Goal: Information Seeking & Learning: Learn about a topic

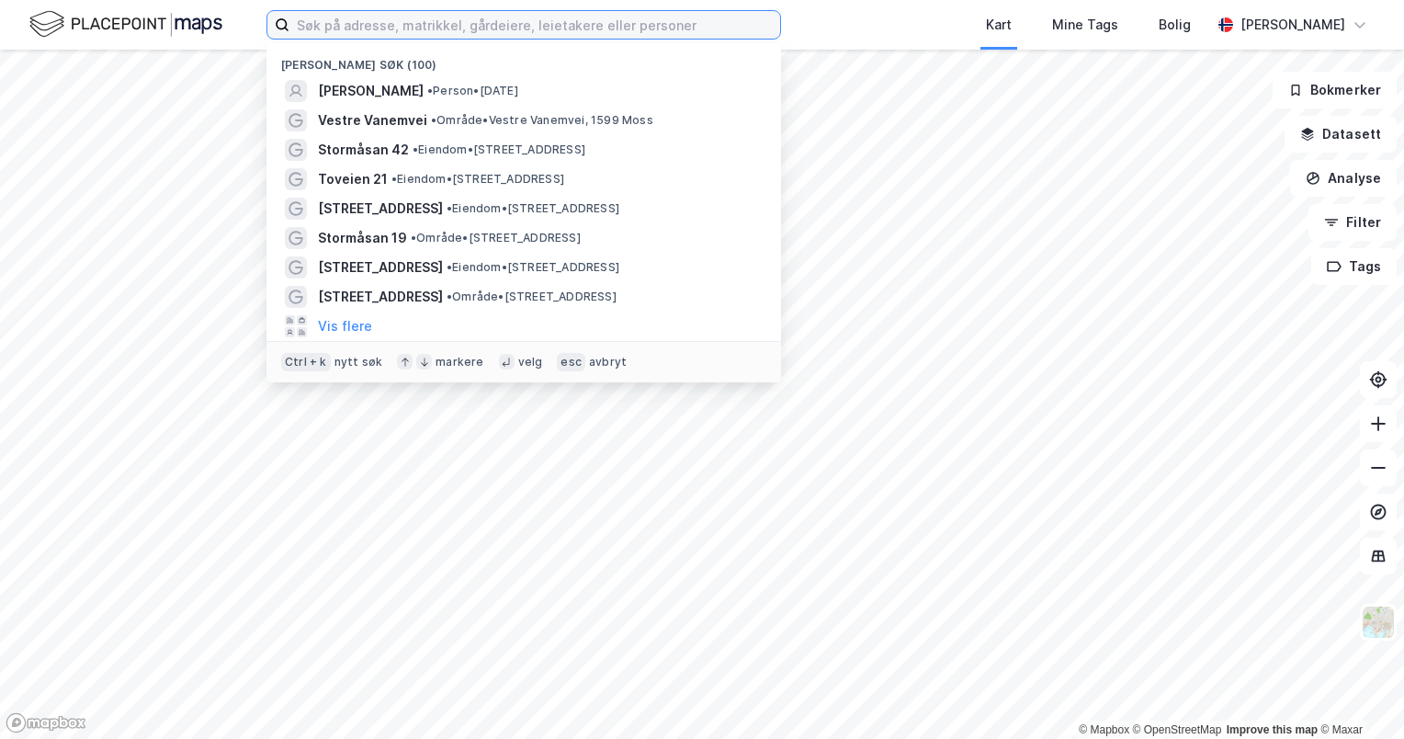
click at [437, 20] on input at bounding box center [534, 25] width 491 height 28
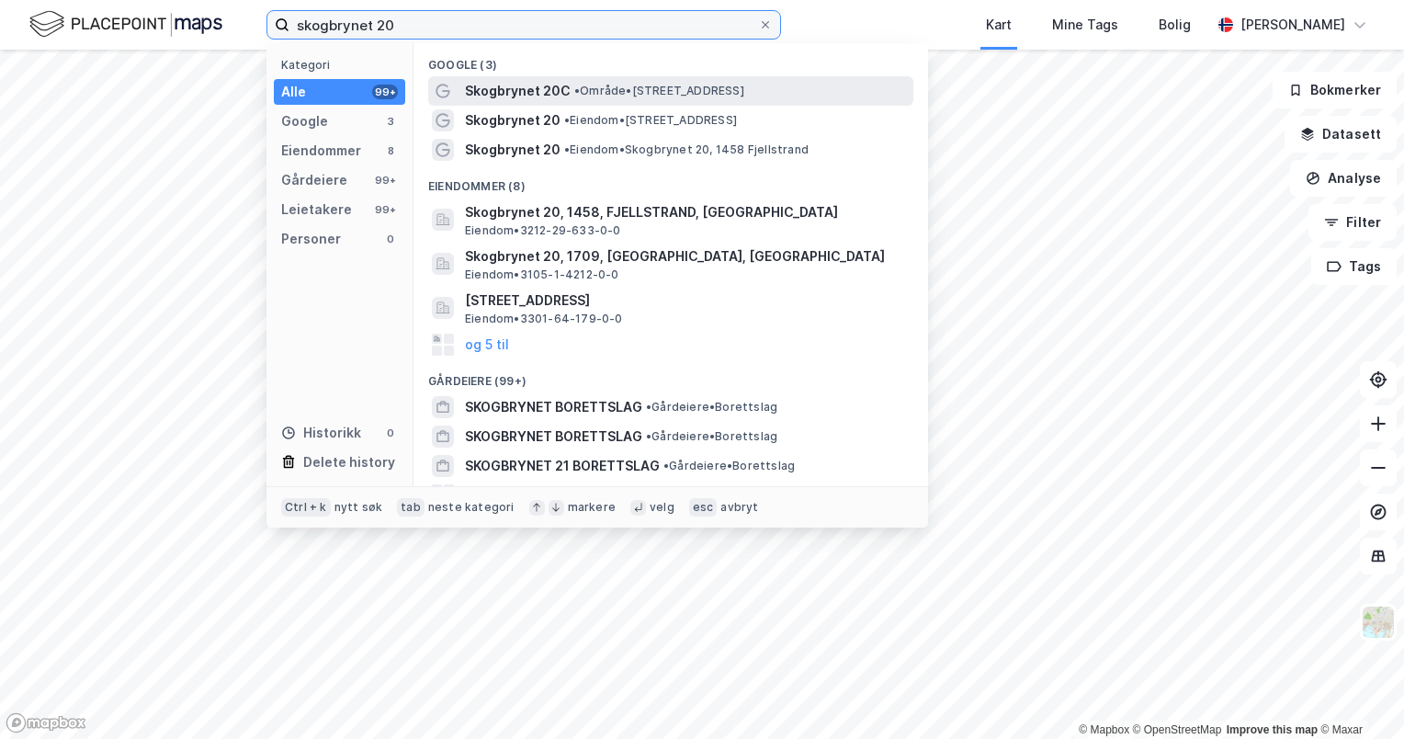
type input "skogbrynet 20"
click at [569, 91] on div "Skogbrynet 20C • Område • Skogbrynet 20C, 0283 Oslo" at bounding box center [687, 91] width 445 height 22
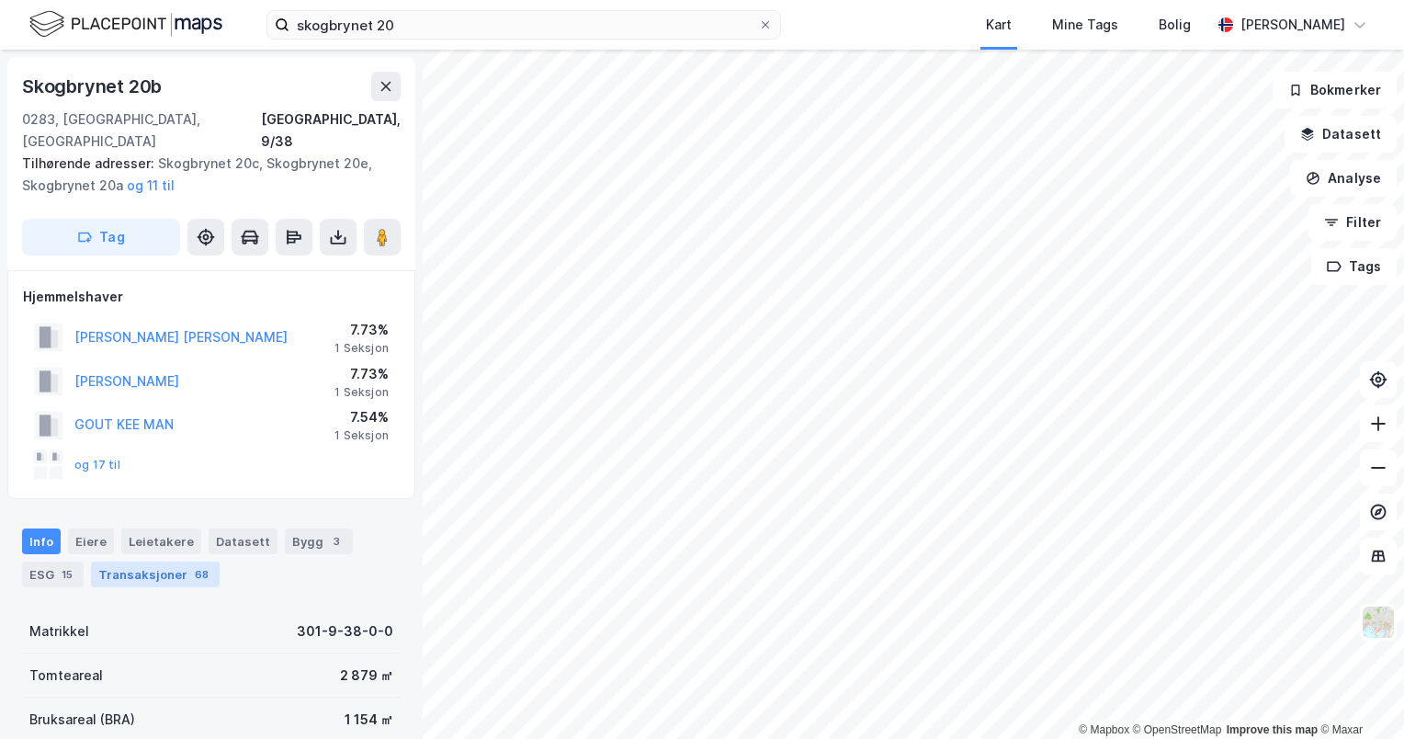
click at [173, 561] on div "Transaksjoner 68" at bounding box center [155, 574] width 129 height 26
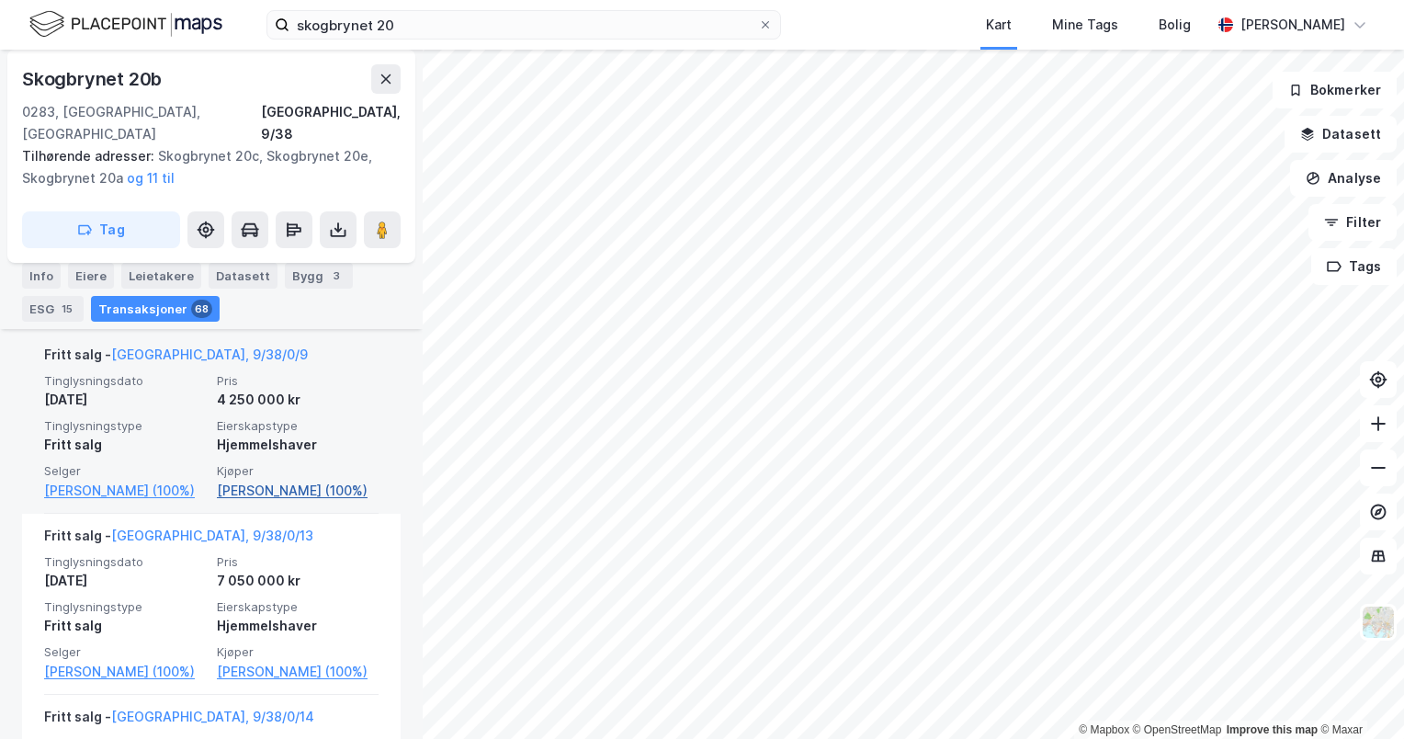
scroll to position [542, 0]
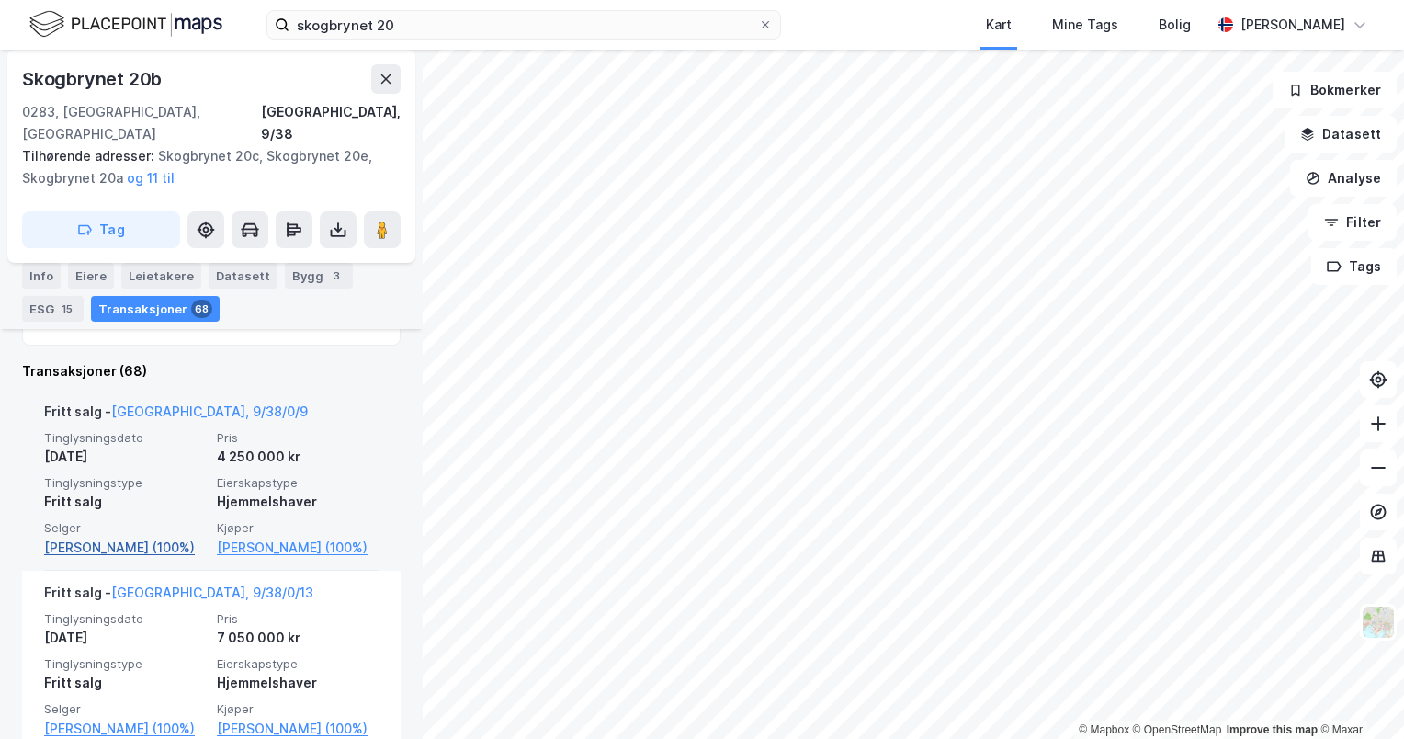
click at [140, 537] on link "[PERSON_NAME] (100%)" at bounding box center [125, 548] width 162 height 22
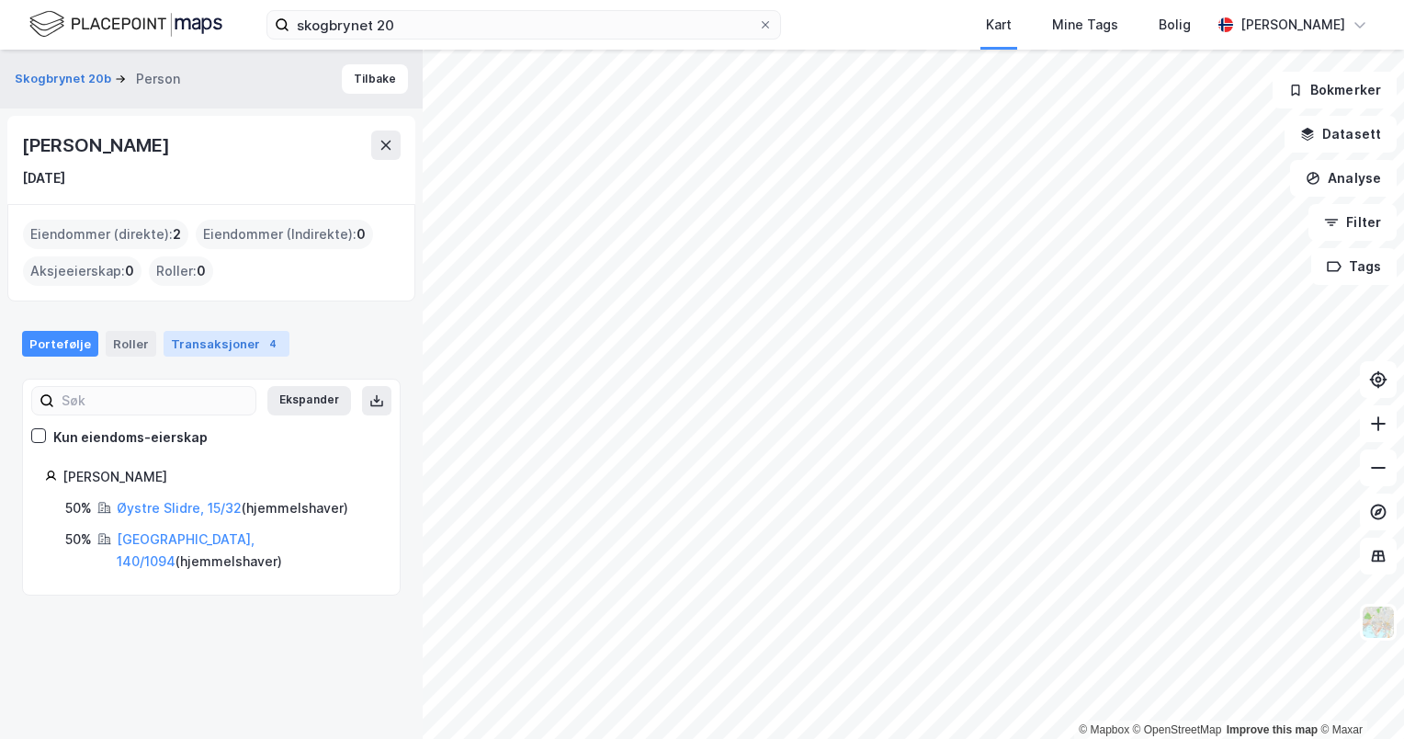
click at [210, 342] on div "Transaksjoner 4" at bounding box center [227, 344] width 126 height 26
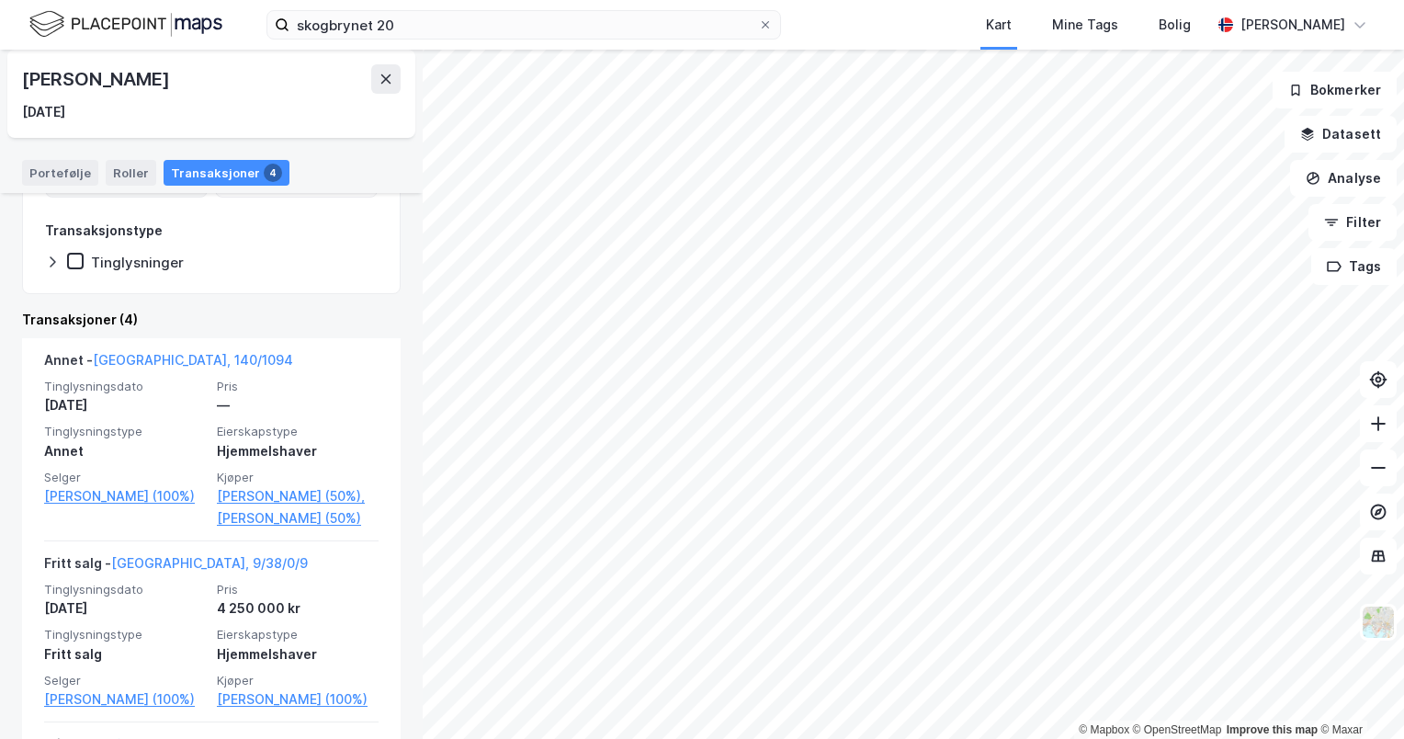
scroll to position [334, 0]
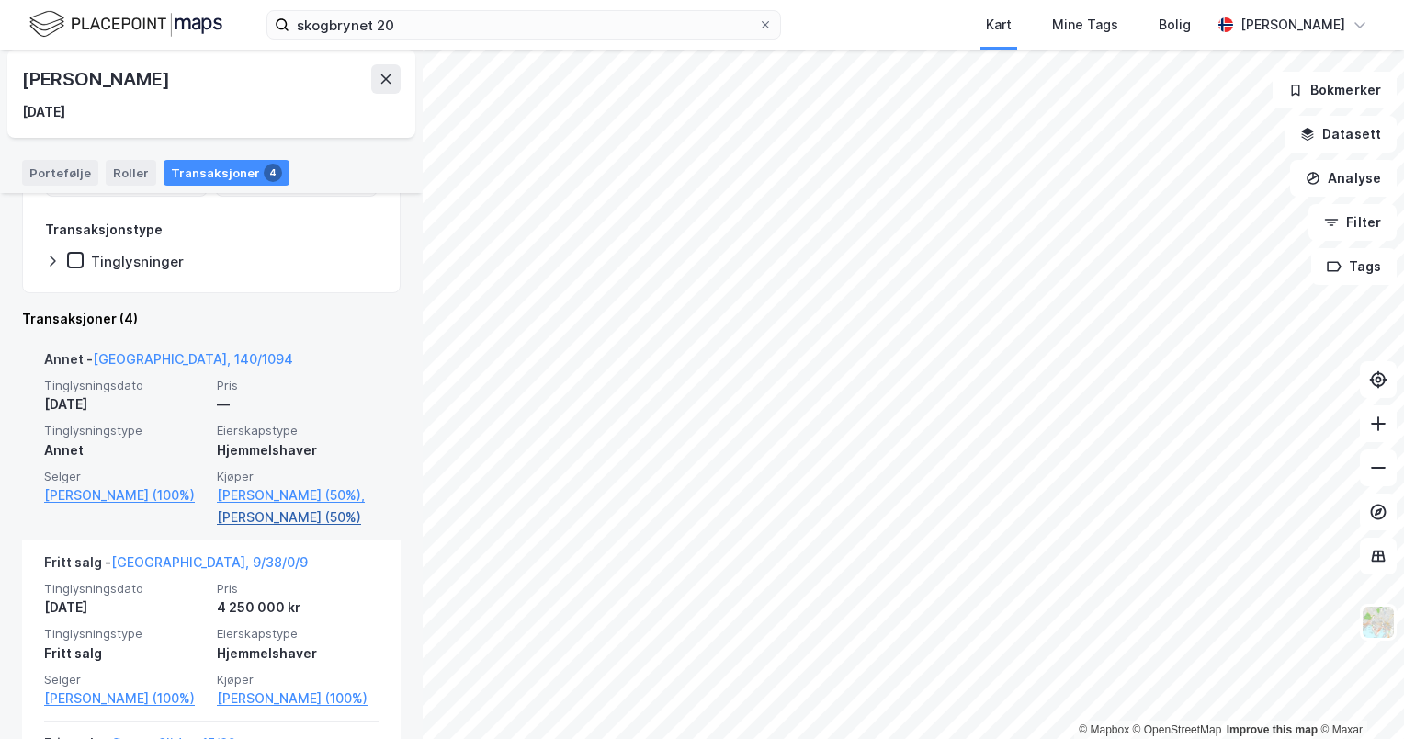
click at [259, 528] on link "Fjell Thormod (50%)" at bounding box center [298, 517] width 162 height 22
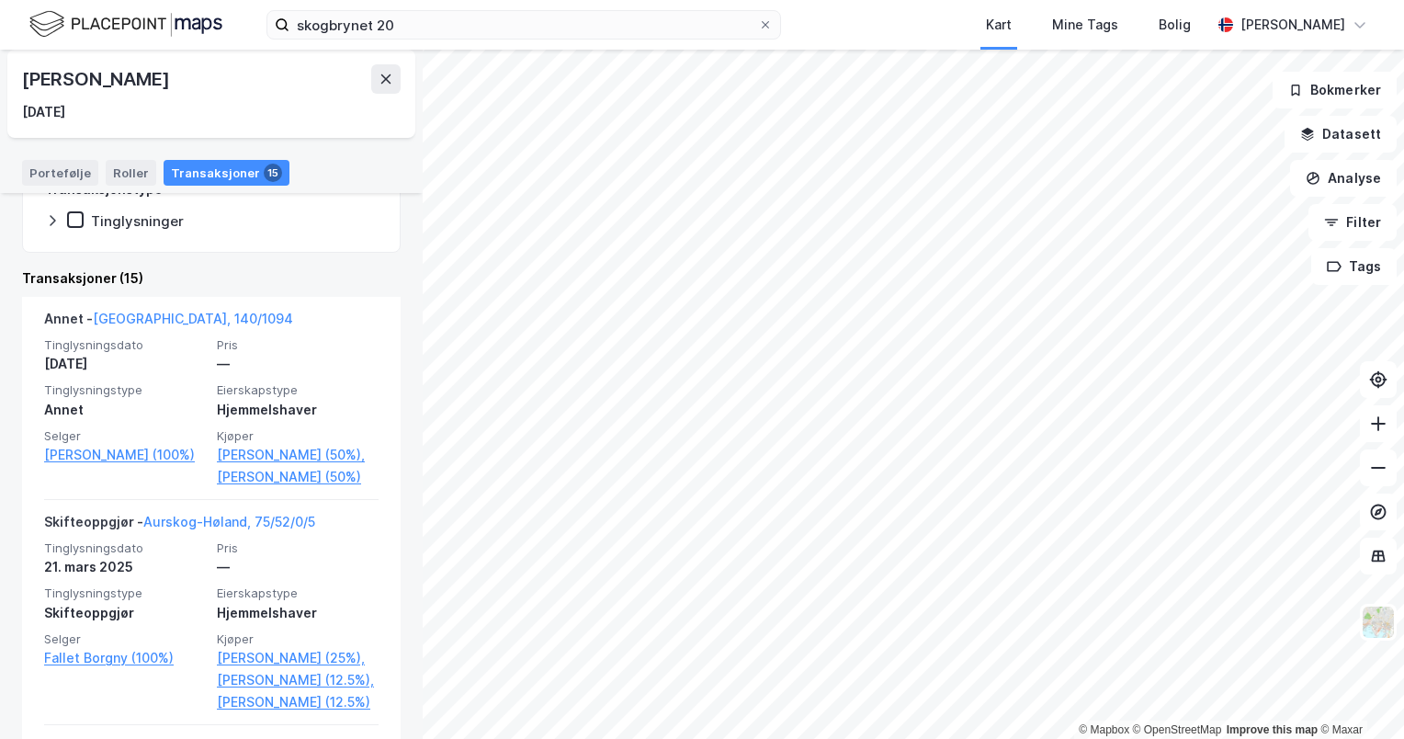
scroll to position [408, 0]
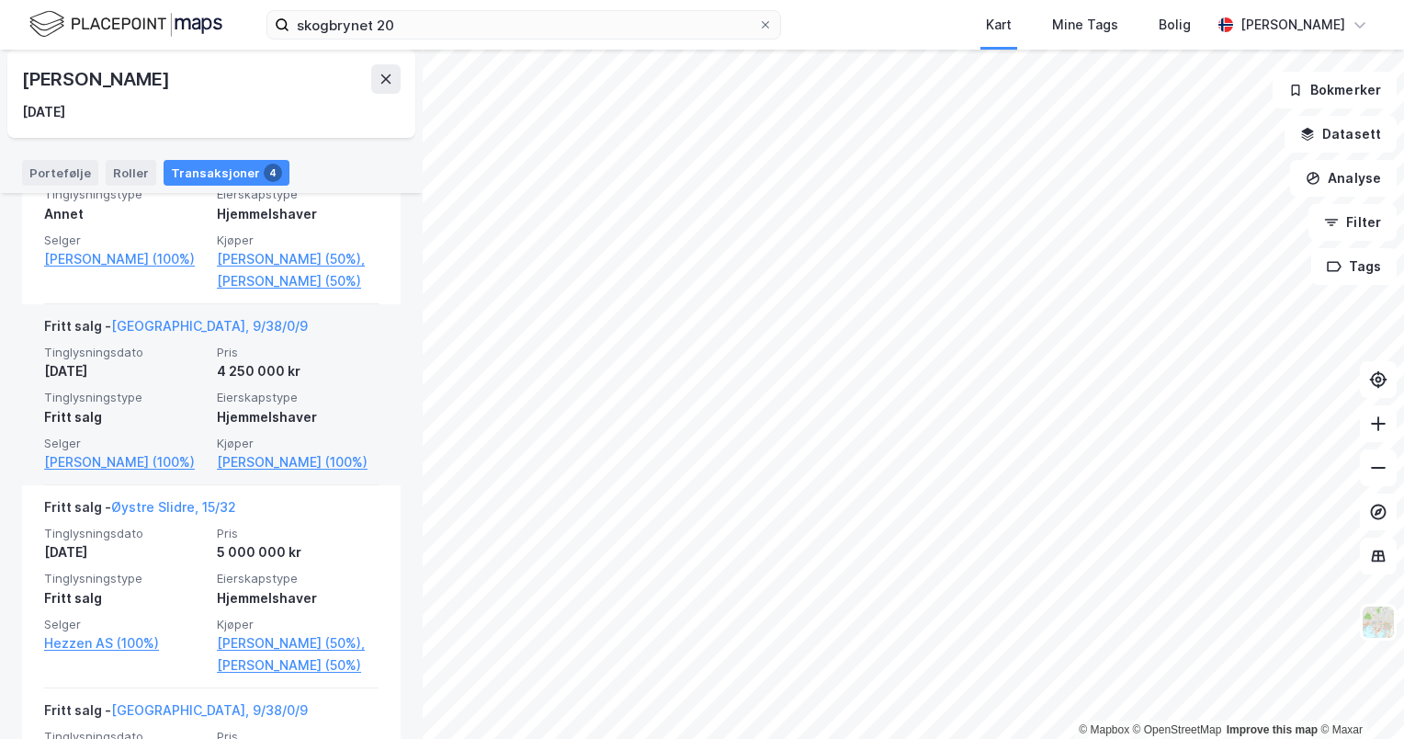
scroll to position [809, 0]
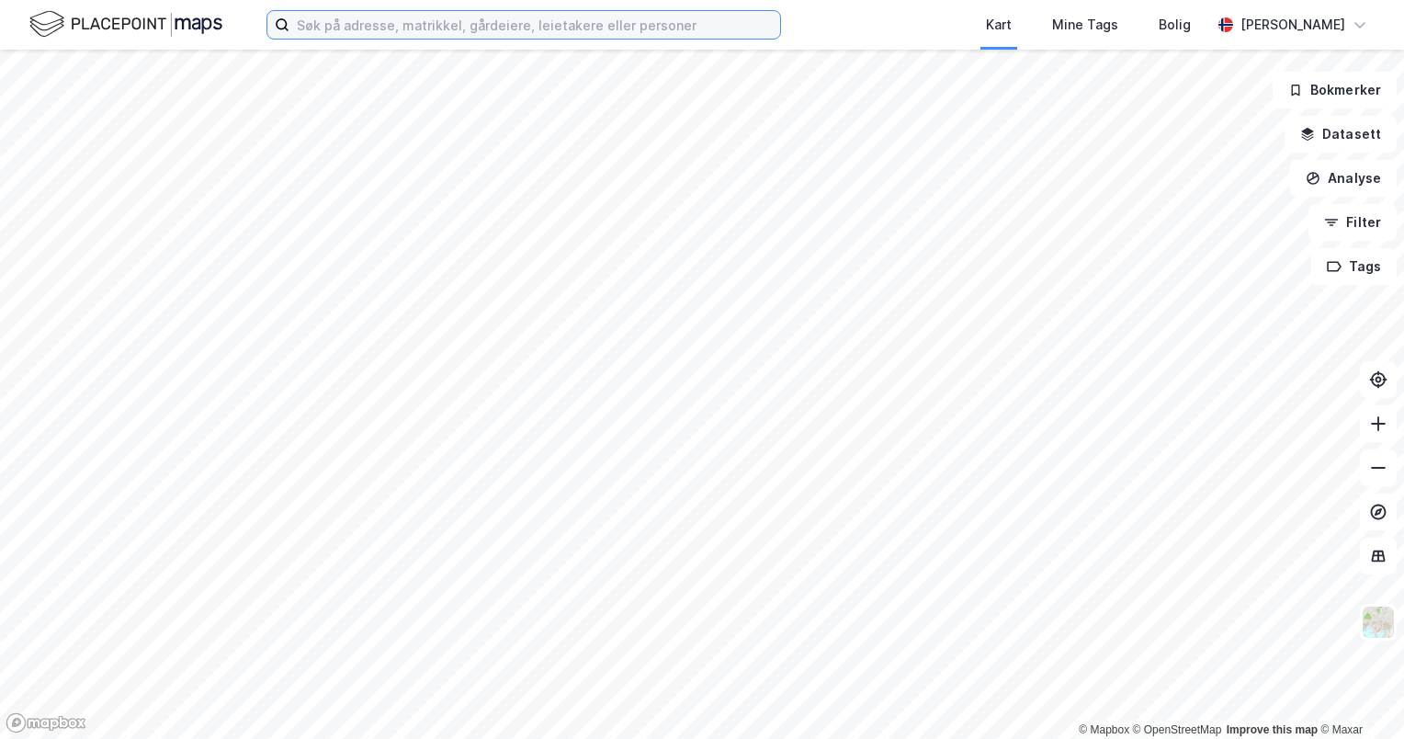
click at [571, 29] on input at bounding box center [534, 25] width 491 height 28
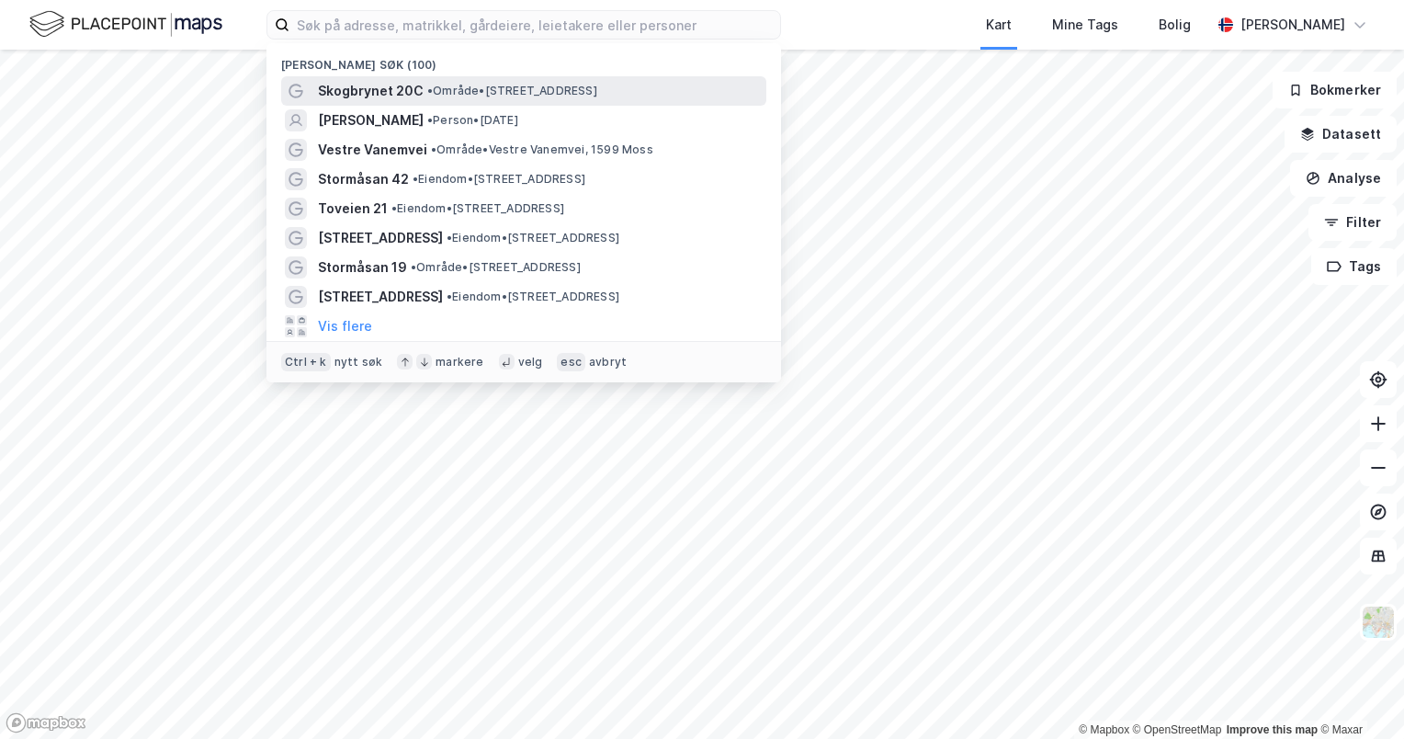
click at [514, 88] on span "• Område • [STREET_ADDRESS]" at bounding box center [512, 91] width 170 height 15
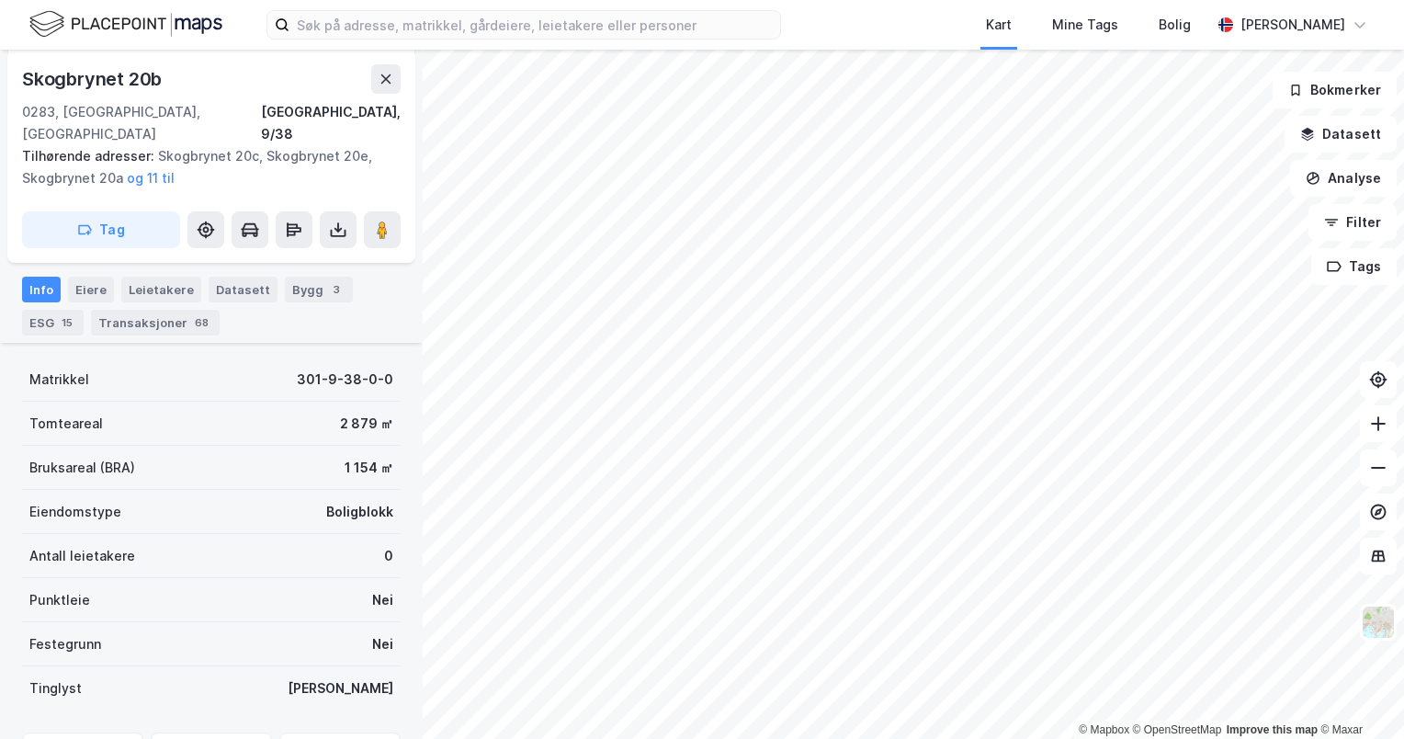
click at [176, 310] on div "Transaksjoner 68" at bounding box center [155, 323] width 129 height 26
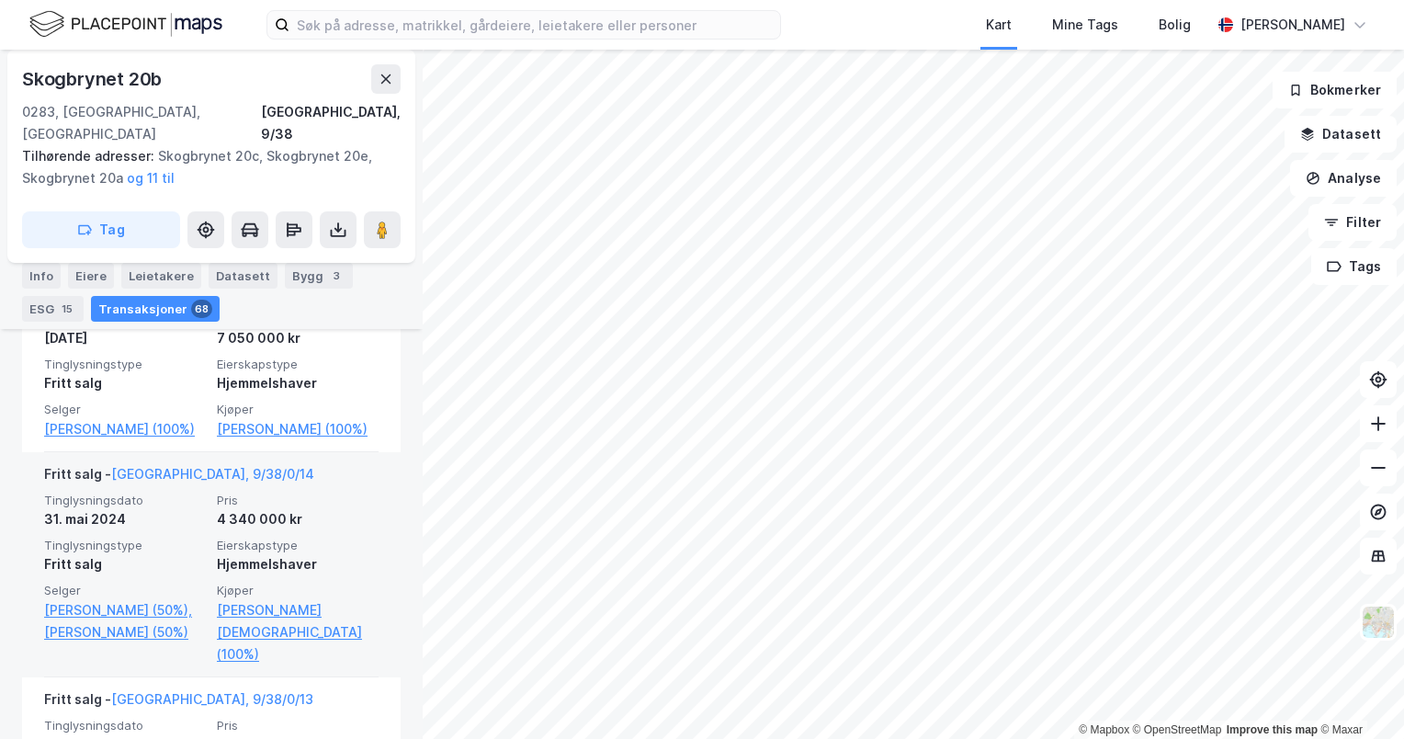
scroll to position [854, 0]
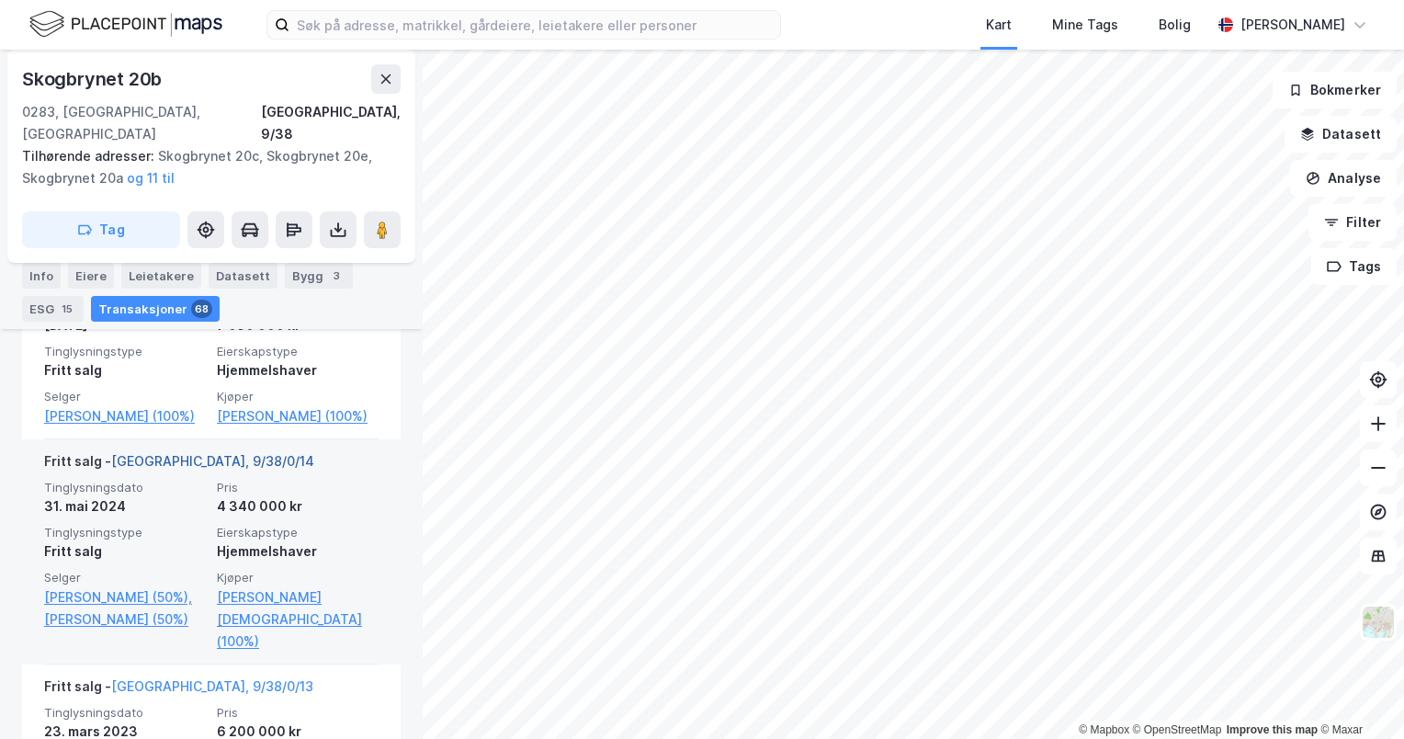
click at [181, 469] on link "[GEOGRAPHIC_DATA], 9/38/0/14" at bounding box center [212, 461] width 203 height 16
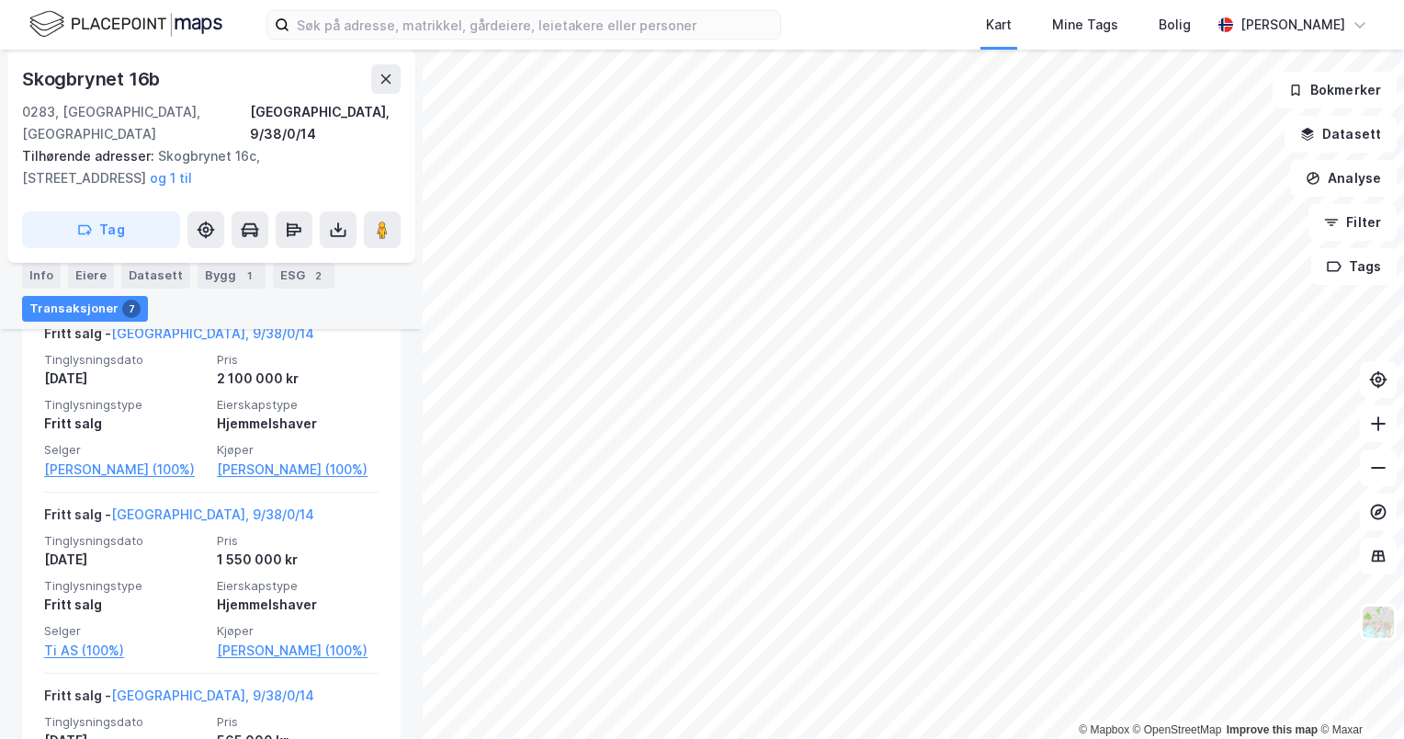
scroll to position [1066, 0]
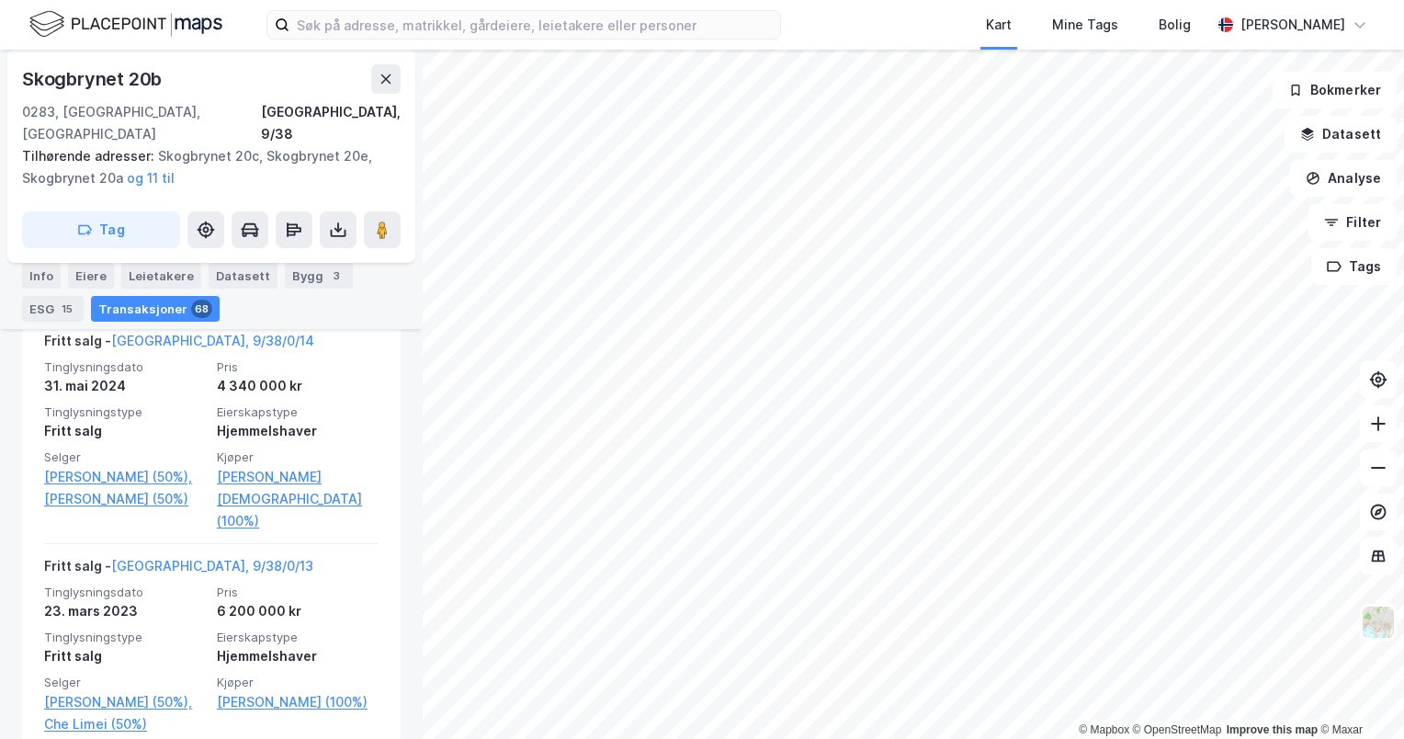
scroll to position [980, 0]
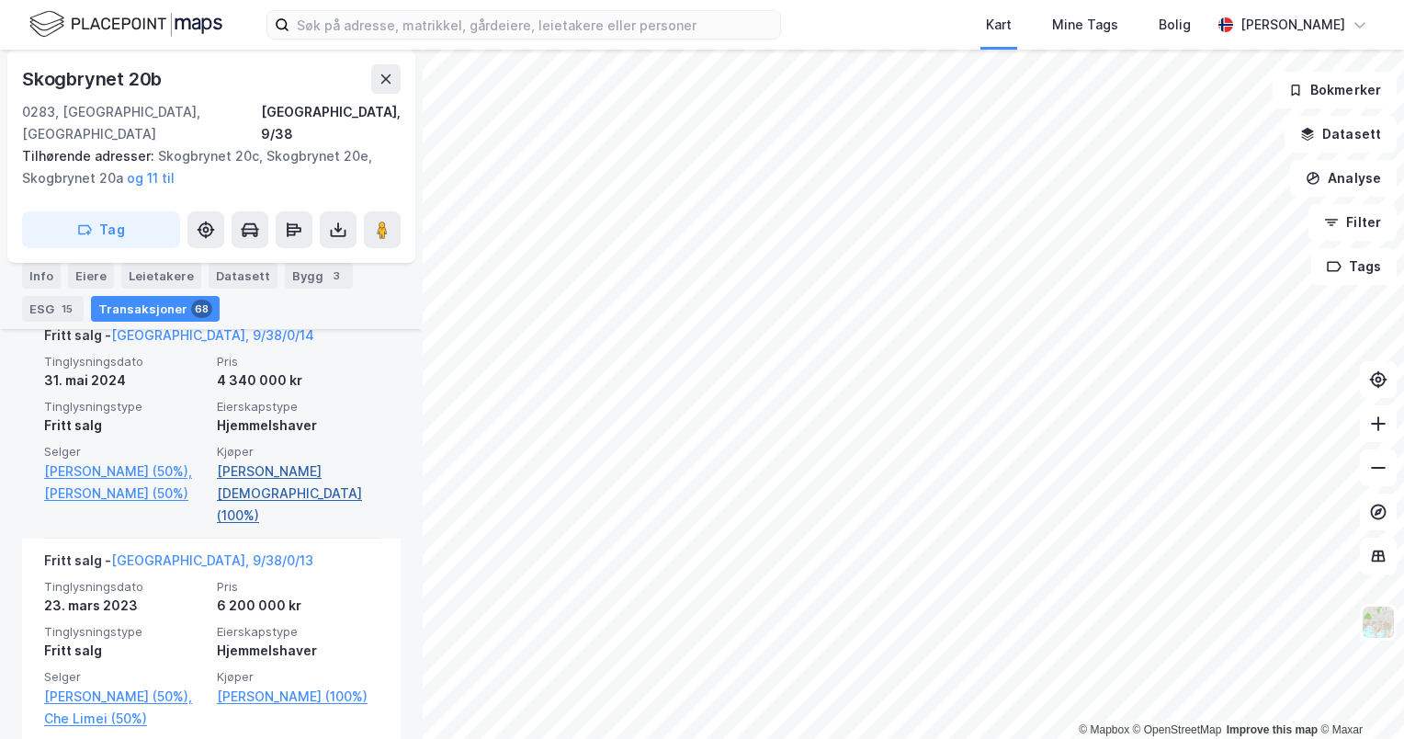
click at [290, 502] on link "[PERSON_NAME][DEMOGRAPHIC_DATA] (100%)" at bounding box center [298, 493] width 162 height 66
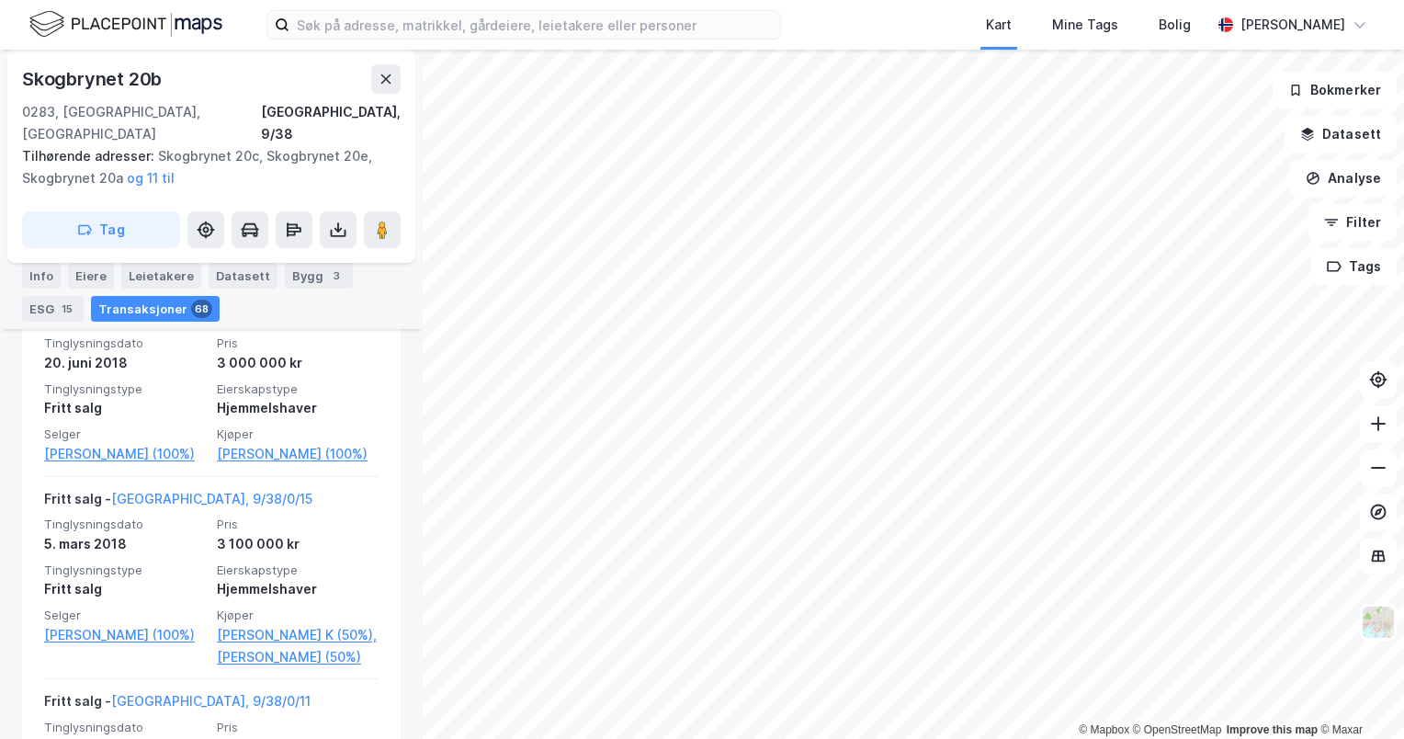
scroll to position [3344, 0]
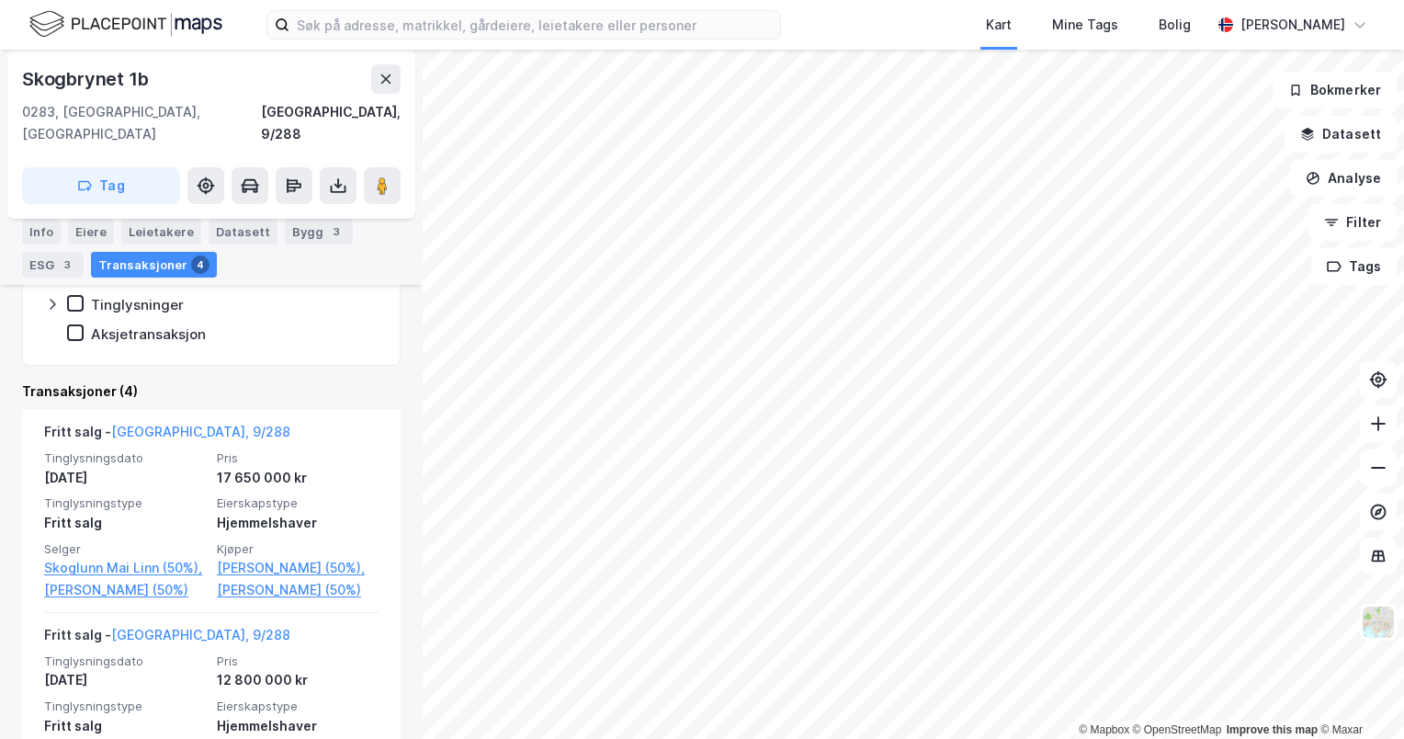
scroll to position [385, 0]
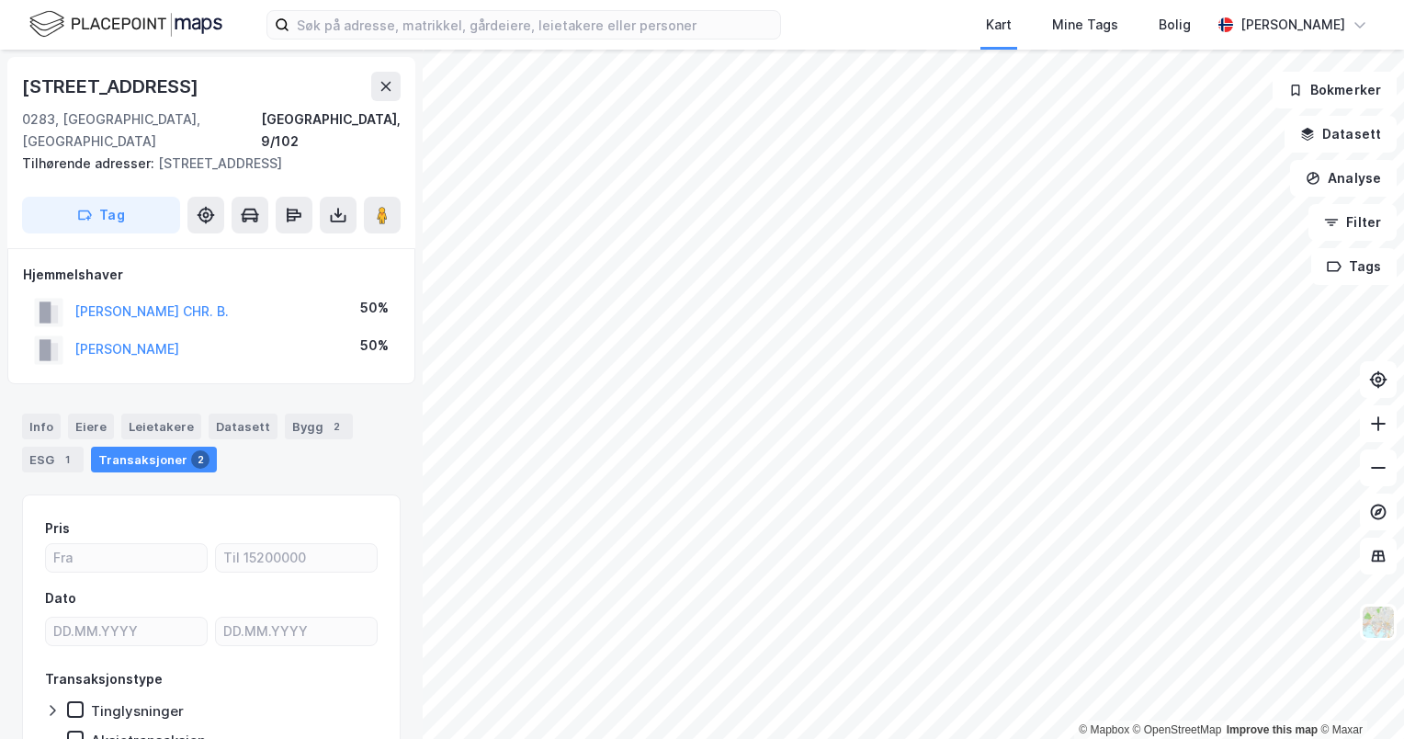
scroll to position [57, 0]
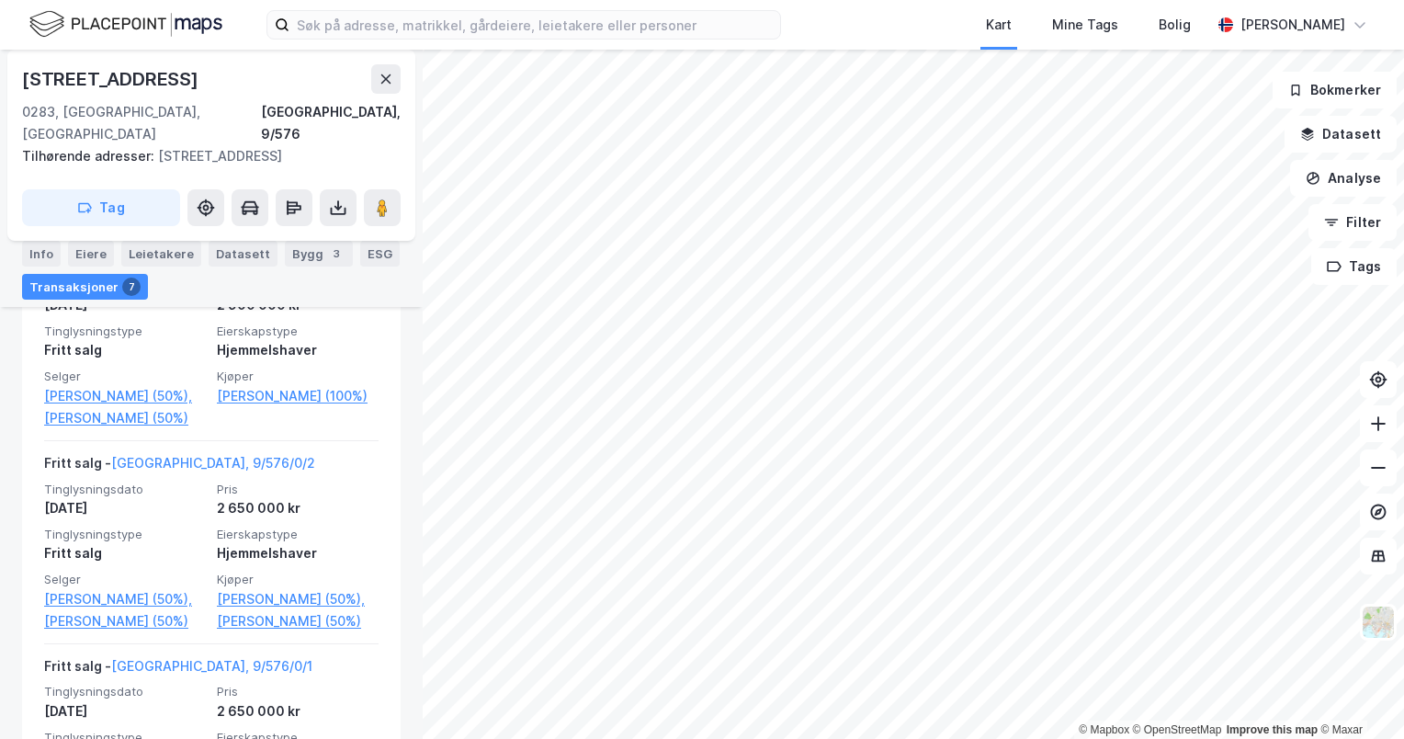
scroll to position [1063, 0]
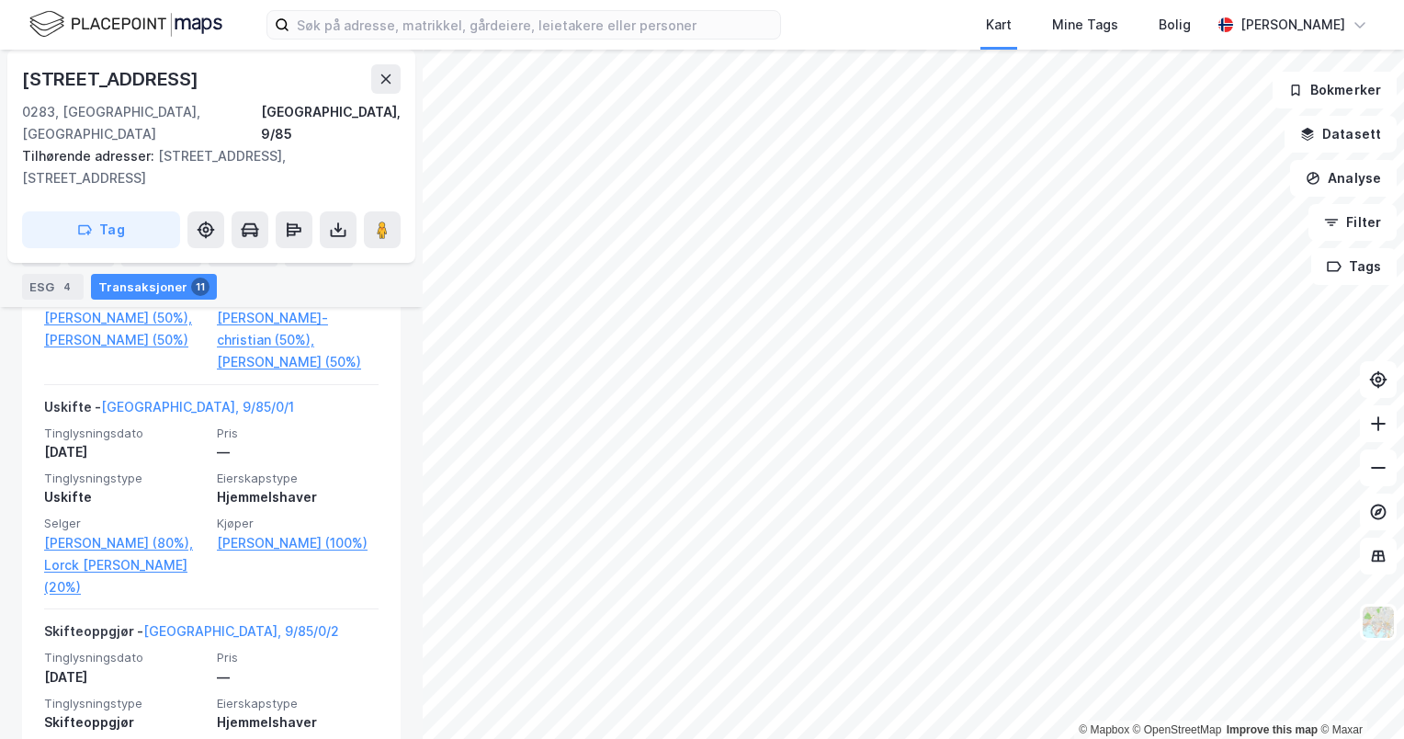
scroll to position [816, 0]
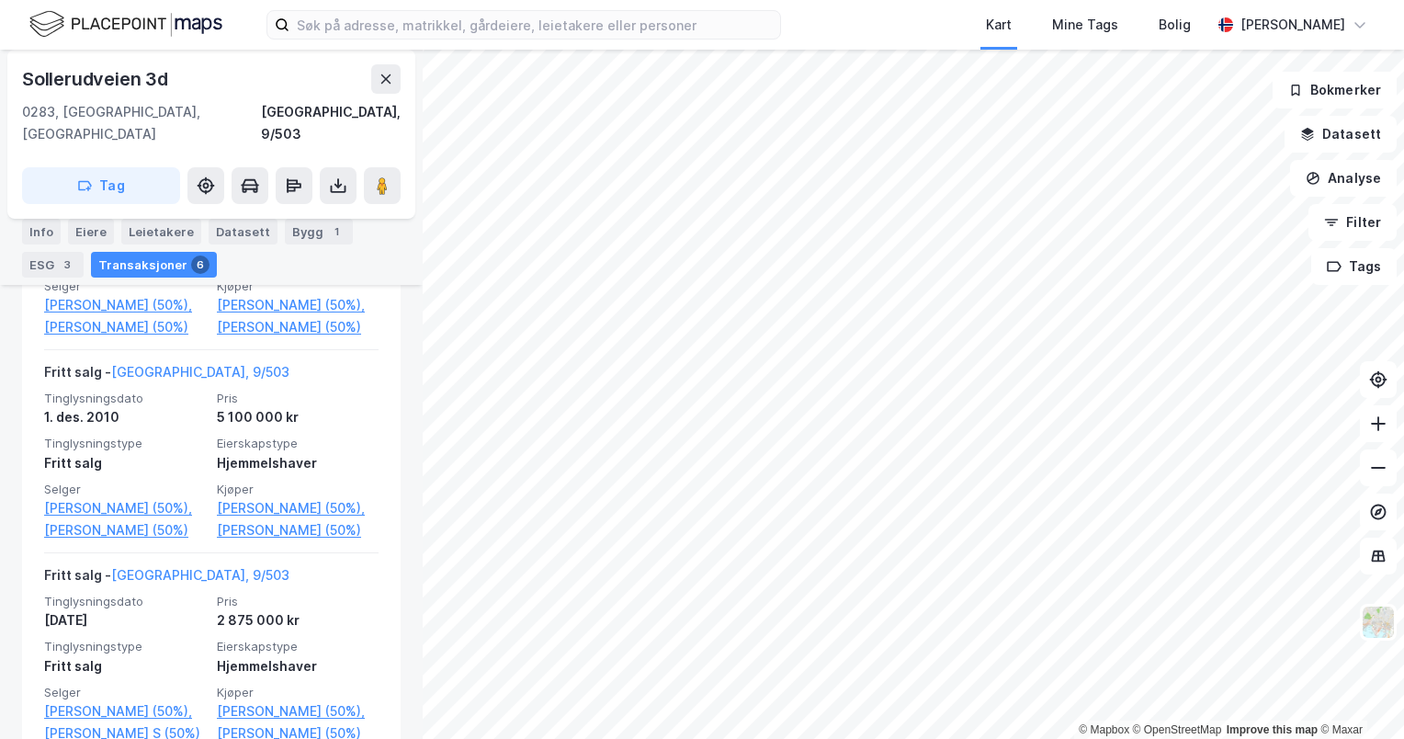
scroll to position [221, 0]
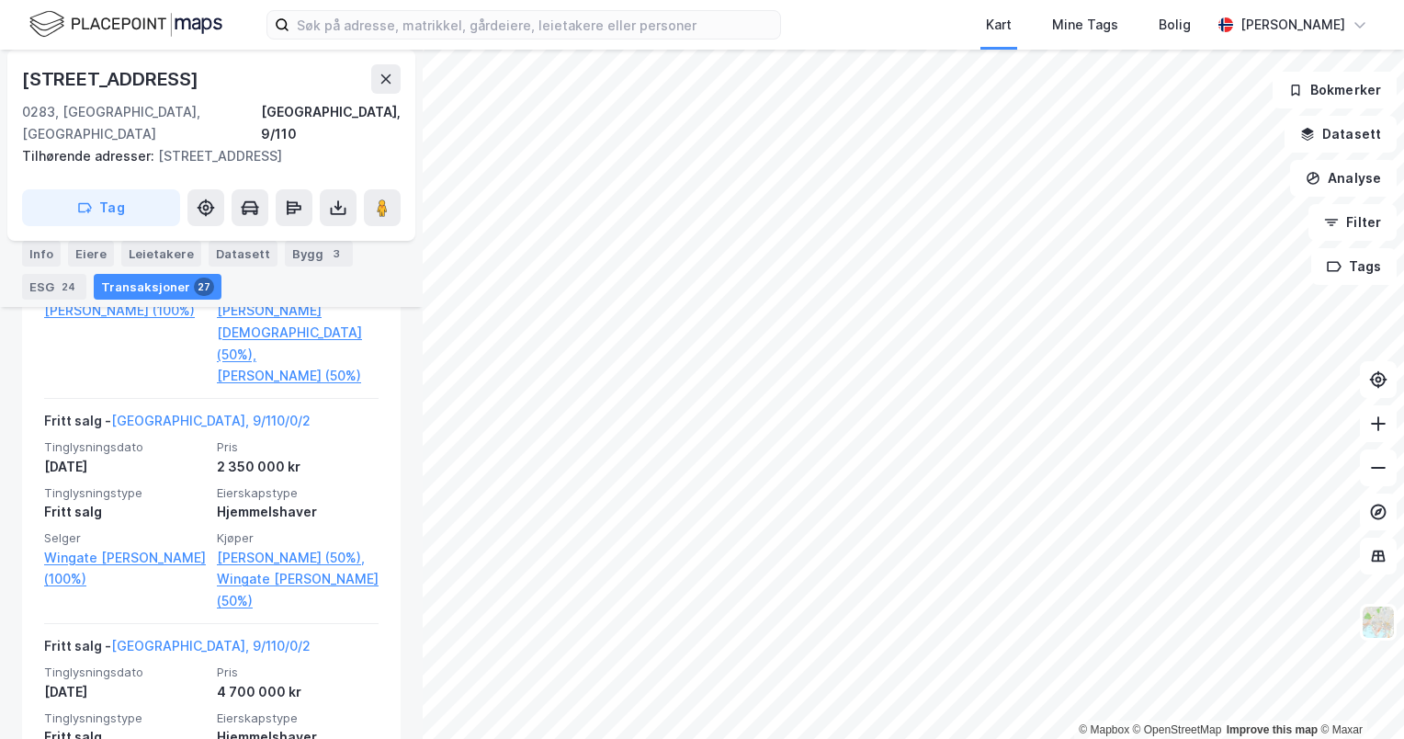
scroll to position [1003, 0]
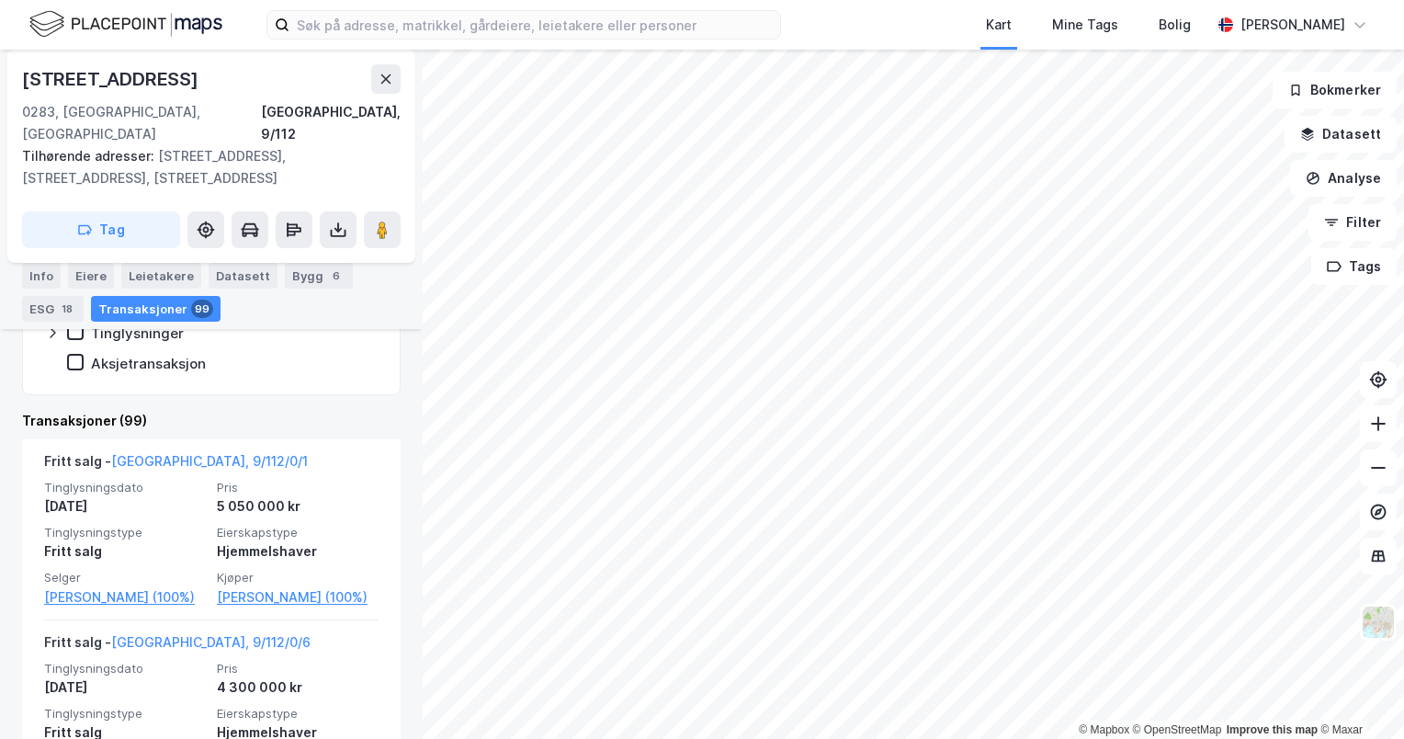
scroll to position [691, 0]
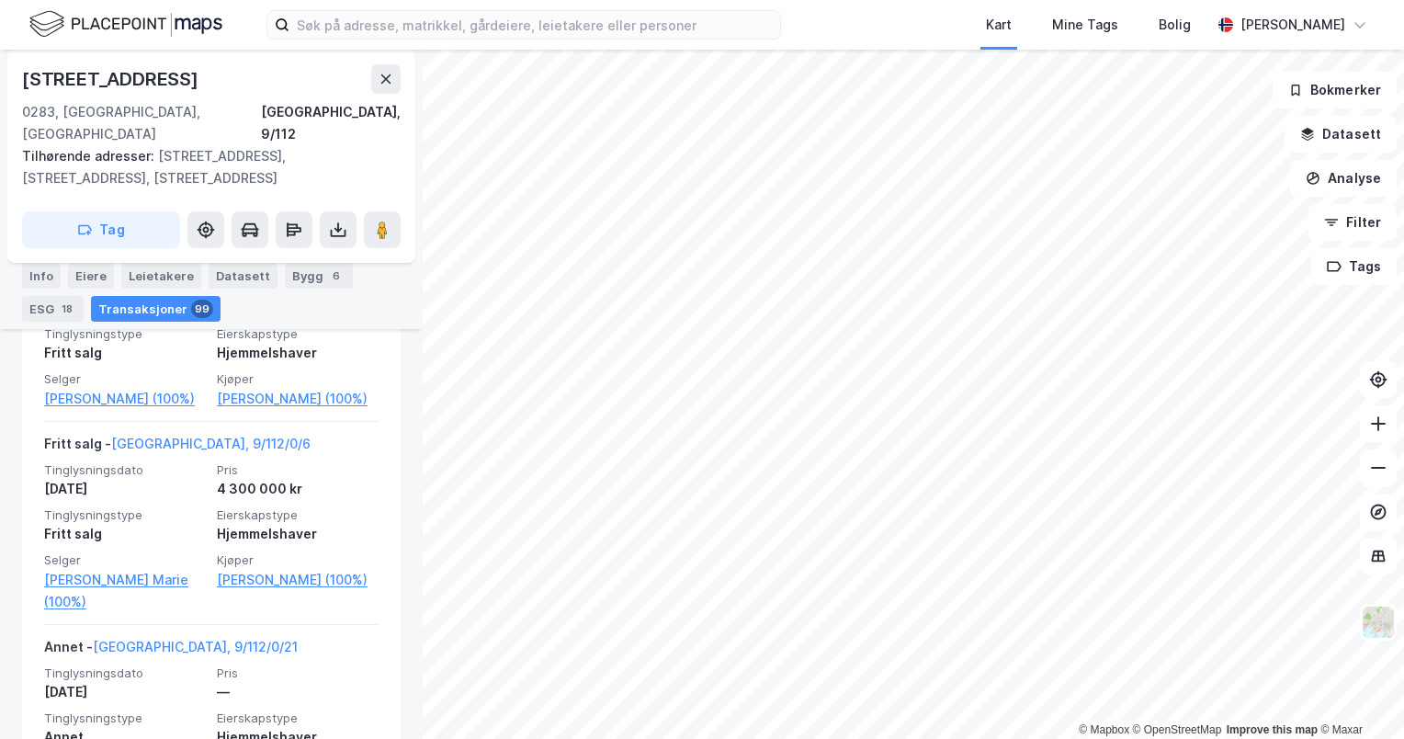
click at [790, 738] on html "Kart Mine Tags [PERSON_NAME] © Mapbox © OpenStreetMap Improve this map © Maxar …" at bounding box center [702, 369] width 1404 height 739
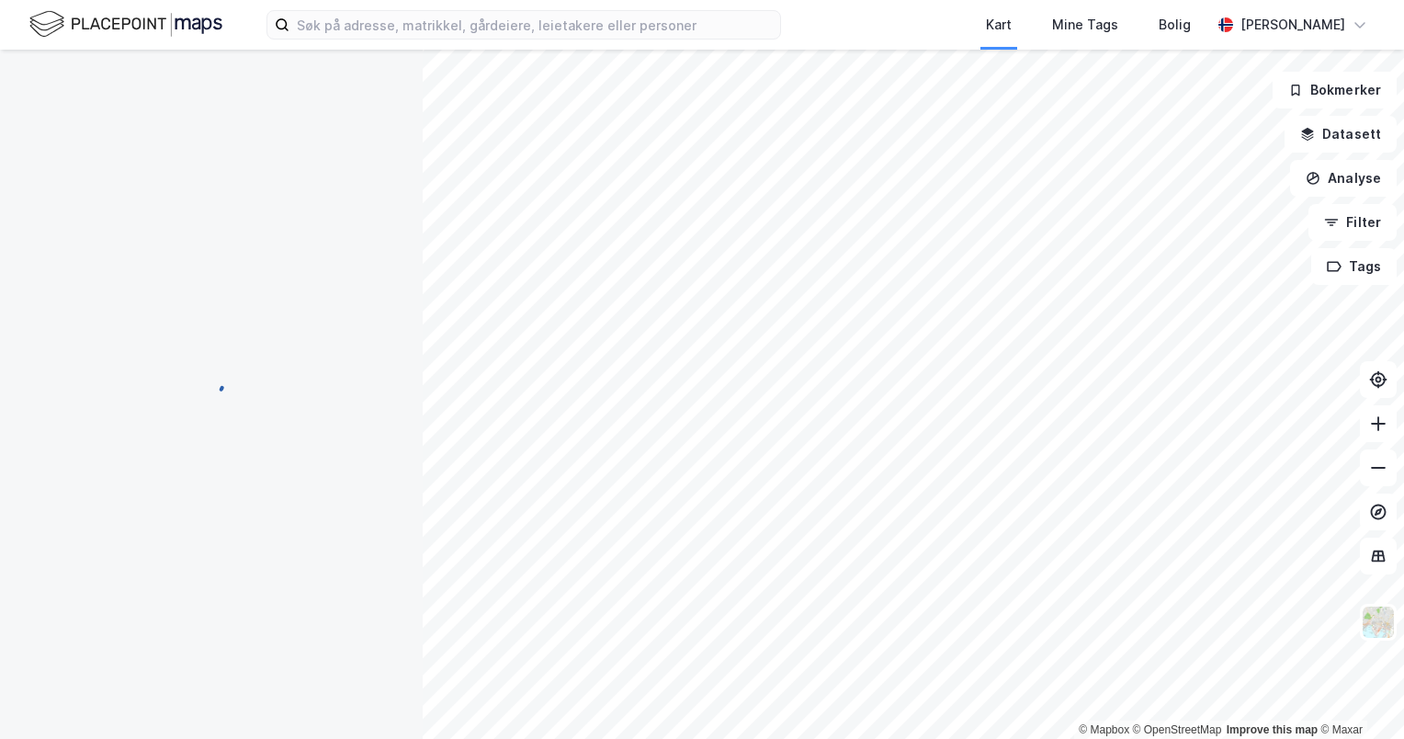
scroll to position [0, 0]
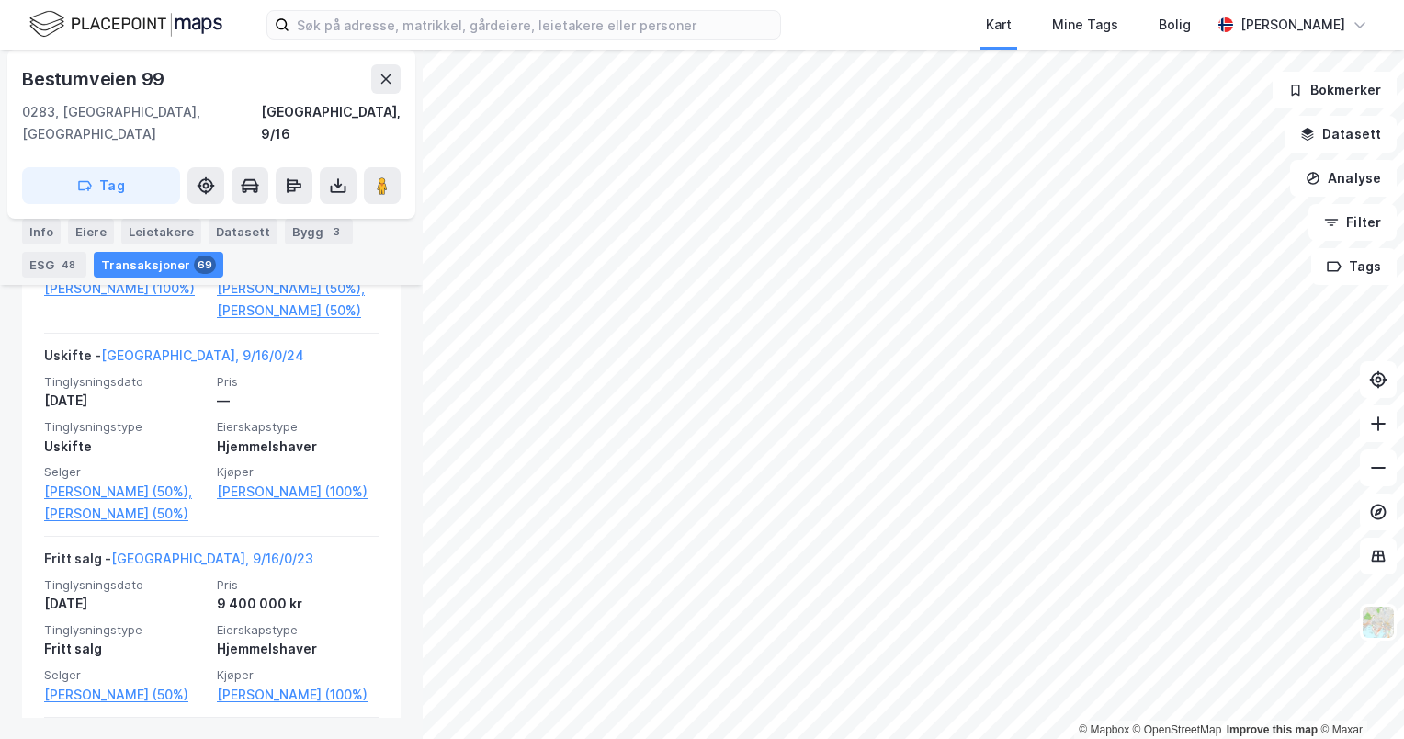
scroll to position [757, 0]
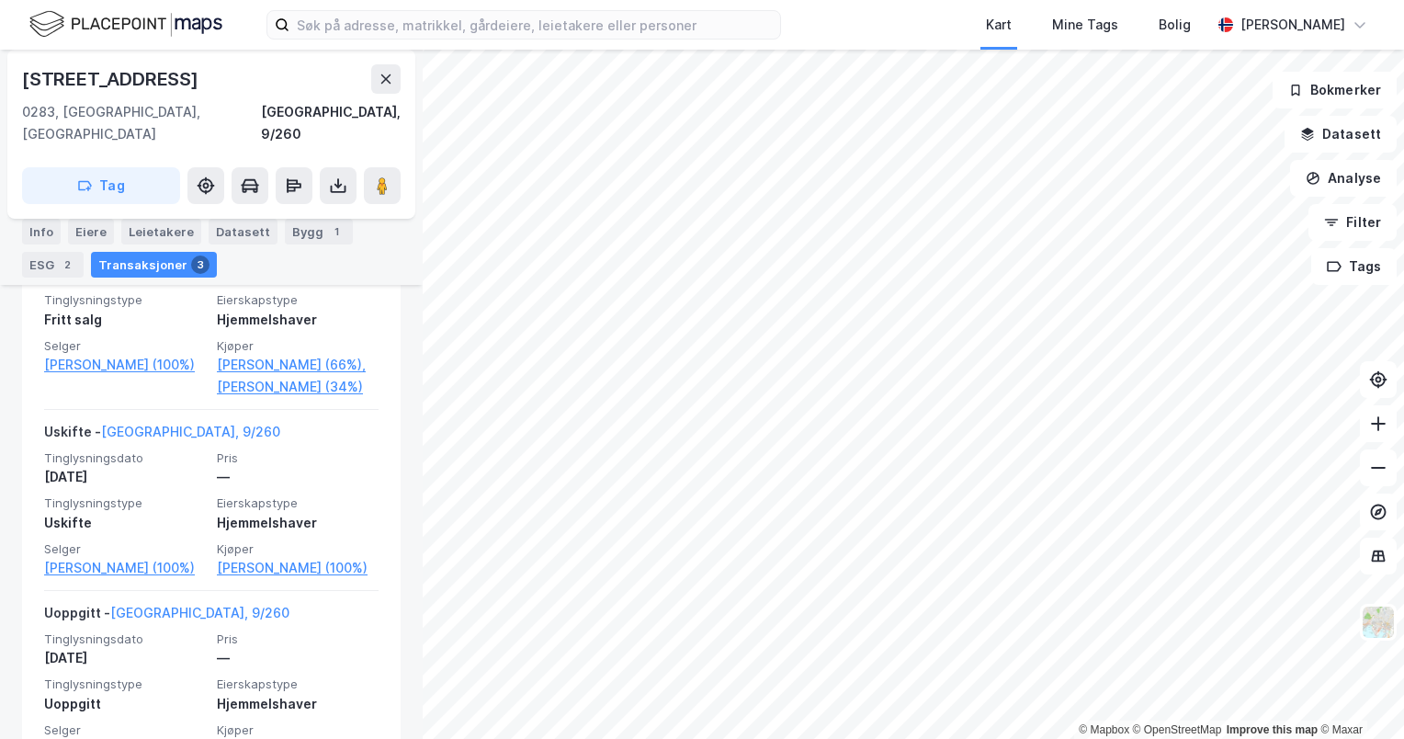
scroll to position [662, 0]
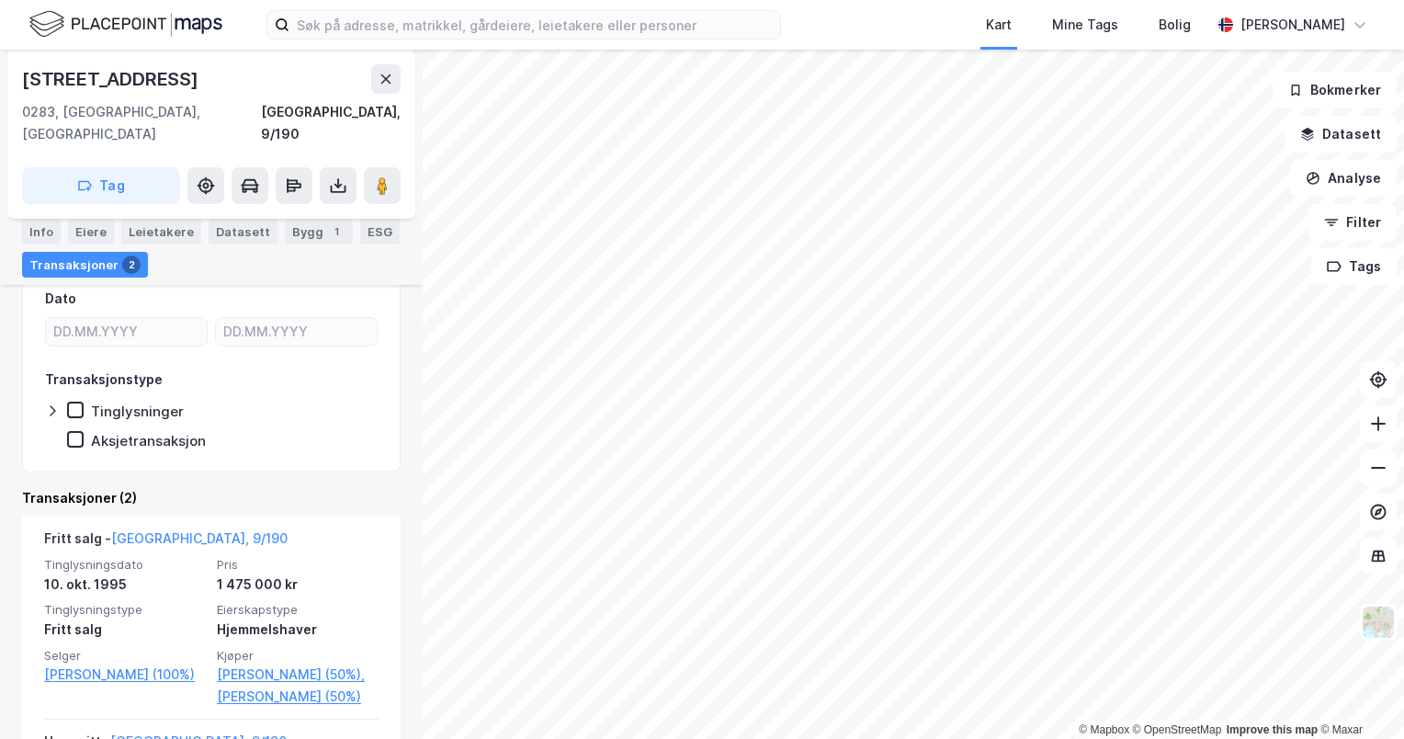
scroll to position [459, 0]
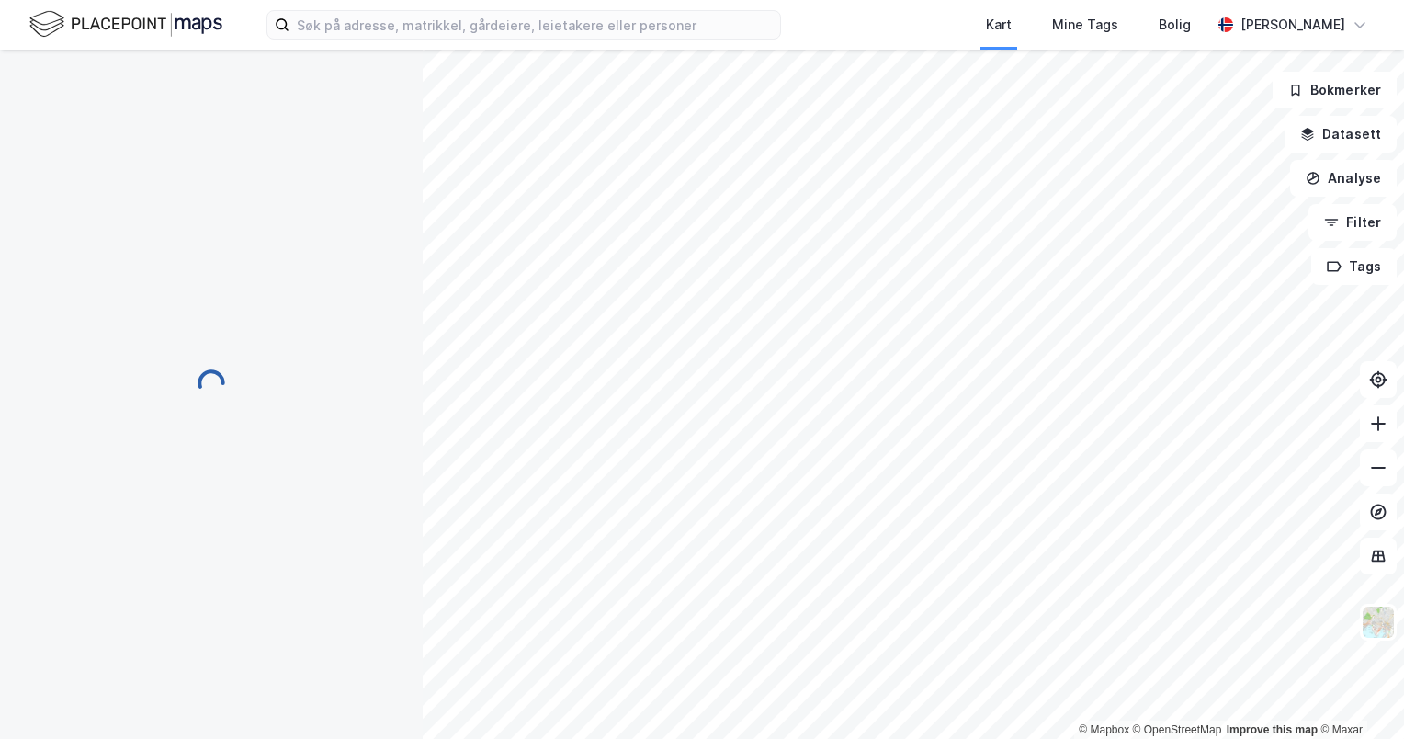
scroll to position [129, 0]
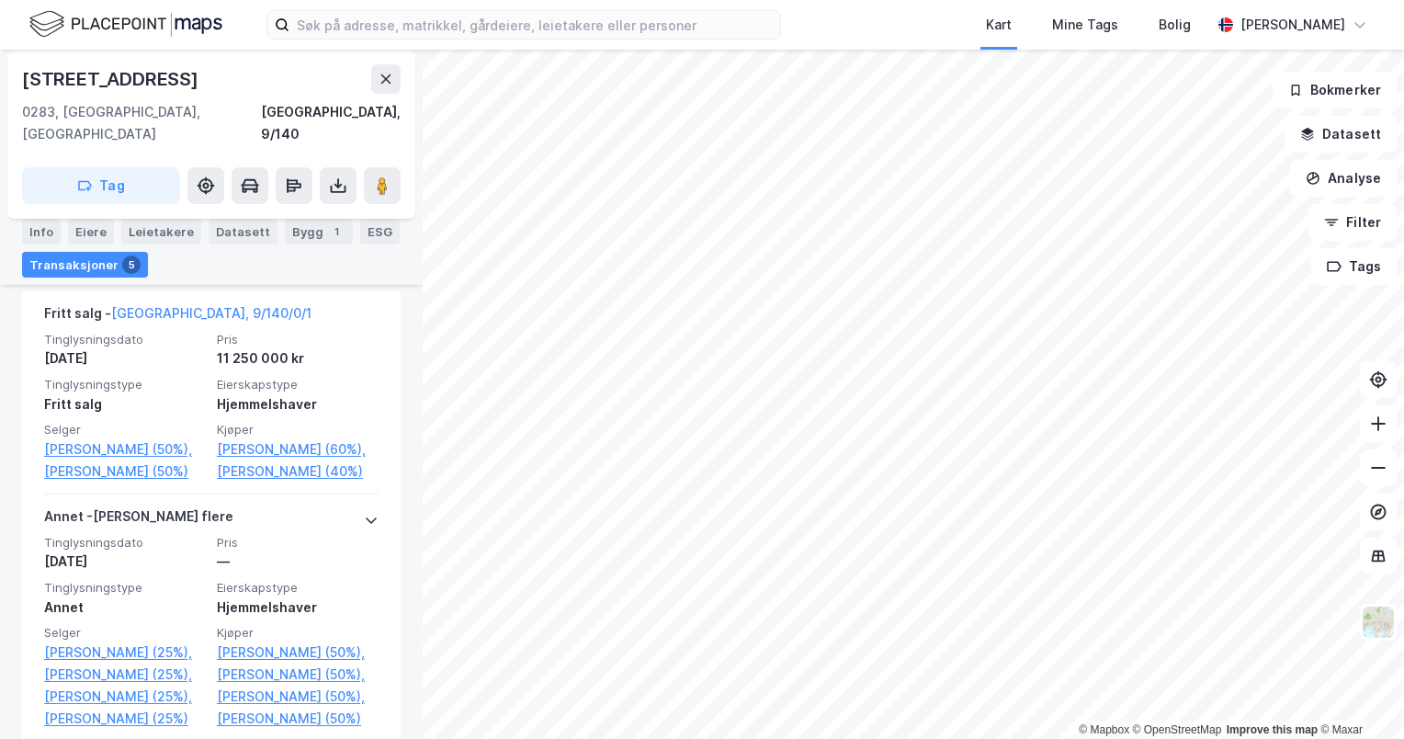
scroll to position [598, 0]
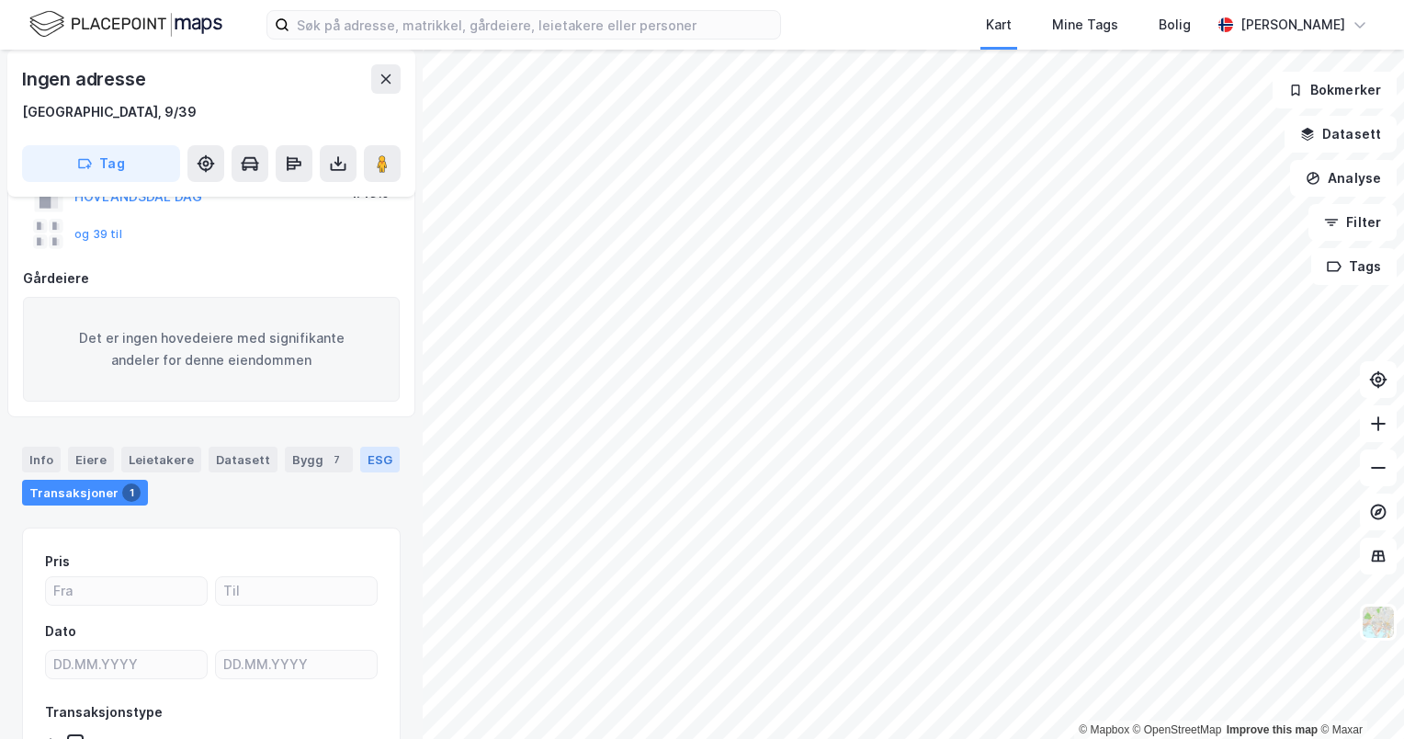
scroll to position [138, 0]
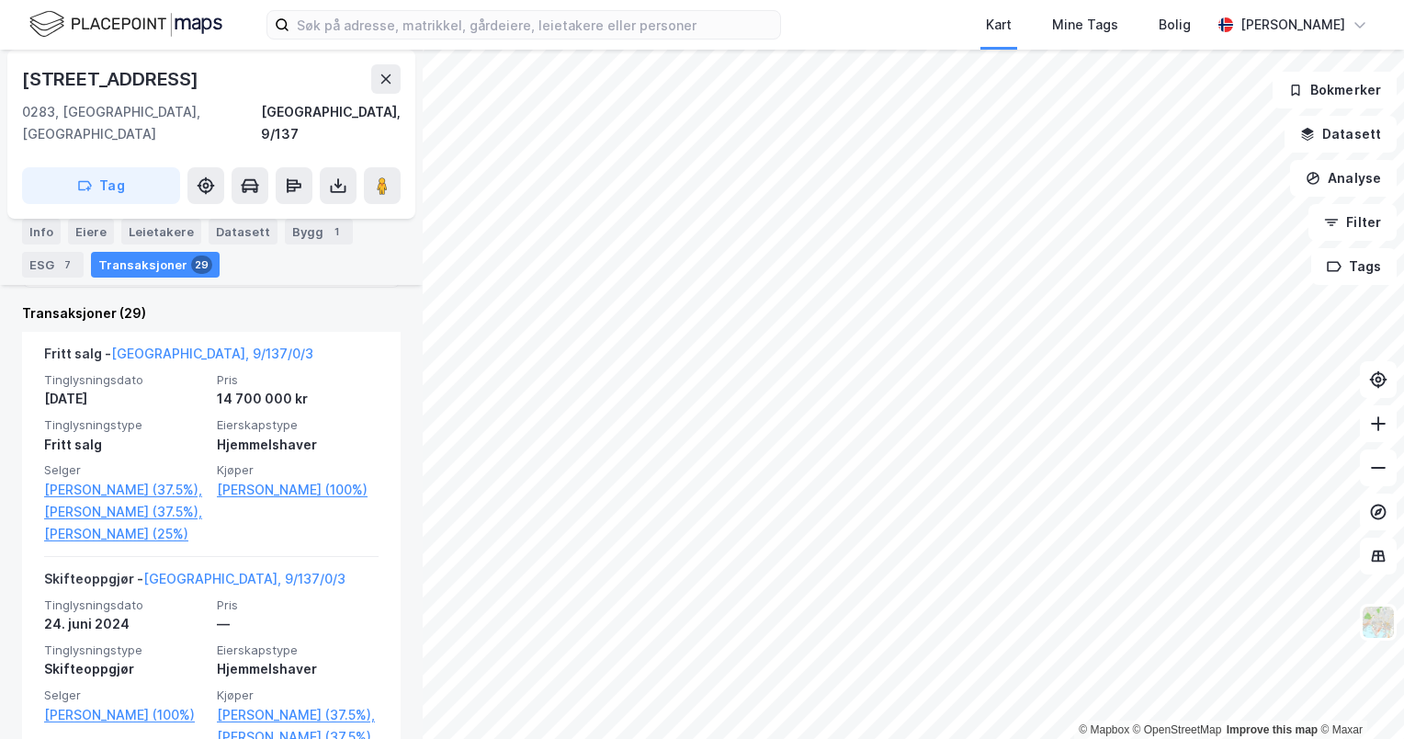
scroll to position [557, 0]
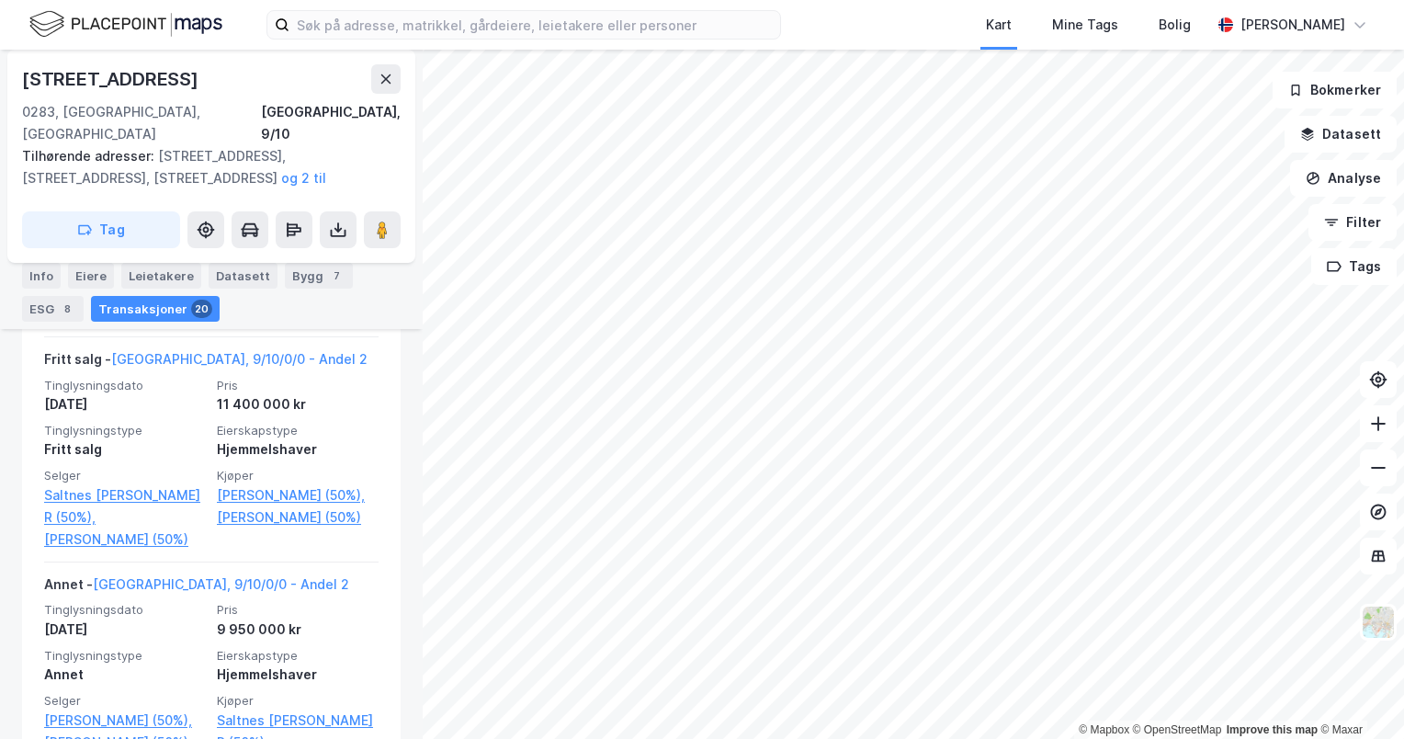
scroll to position [784, 0]
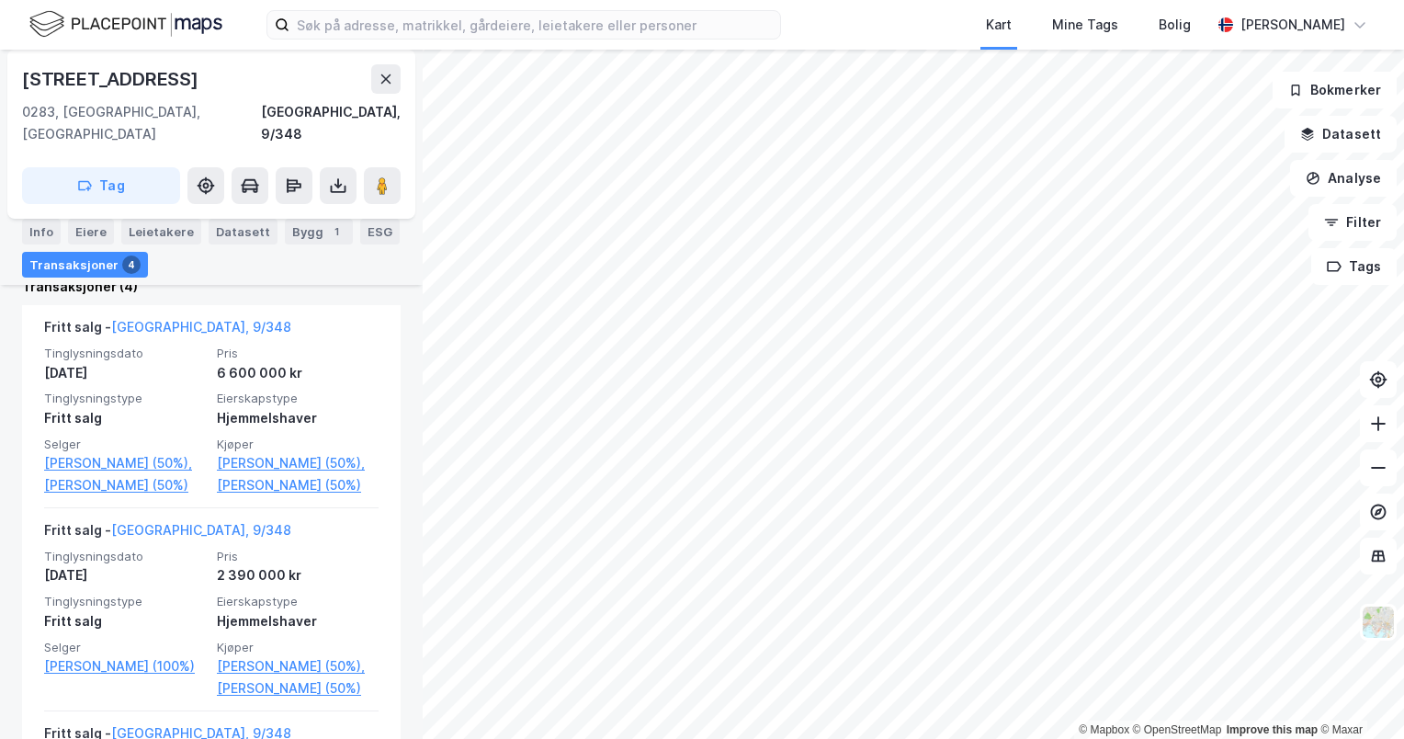
scroll to position [490, 0]
click at [1224, 0] on html "Kart Mine Tags Bolig [PERSON_NAME] © Mapbox © OpenStreetMap Improve this map © …" at bounding box center [702, 369] width 1404 height 739
click at [581, 26] on input at bounding box center [534, 25] width 491 height 28
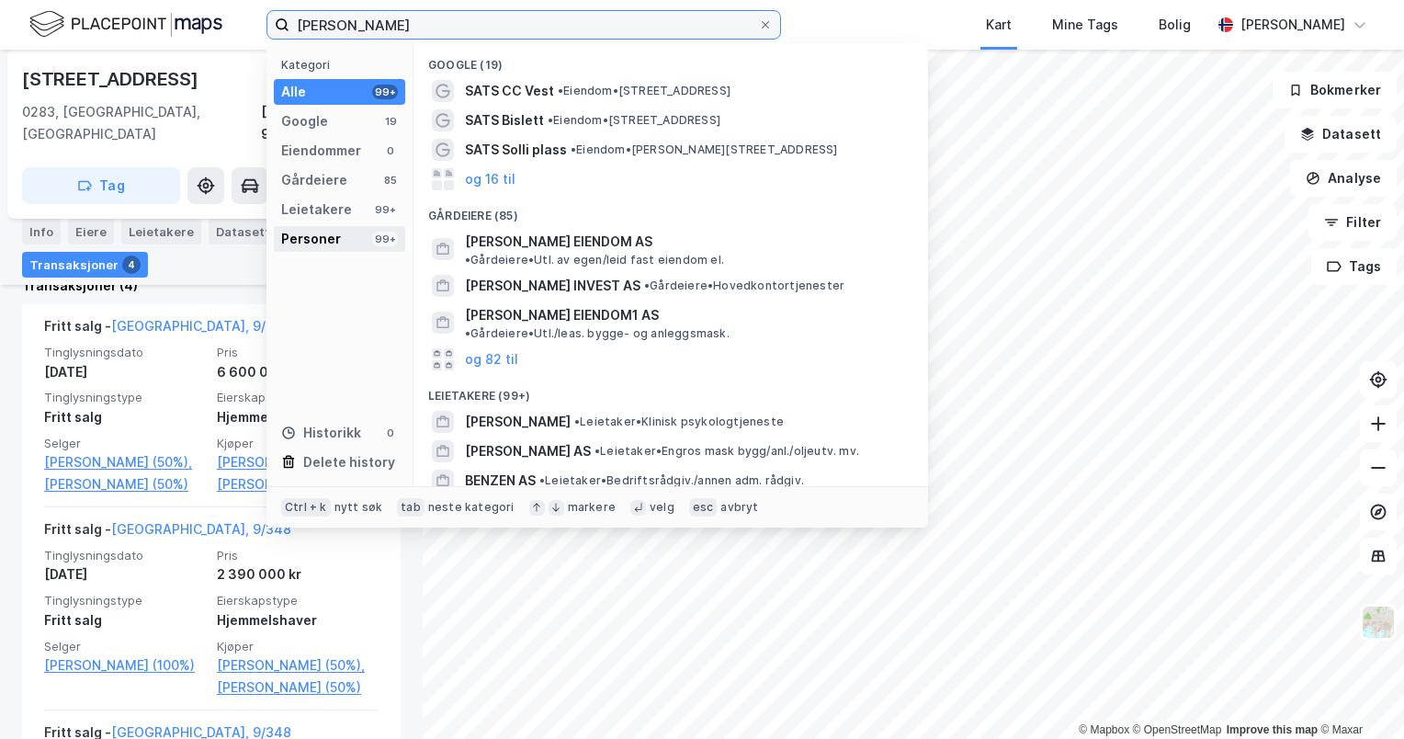
type input "[PERSON_NAME]"
click at [351, 229] on div "Personer 99+" at bounding box center [339, 239] width 131 height 26
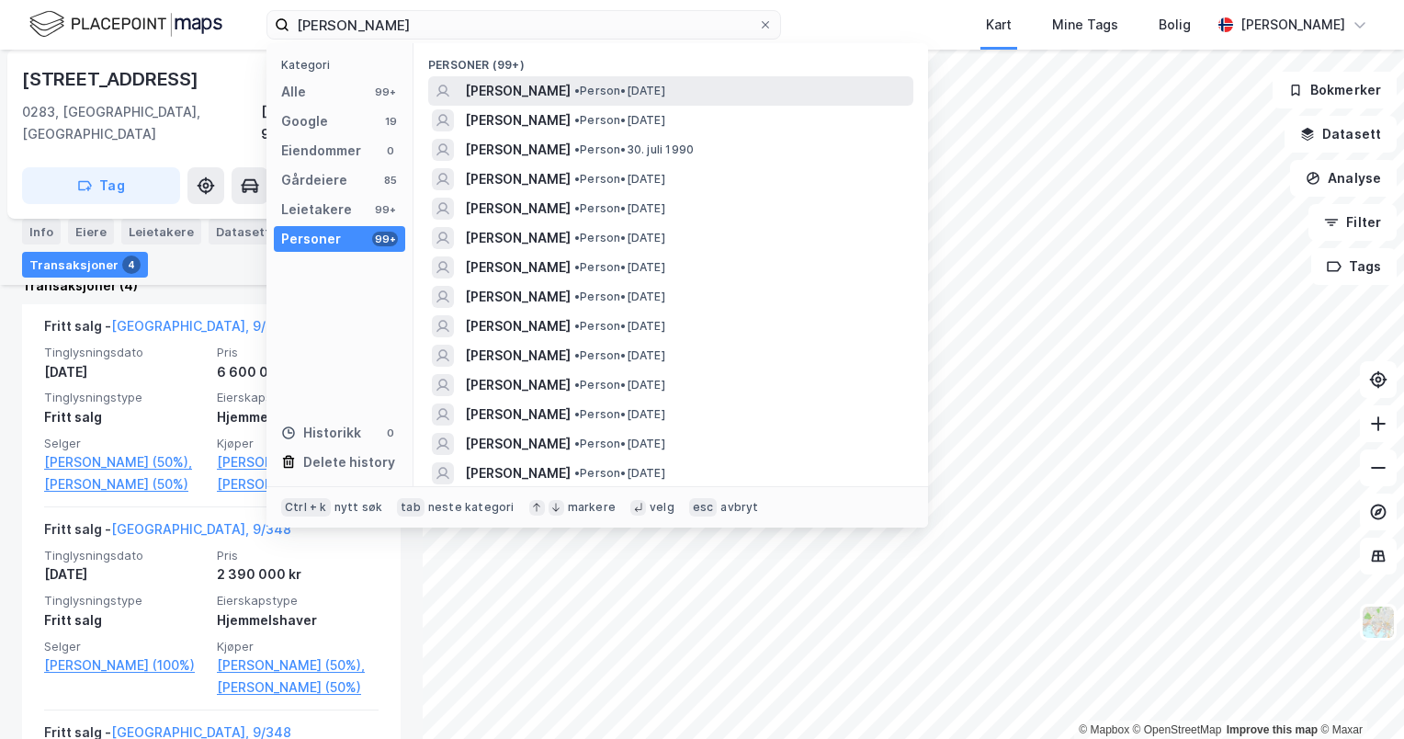
click at [558, 81] on span "[PERSON_NAME]" at bounding box center [518, 91] width 106 height 22
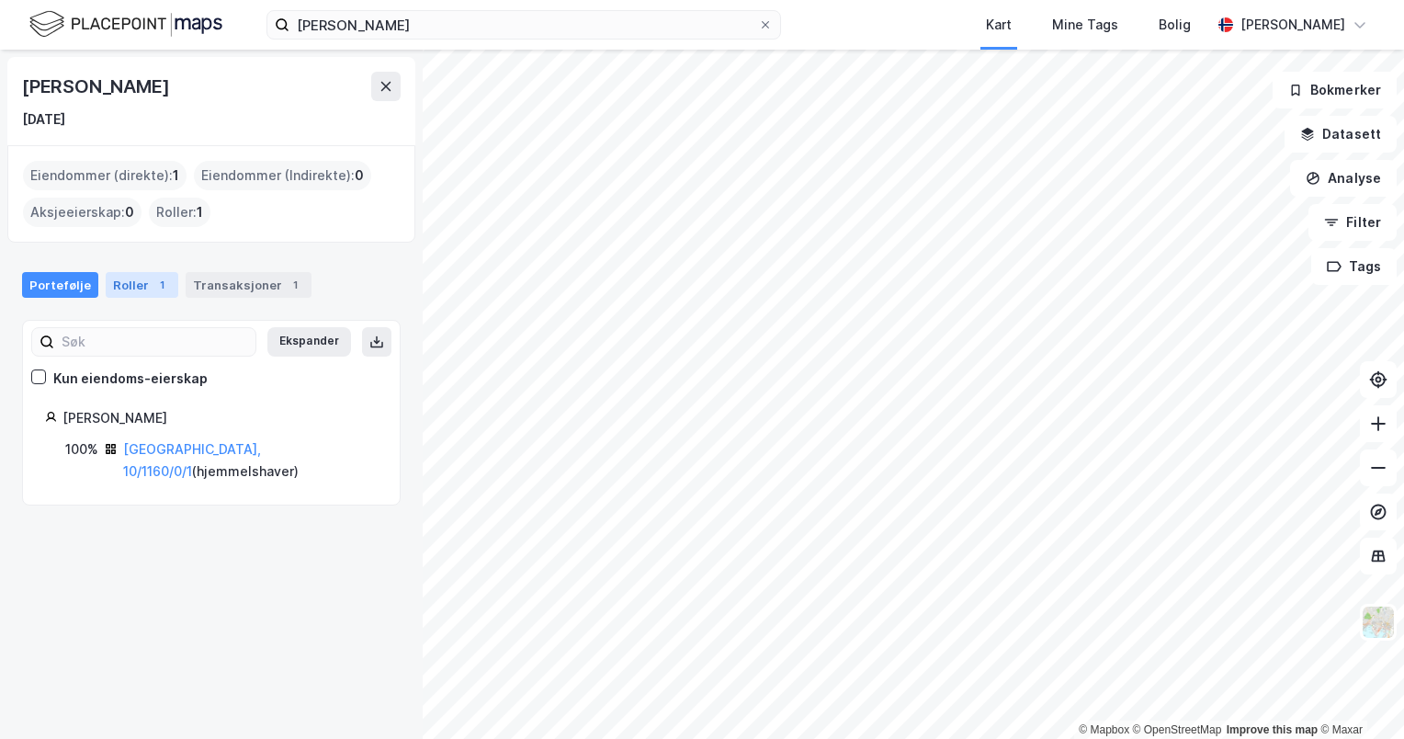
click at [108, 281] on div "Roller 1" at bounding box center [142, 285] width 73 height 26
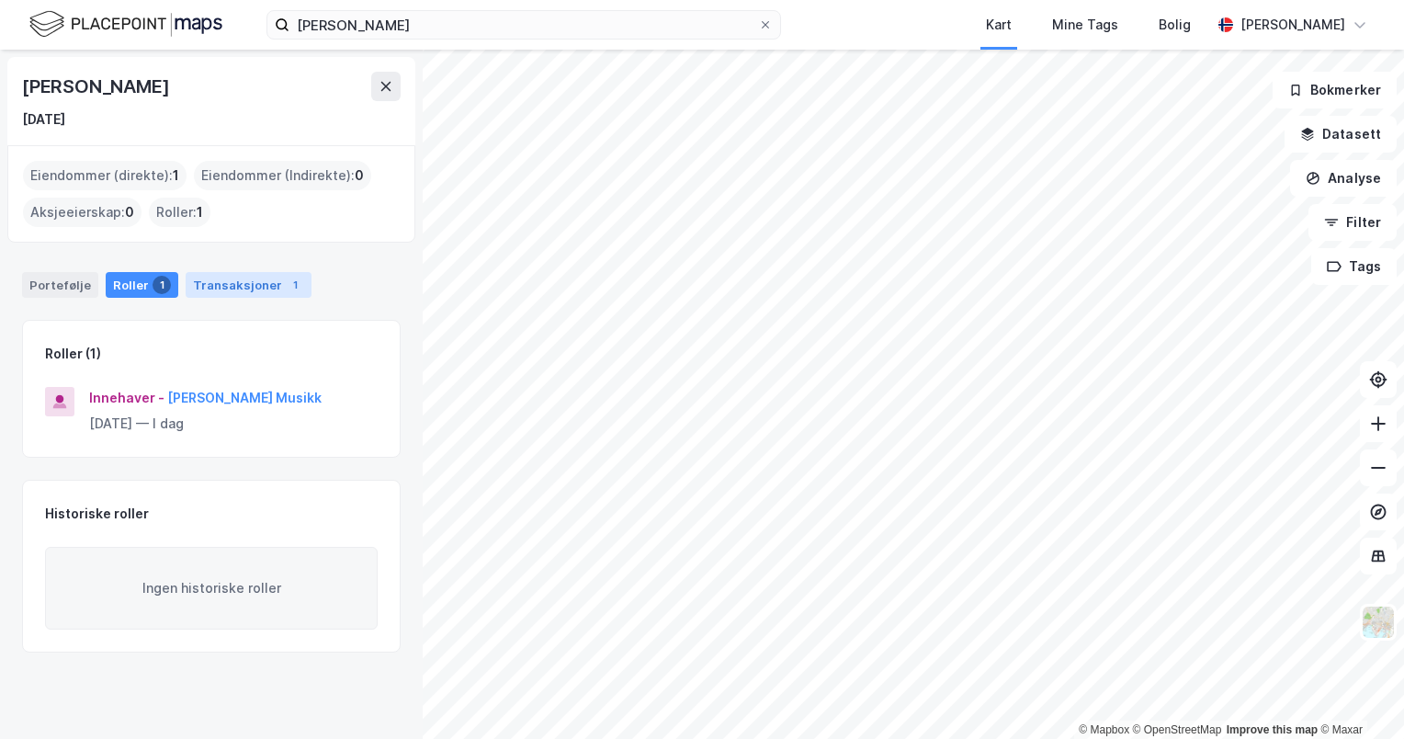
click at [234, 277] on div "Transaksjoner 1" at bounding box center [249, 285] width 126 height 26
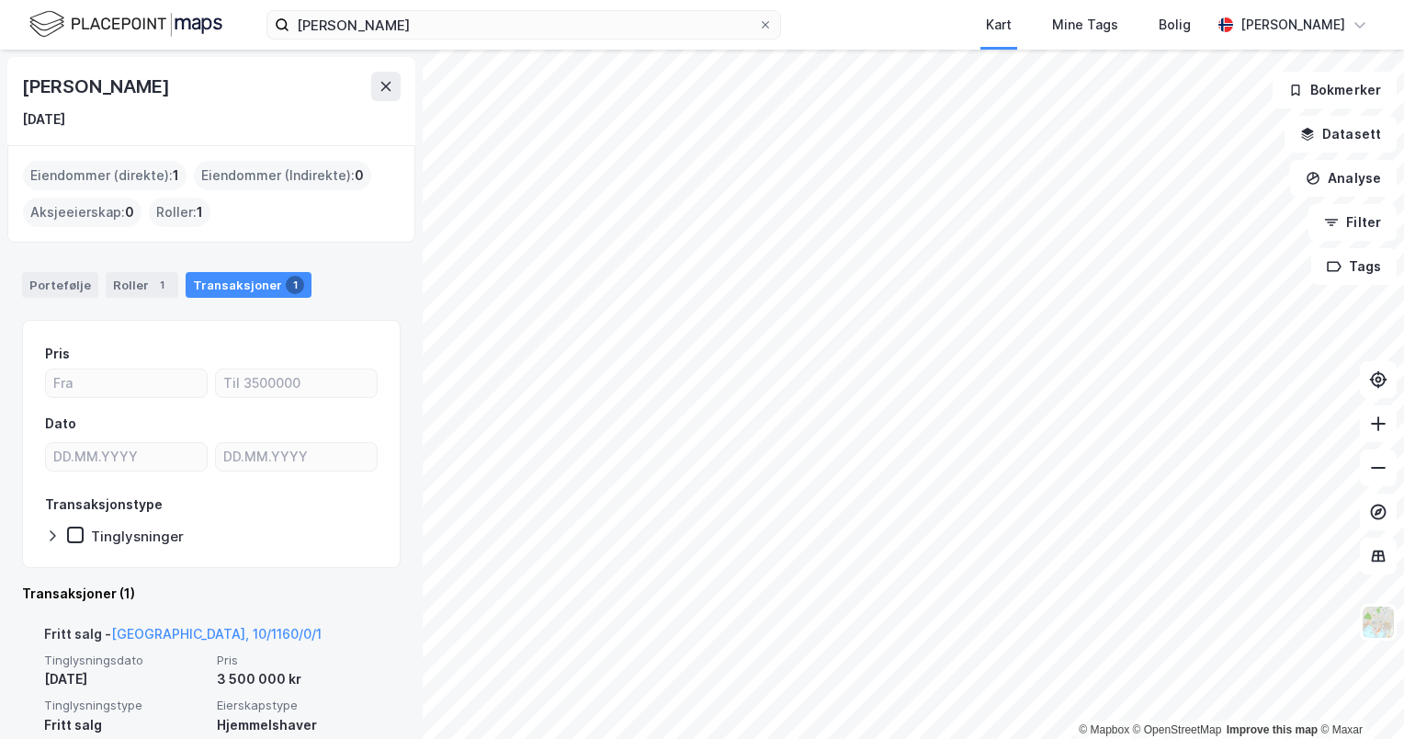
scroll to position [74, 0]
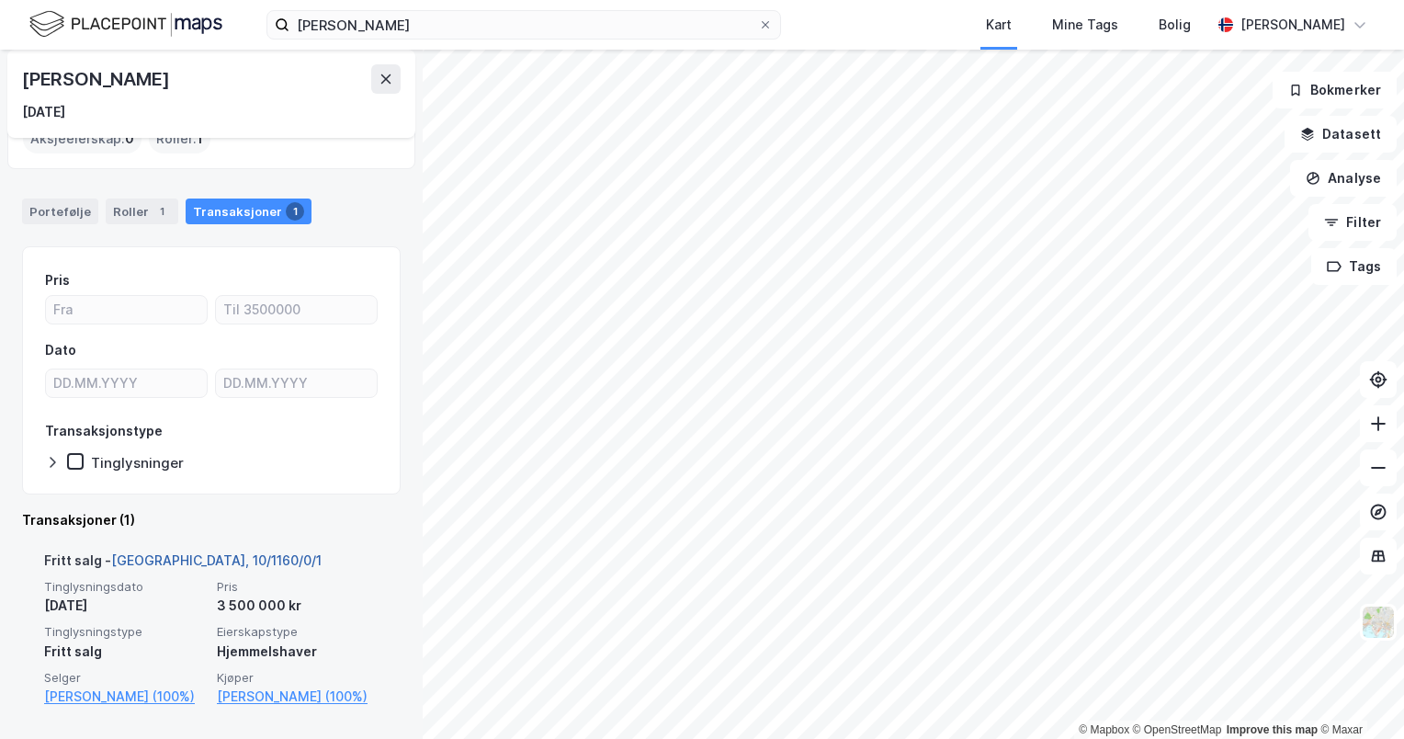
click at [186, 559] on link "[GEOGRAPHIC_DATA], 10/1160/0/1" at bounding box center [216, 560] width 210 height 16
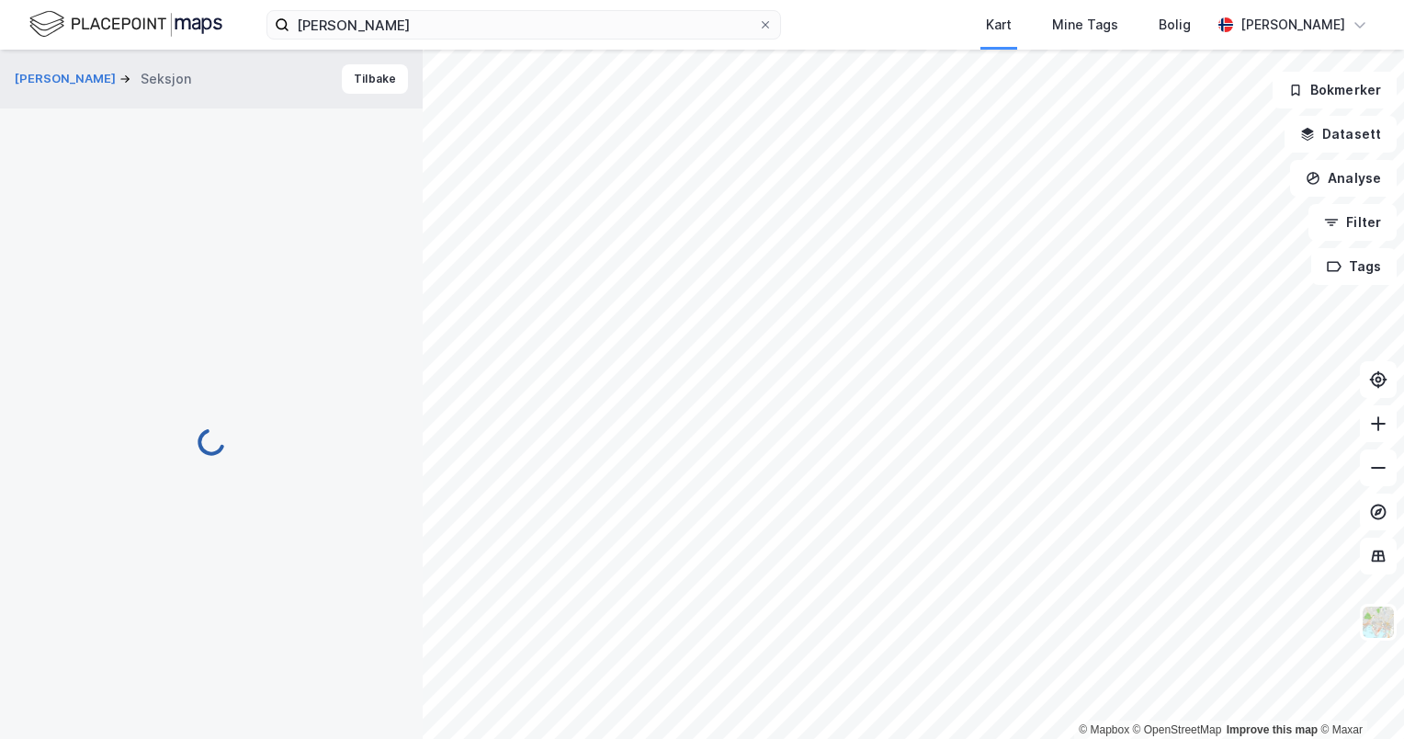
scroll to position [165, 0]
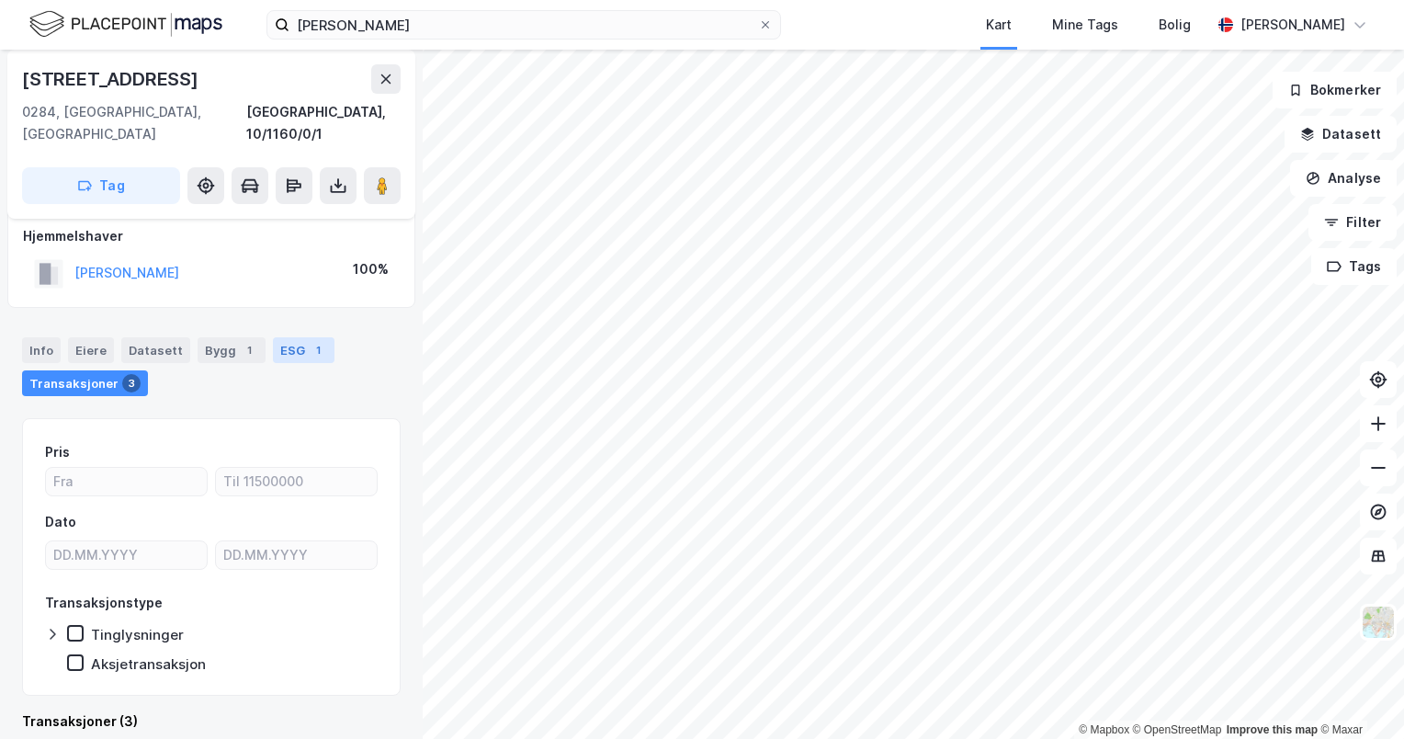
click at [273, 337] on div "ESG 1" at bounding box center [304, 350] width 62 height 26
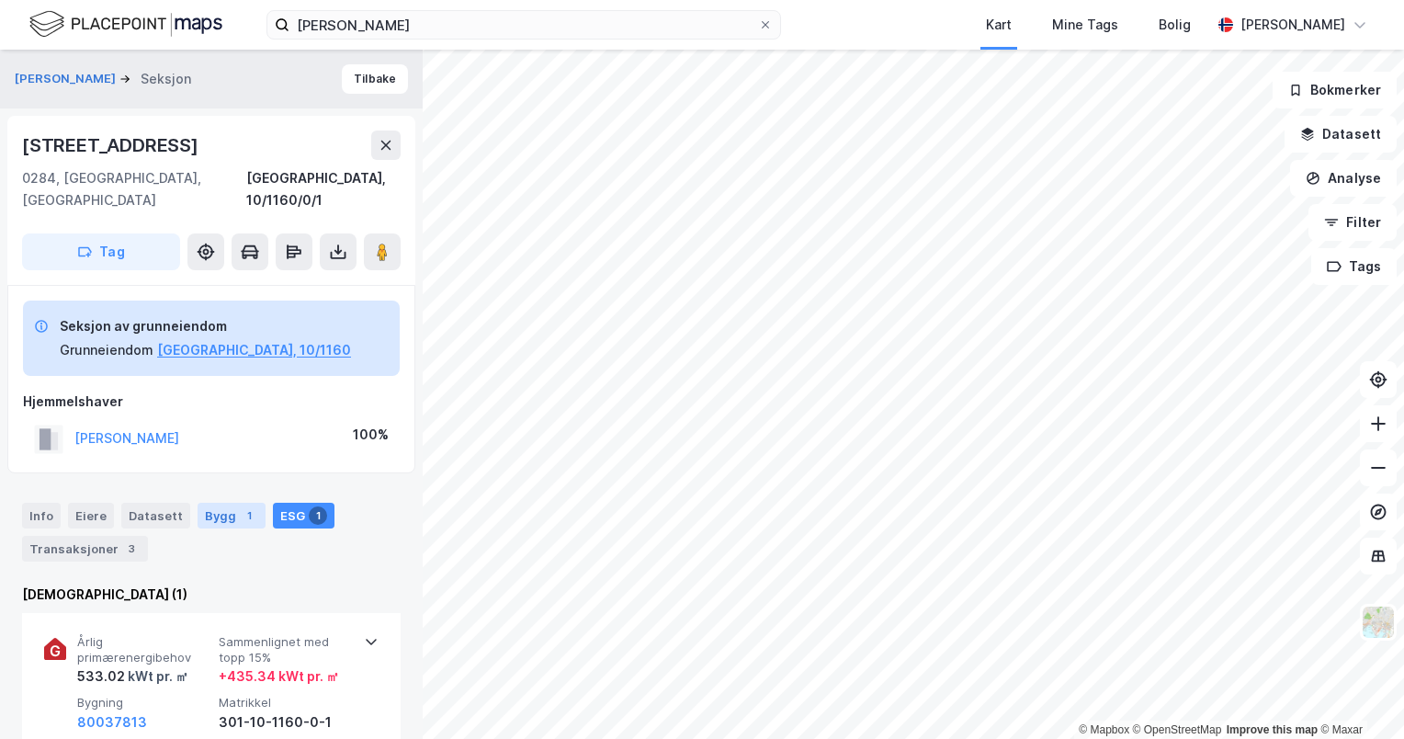
click at [234, 503] on div "Bygg 1" at bounding box center [232, 516] width 68 height 26
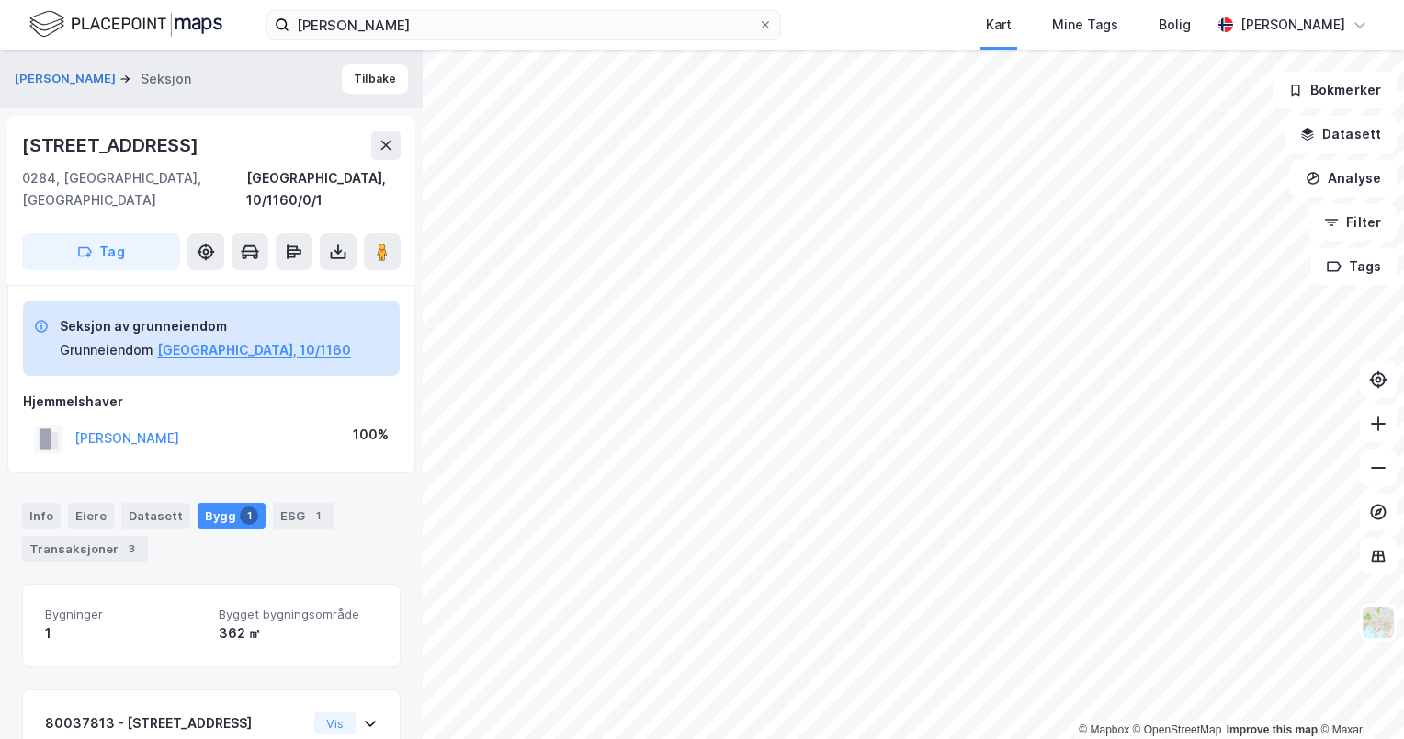
scroll to position [132, 0]
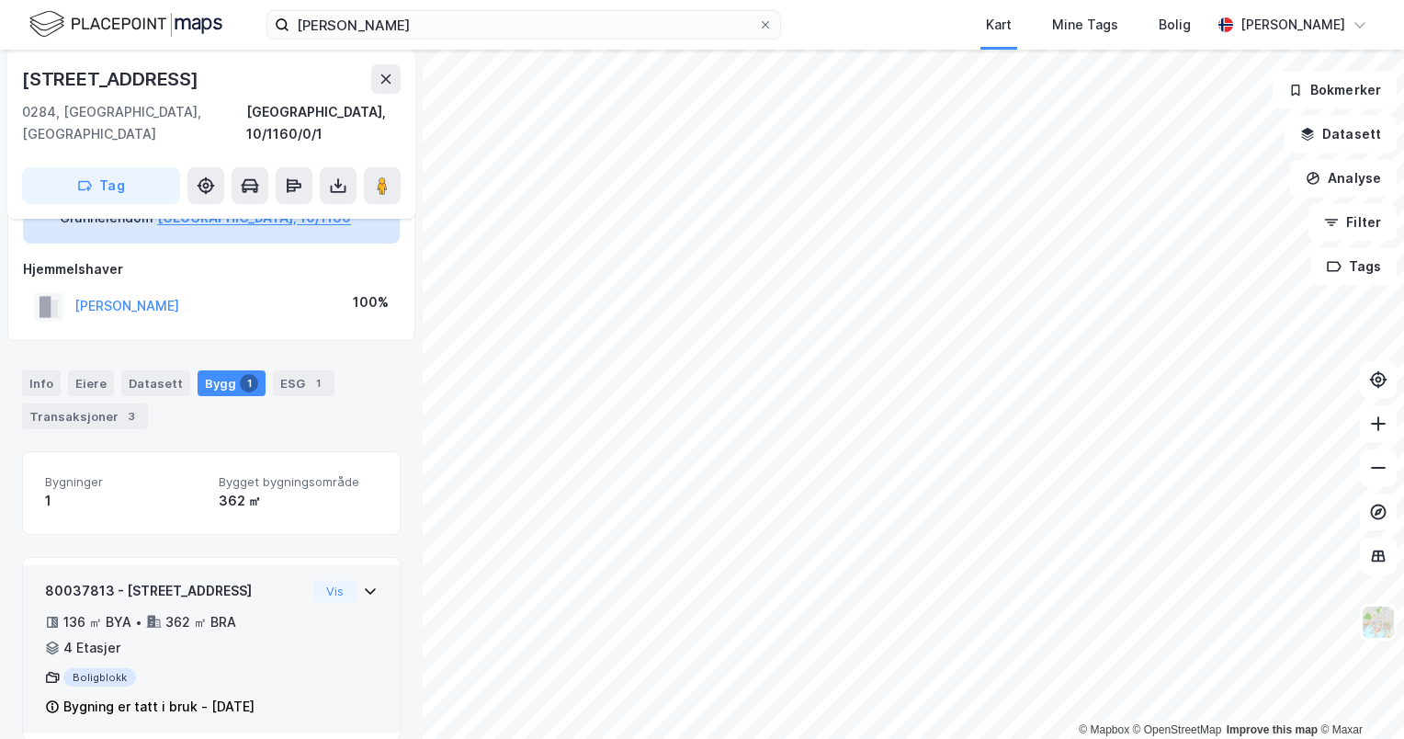
click at [277, 565] on div "80037813 - [STREET_ADDRESS] 136 ㎡ BYA • 362 ㎡ BRA • 4 Etasjer Boligblokk Bygnin…" at bounding box center [211, 648] width 377 height 167
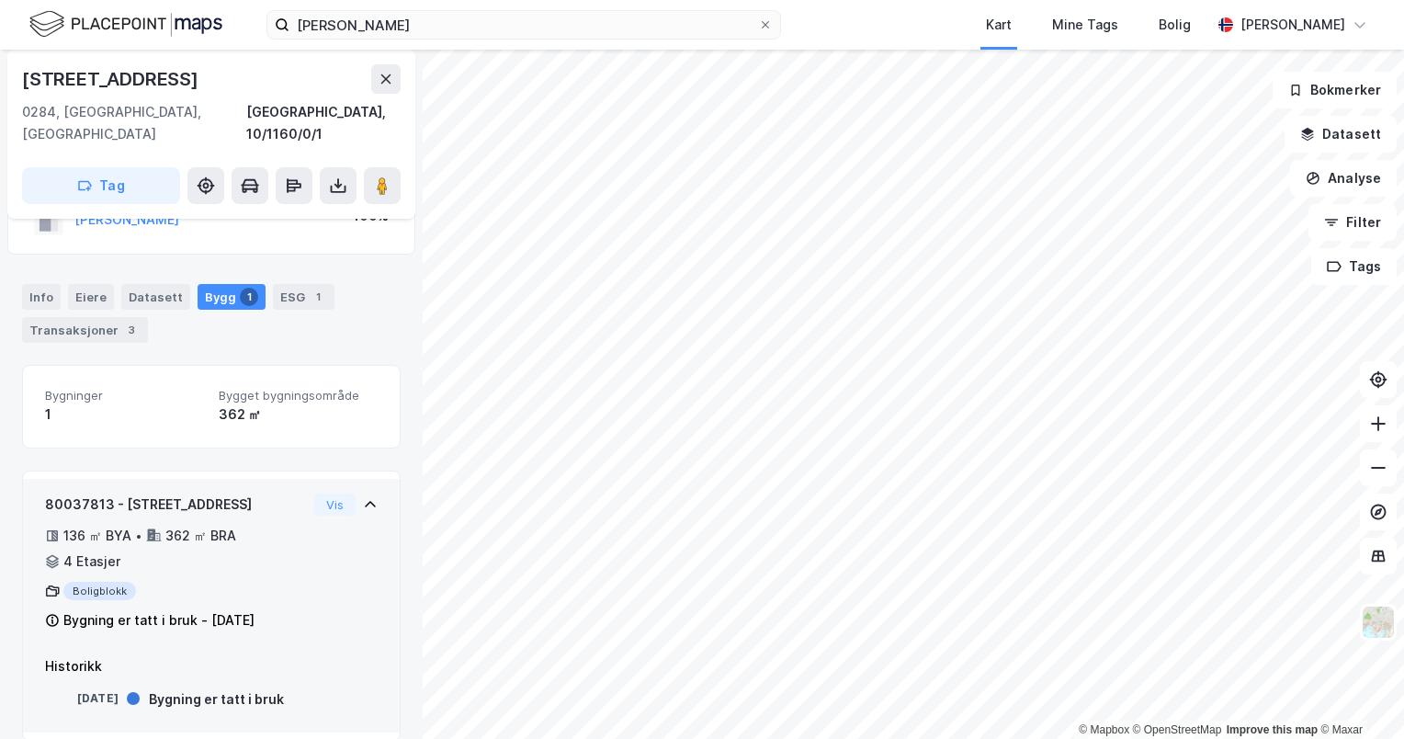
scroll to position [4, 0]
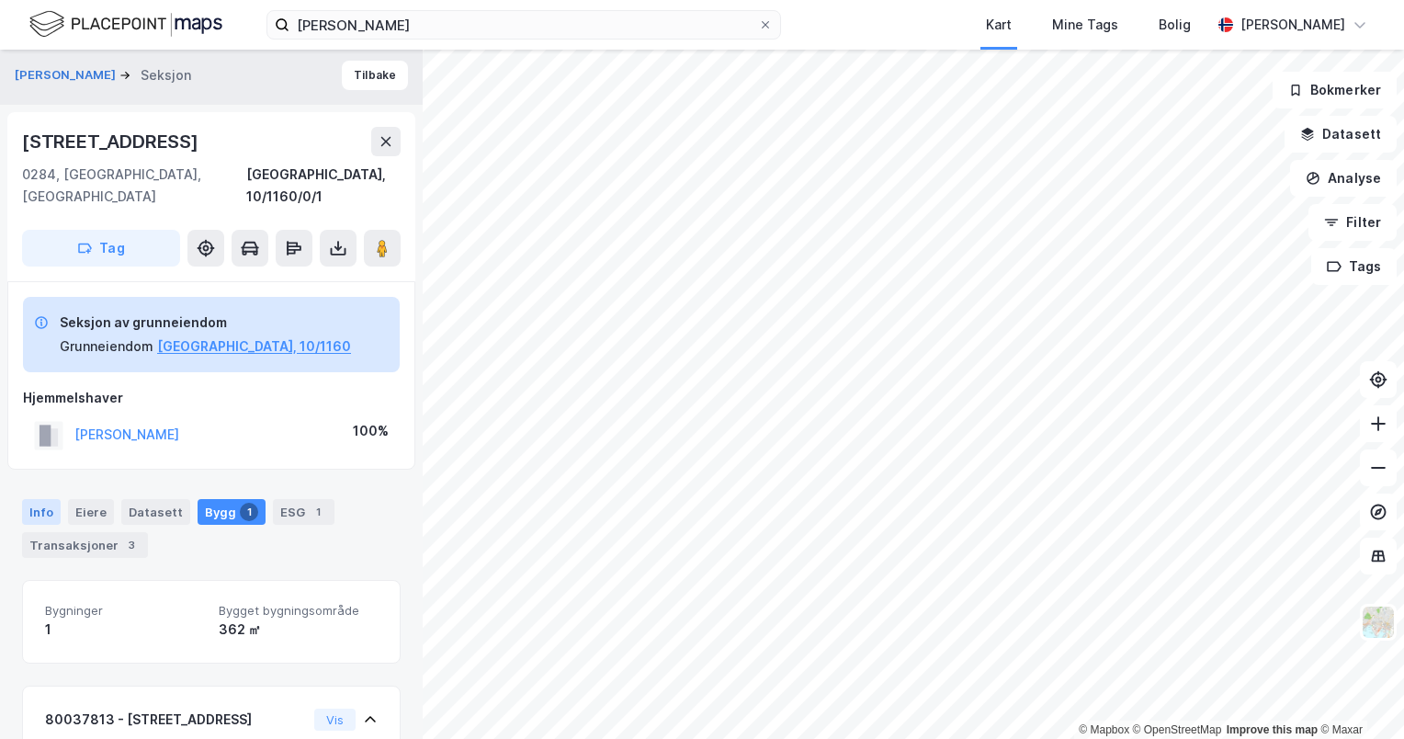
click at [33, 499] on div "Info" at bounding box center [41, 512] width 39 height 26
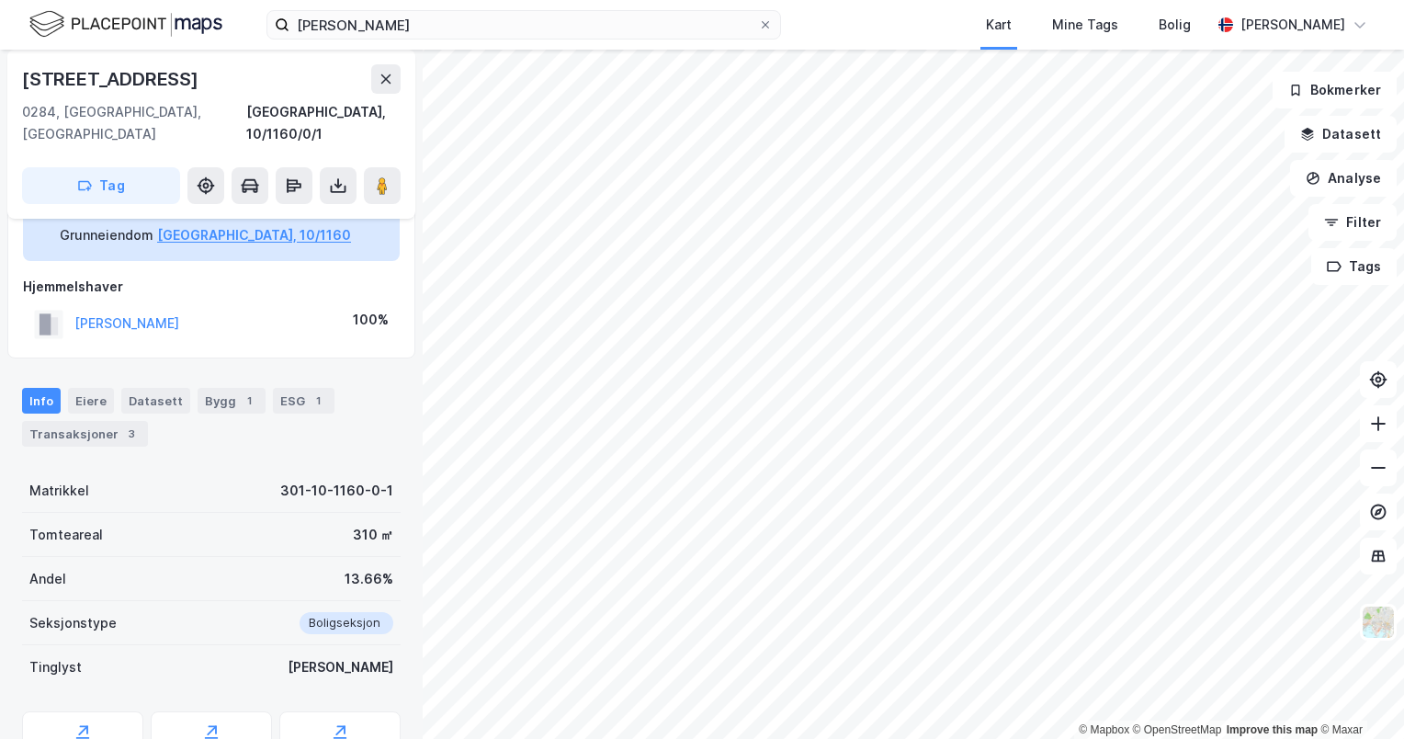
scroll to position [114, 0]
click at [114, 313] on div "[PERSON_NAME]" at bounding box center [126, 324] width 105 height 22
click at [0, 0] on button "[PERSON_NAME]" at bounding box center [0, 0] width 0 height 0
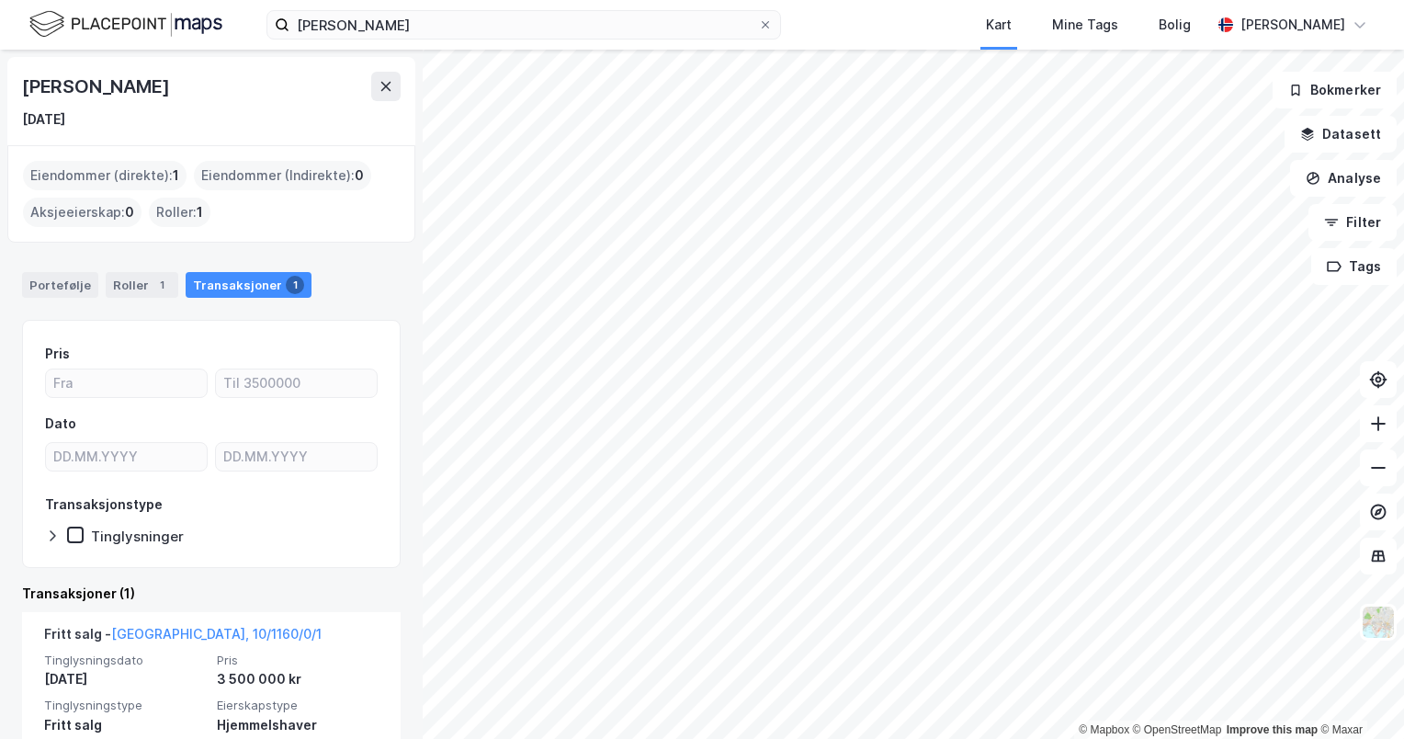
scroll to position [74, 0]
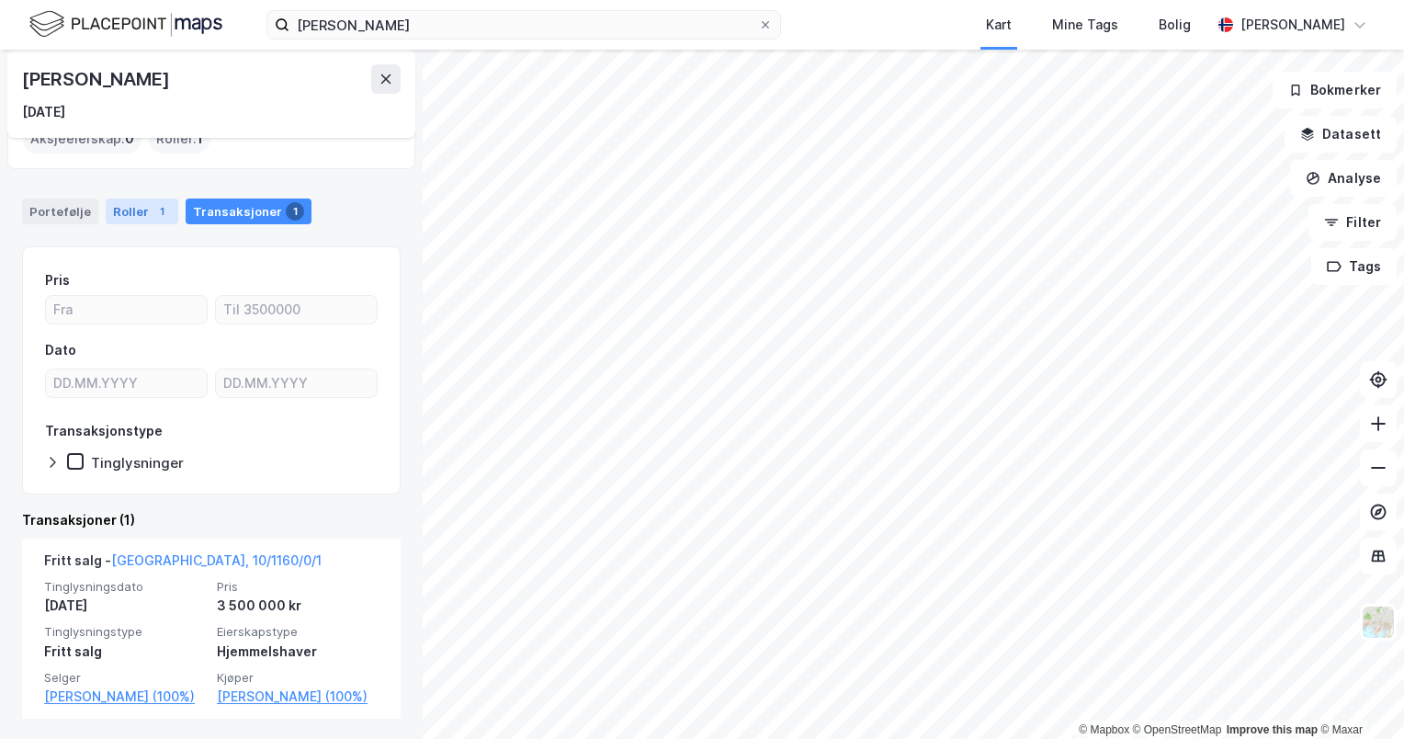
click at [163, 201] on div "Roller 1" at bounding box center [142, 211] width 73 height 26
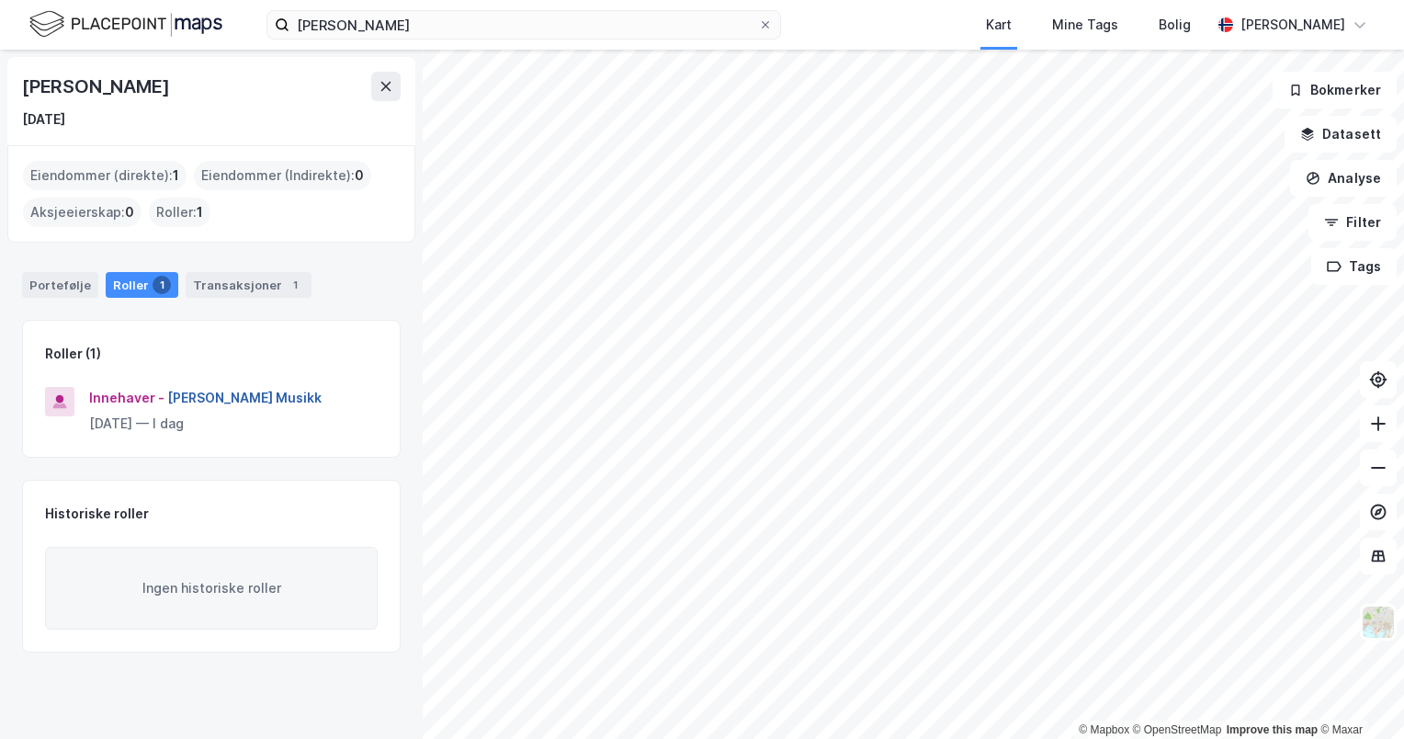
click at [0, 0] on button "[PERSON_NAME] Musikk" at bounding box center [0, 0] width 0 height 0
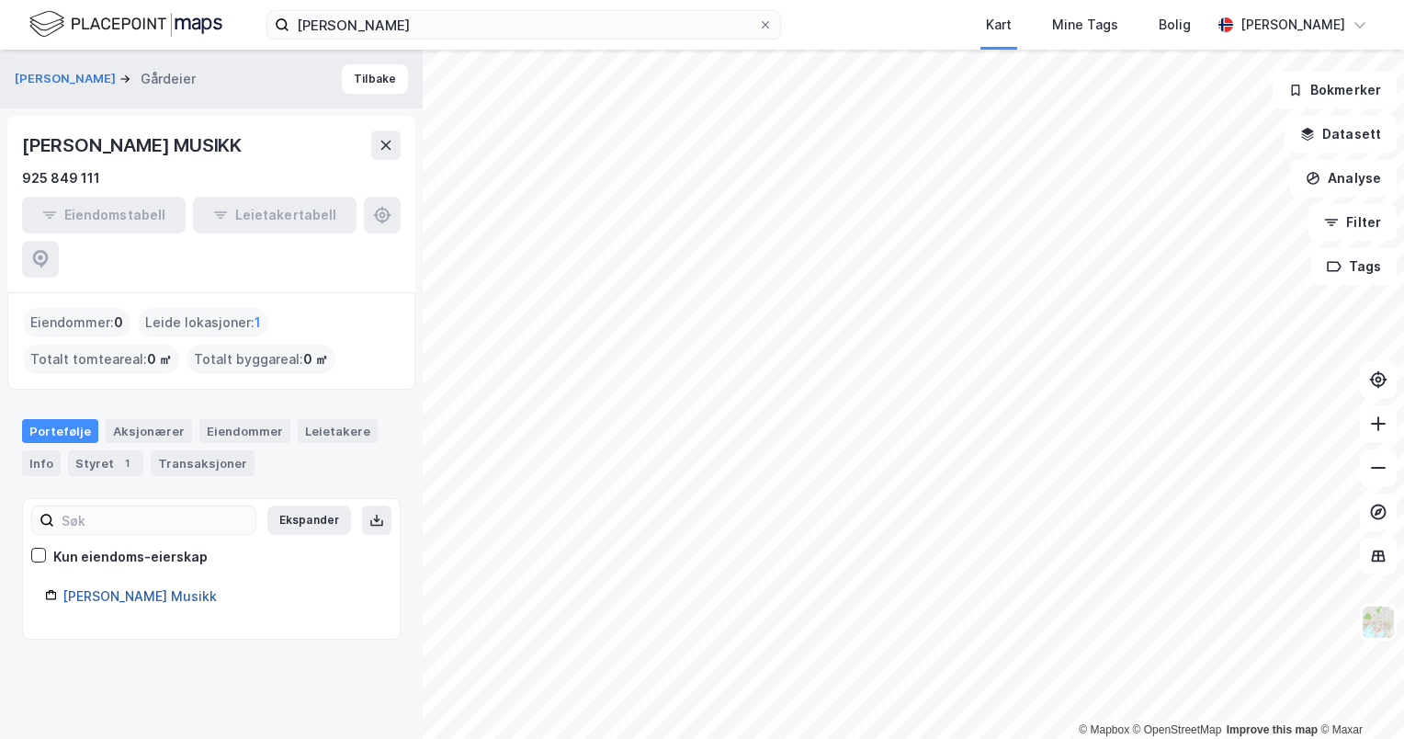
click at [147, 588] on link "[PERSON_NAME] Musikk" at bounding box center [139, 596] width 154 height 16
click at [108, 450] on div "Styret 1" at bounding box center [105, 463] width 75 height 26
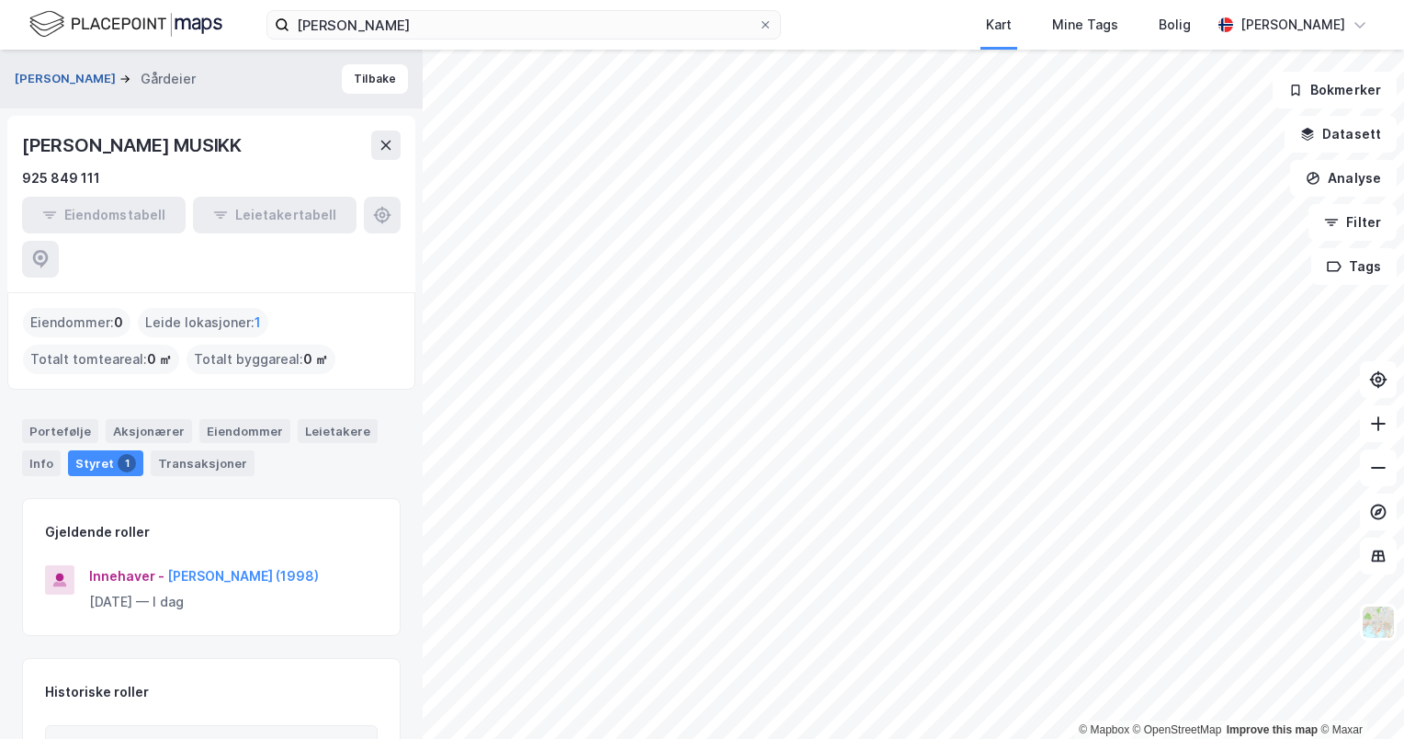
click at [81, 76] on button "[PERSON_NAME]" at bounding box center [67, 79] width 105 height 18
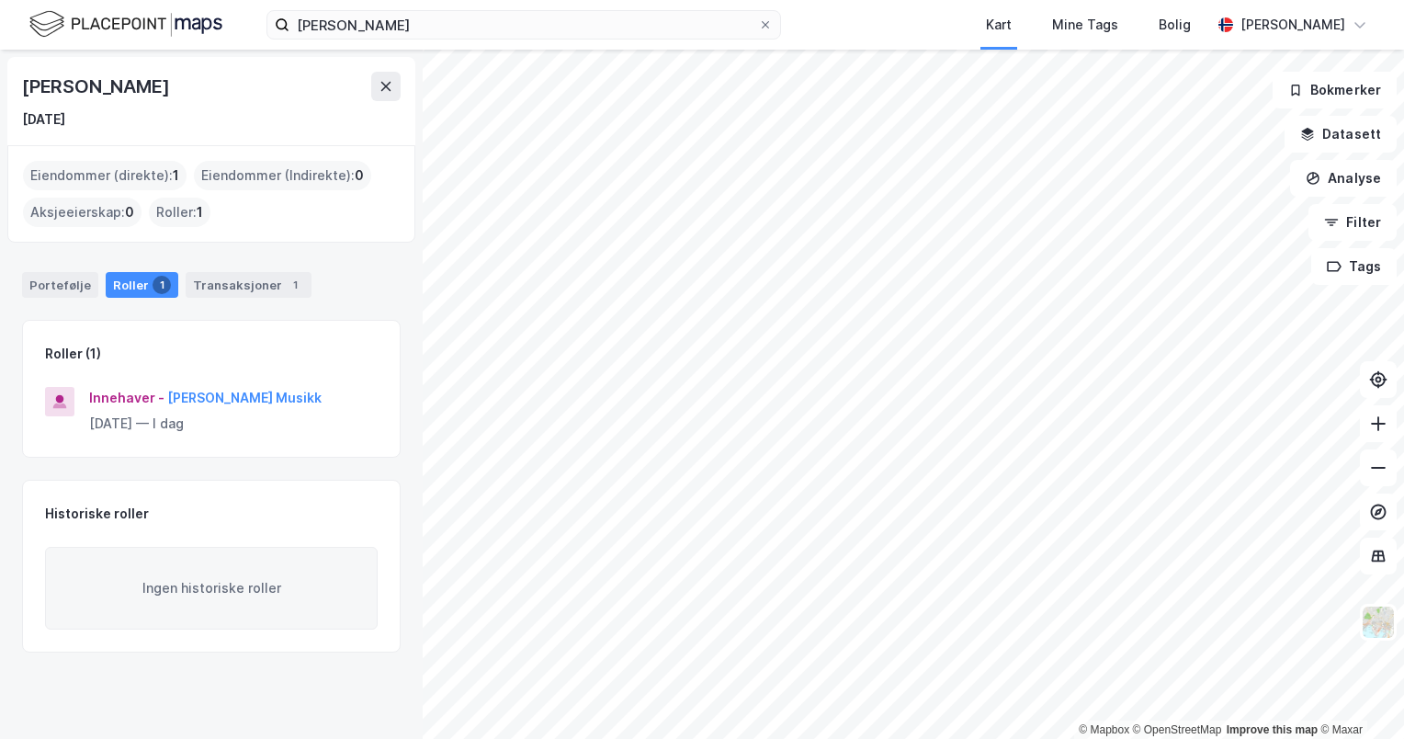
click at [180, 206] on div "Roller : 1" at bounding box center [180, 212] width 62 height 29
click at [173, 224] on div "Roller : 1" at bounding box center [180, 212] width 62 height 29
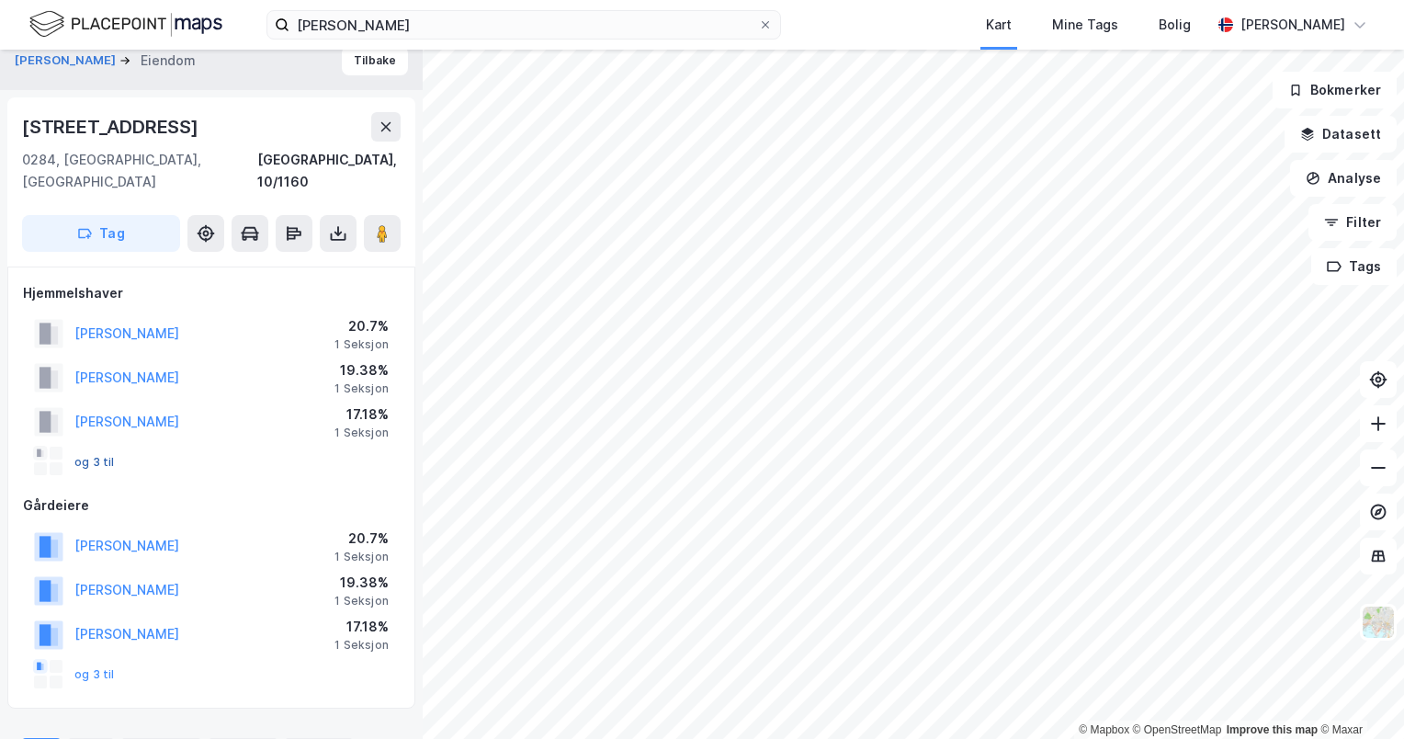
click at [0, 0] on button "og 3 til" at bounding box center [0, 0] width 0 height 0
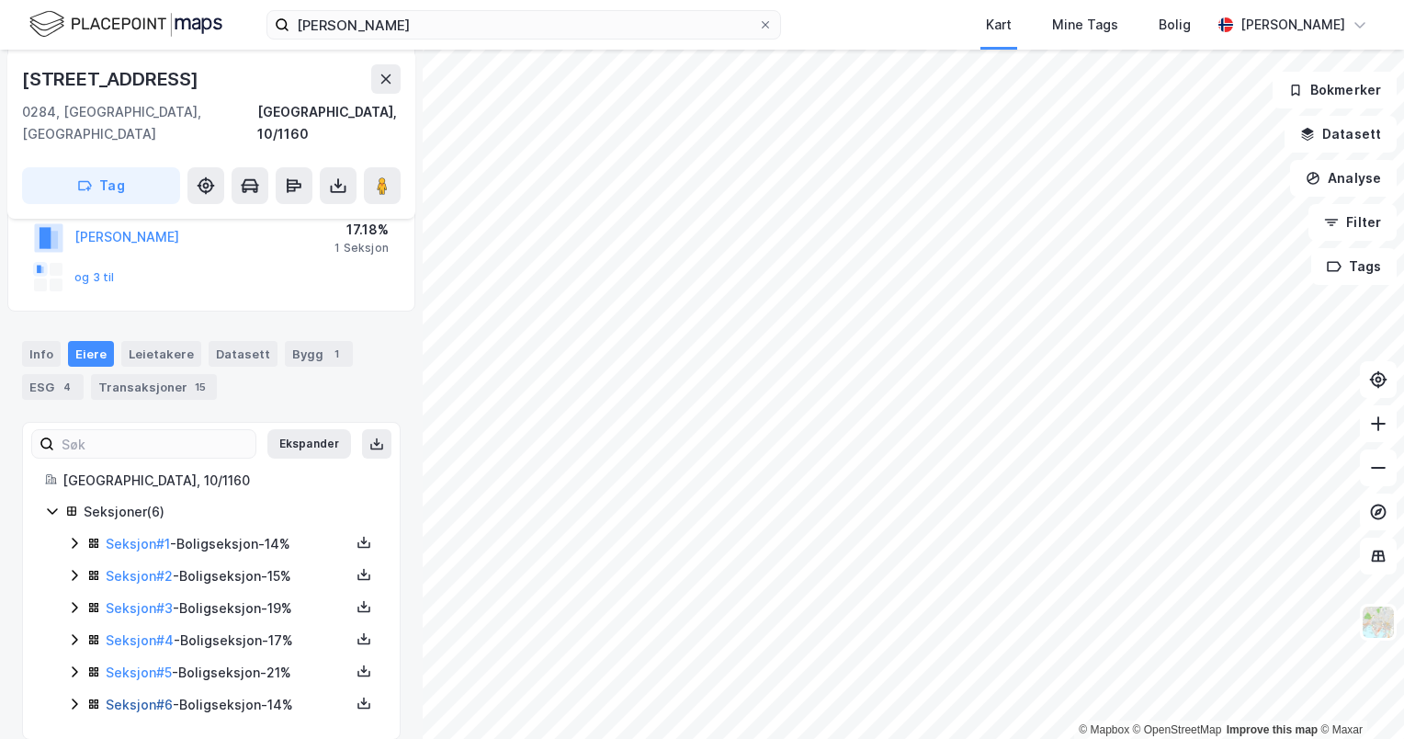
click at [154, 696] on link "Seksjon # 6" at bounding box center [139, 704] width 67 height 16
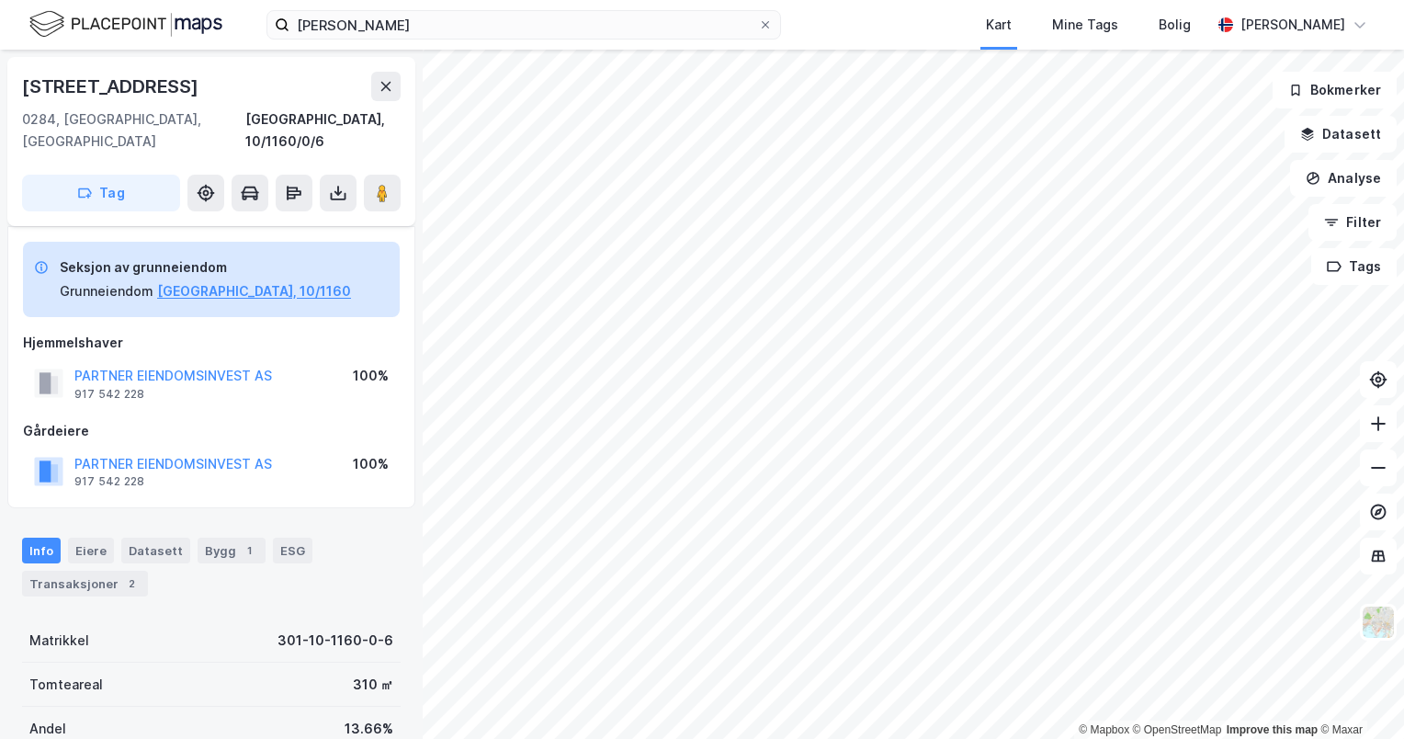
scroll to position [277, 0]
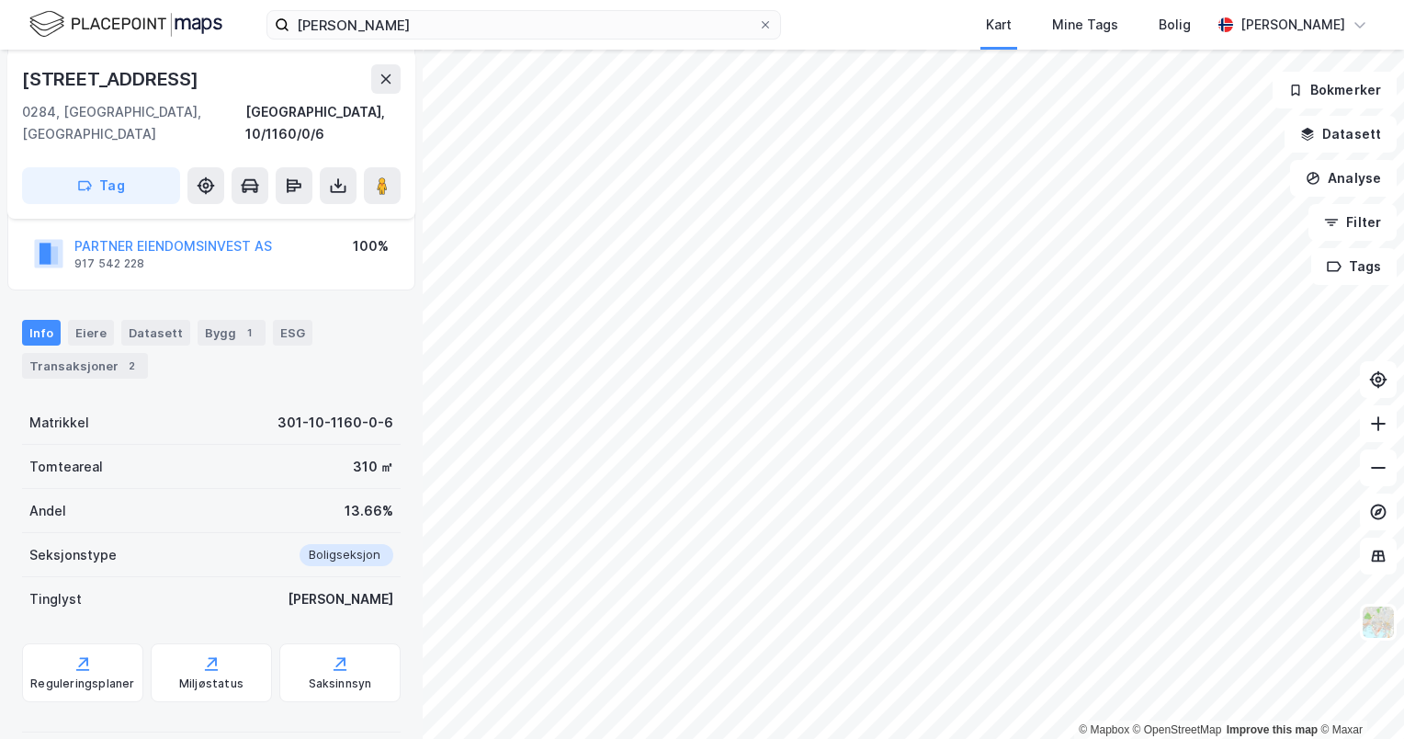
click at [108, 357] on div "Info Eiere Datasett Bygg 1 ESG Transaksjoner 2" at bounding box center [211, 342] width 423 height 88
click at [107, 353] on div "Transaksjoner 2" at bounding box center [85, 366] width 126 height 26
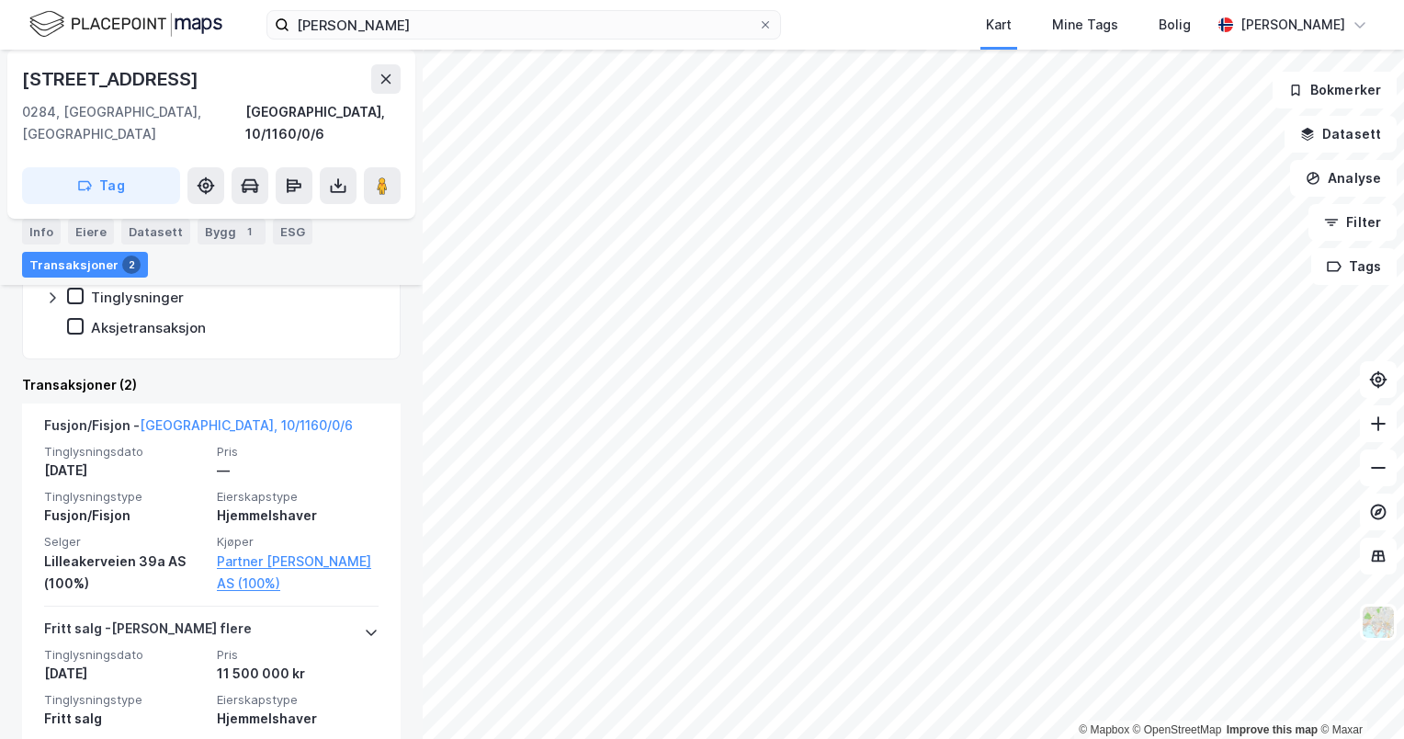
scroll to position [665, 0]
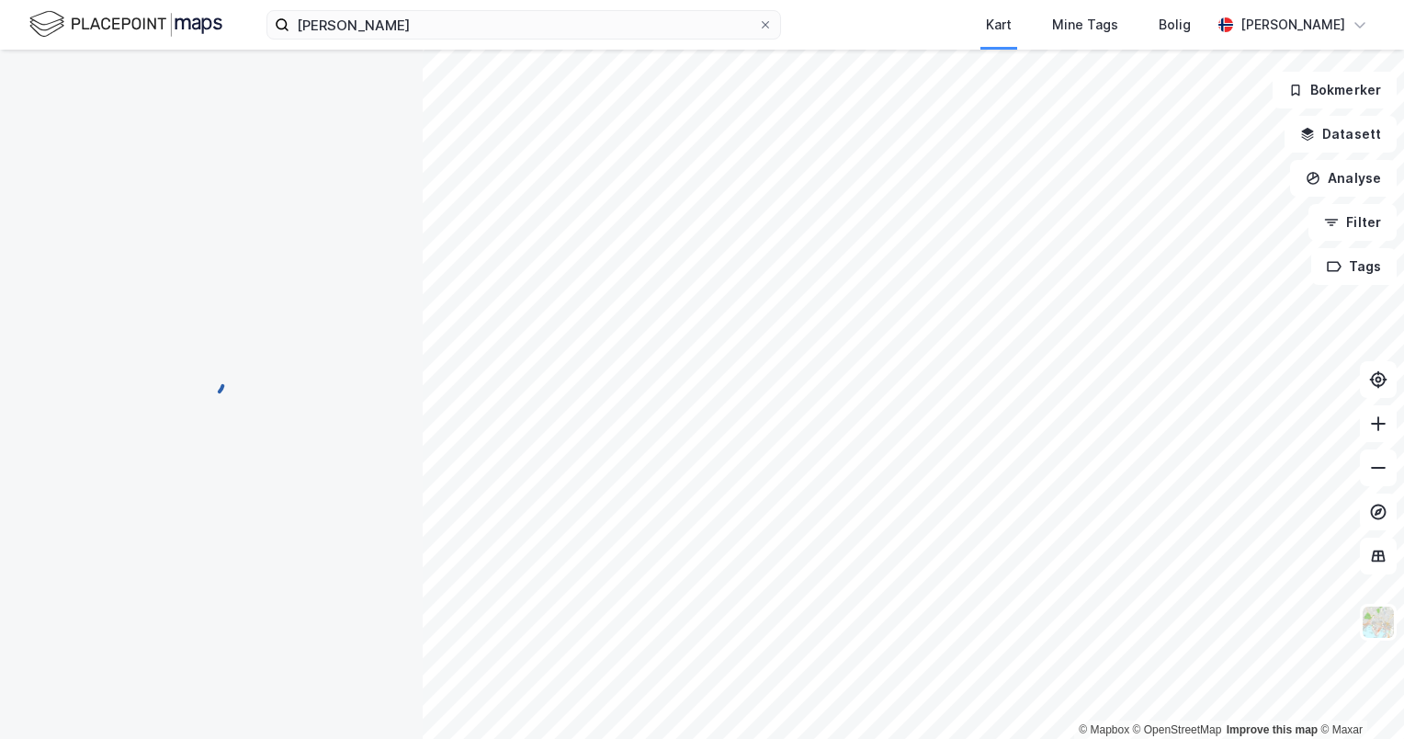
scroll to position [415, 0]
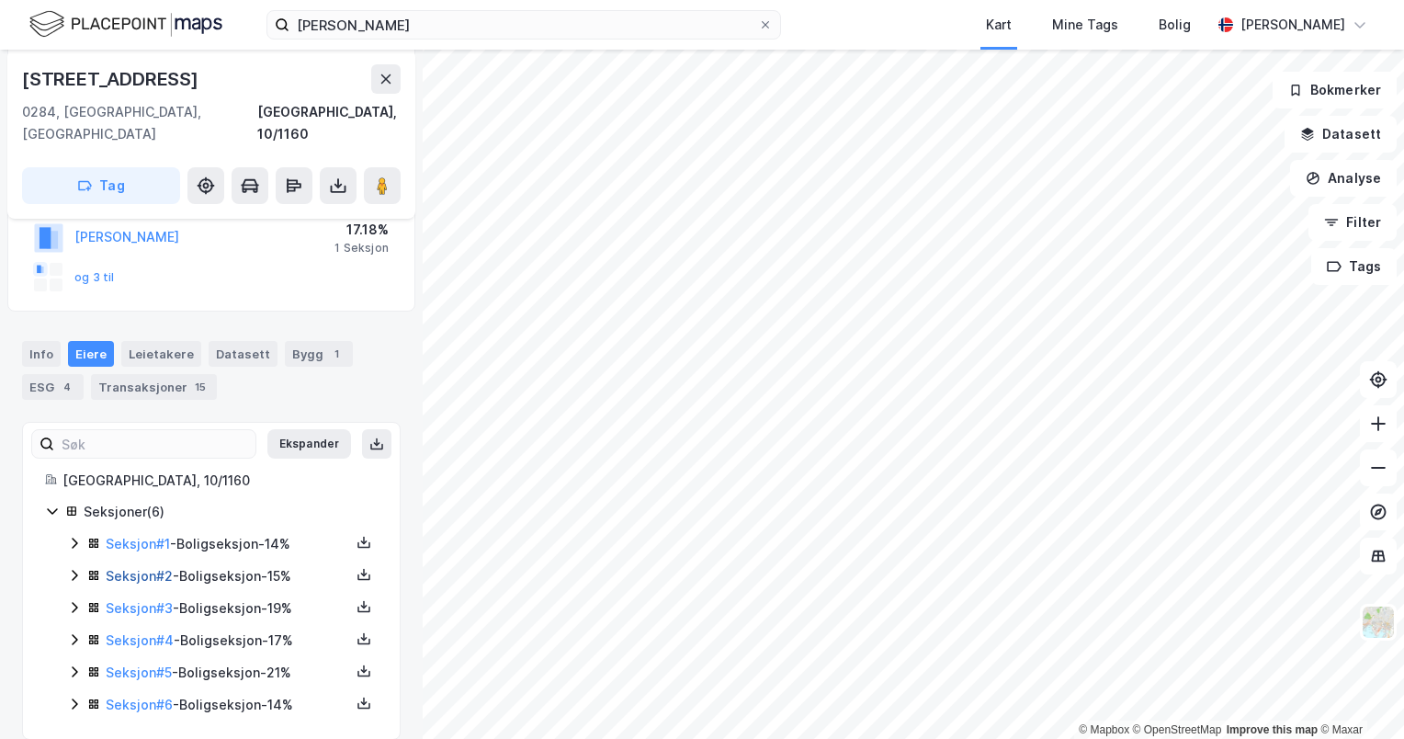
click at [143, 568] on link "Seksjon # 2" at bounding box center [139, 576] width 67 height 16
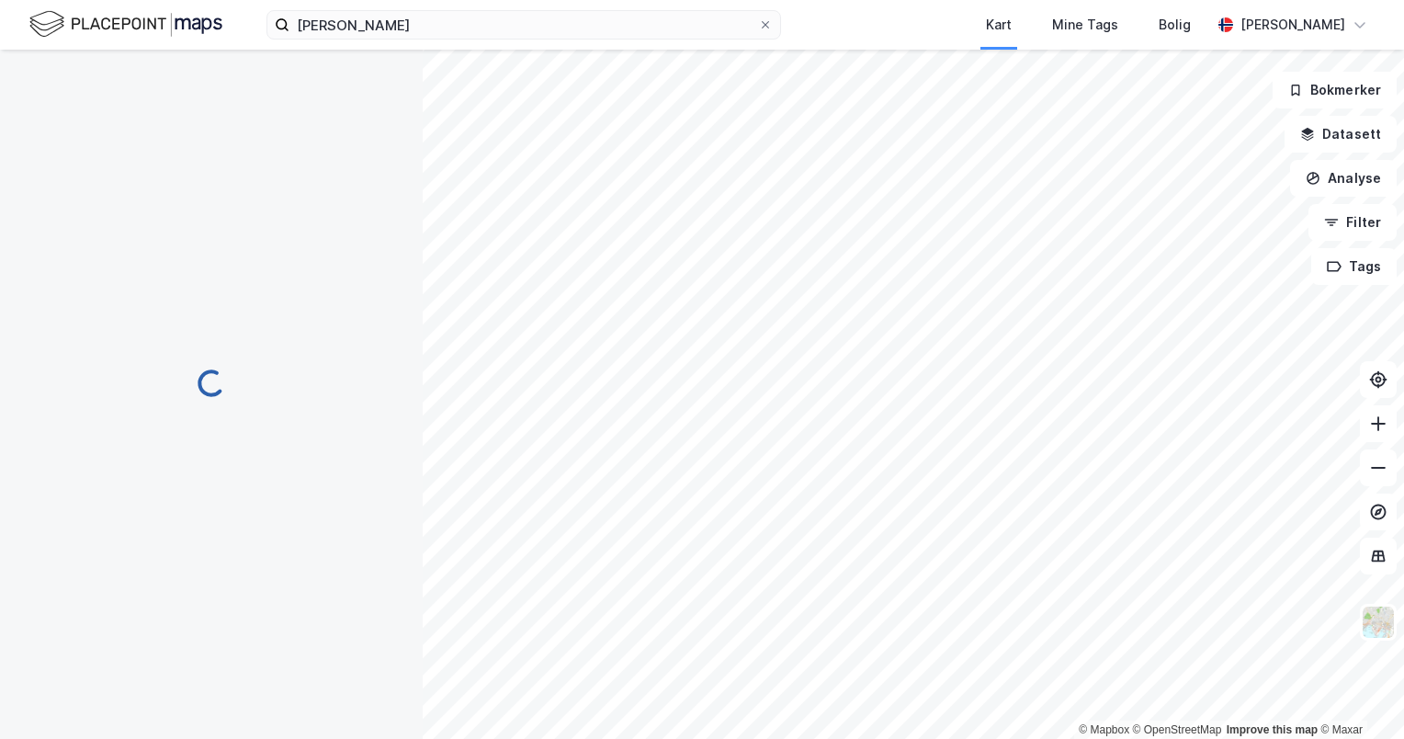
scroll to position [182, 0]
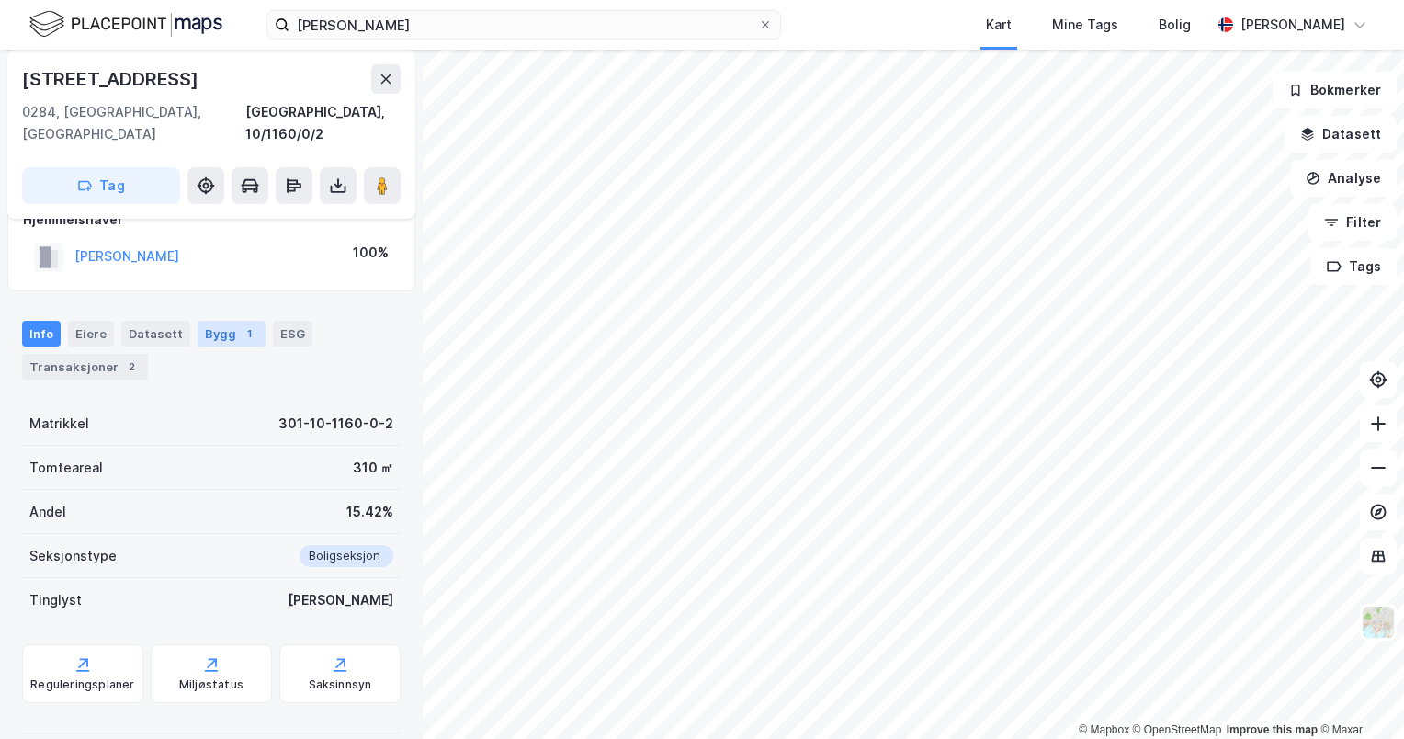
click at [215, 321] on div "Bygg 1" at bounding box center [232, 334] width 68 height 26
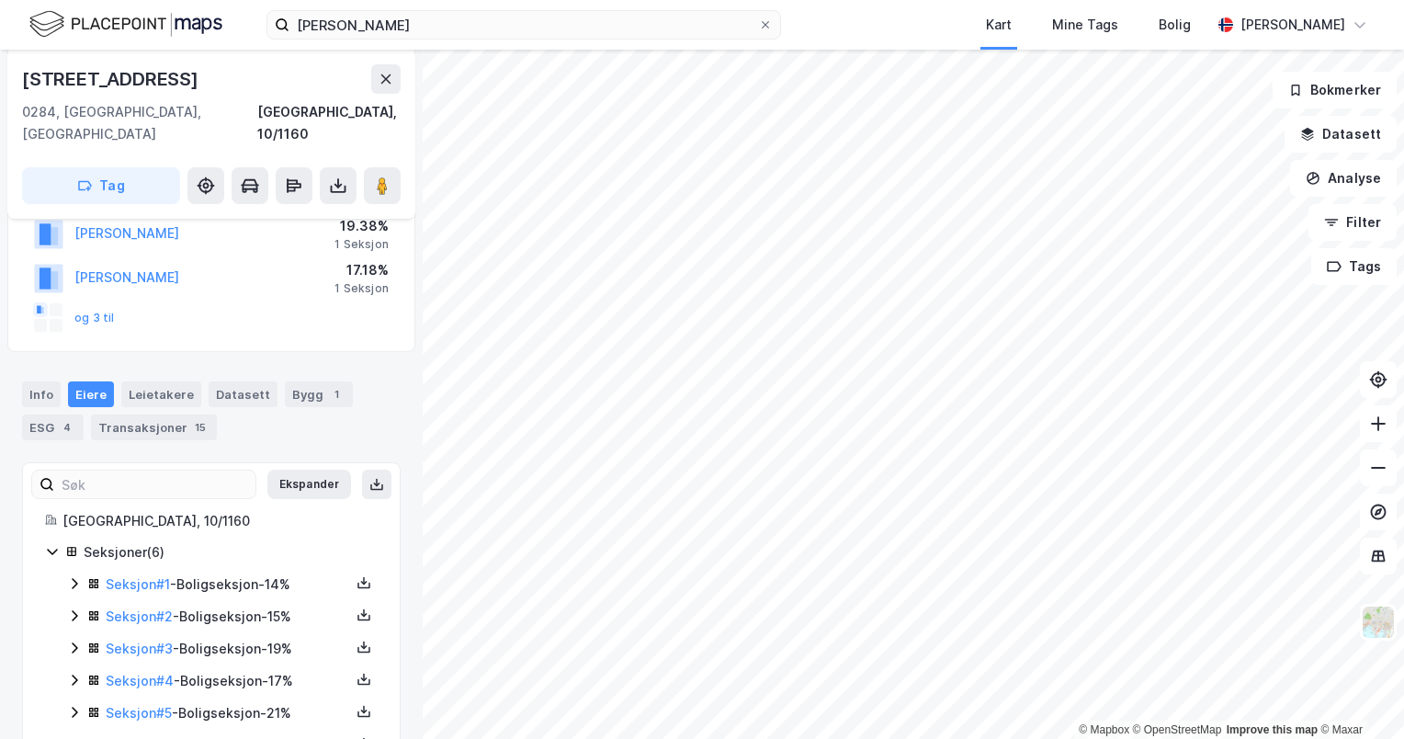
scroll to position [415, 0]
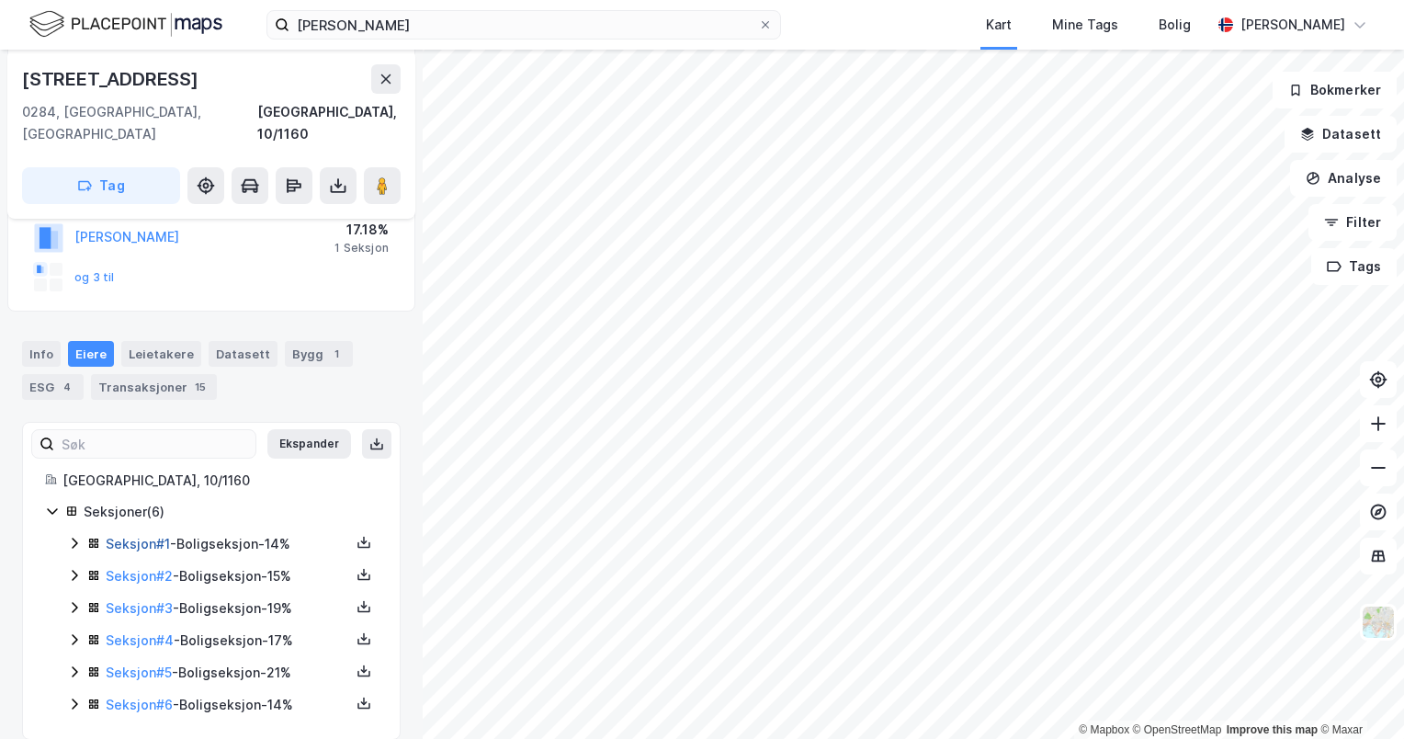
click at [140, 536] on link "Seksjon # 1" at bounding box center [138, 544] width 64 height 16
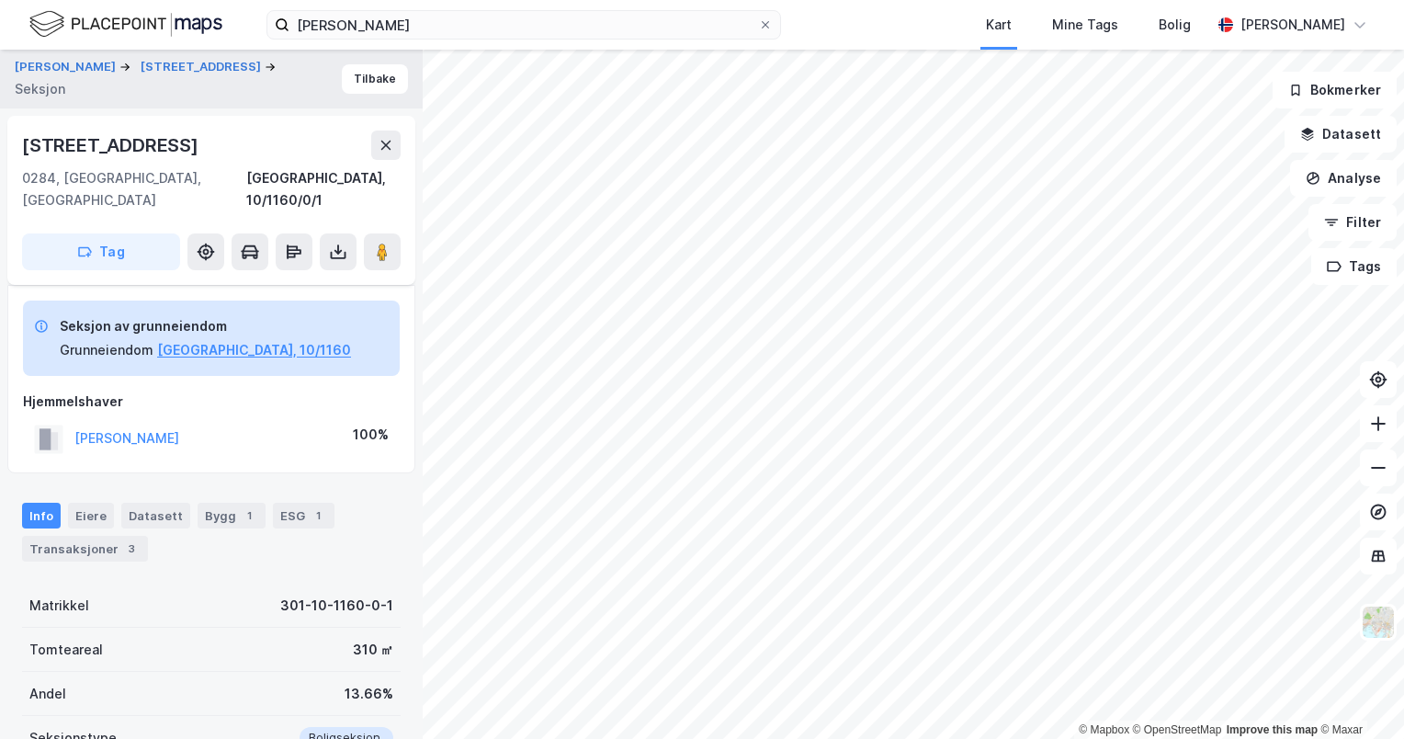
scroll to position [182, 0]
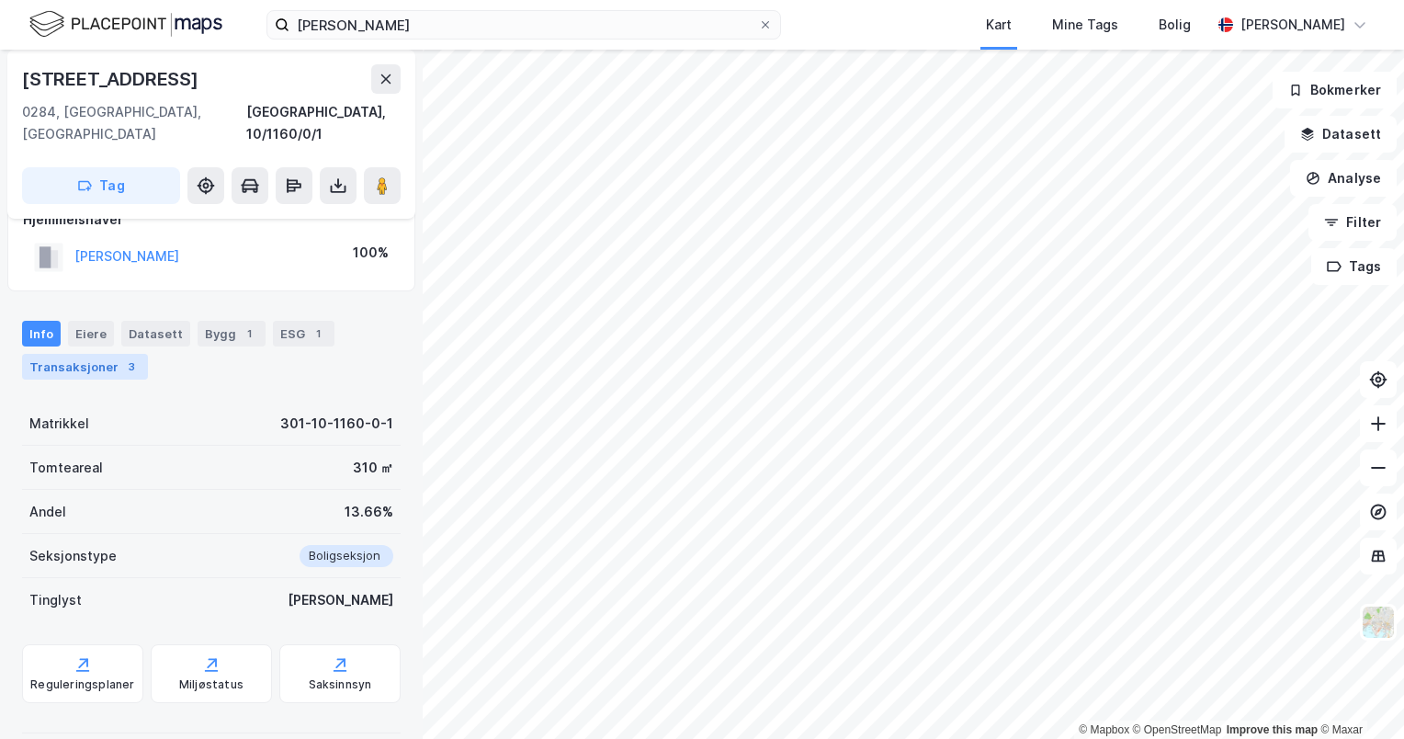
click at [122, 357] on div "3" at bounding box center [131, 366] width 18 height 18
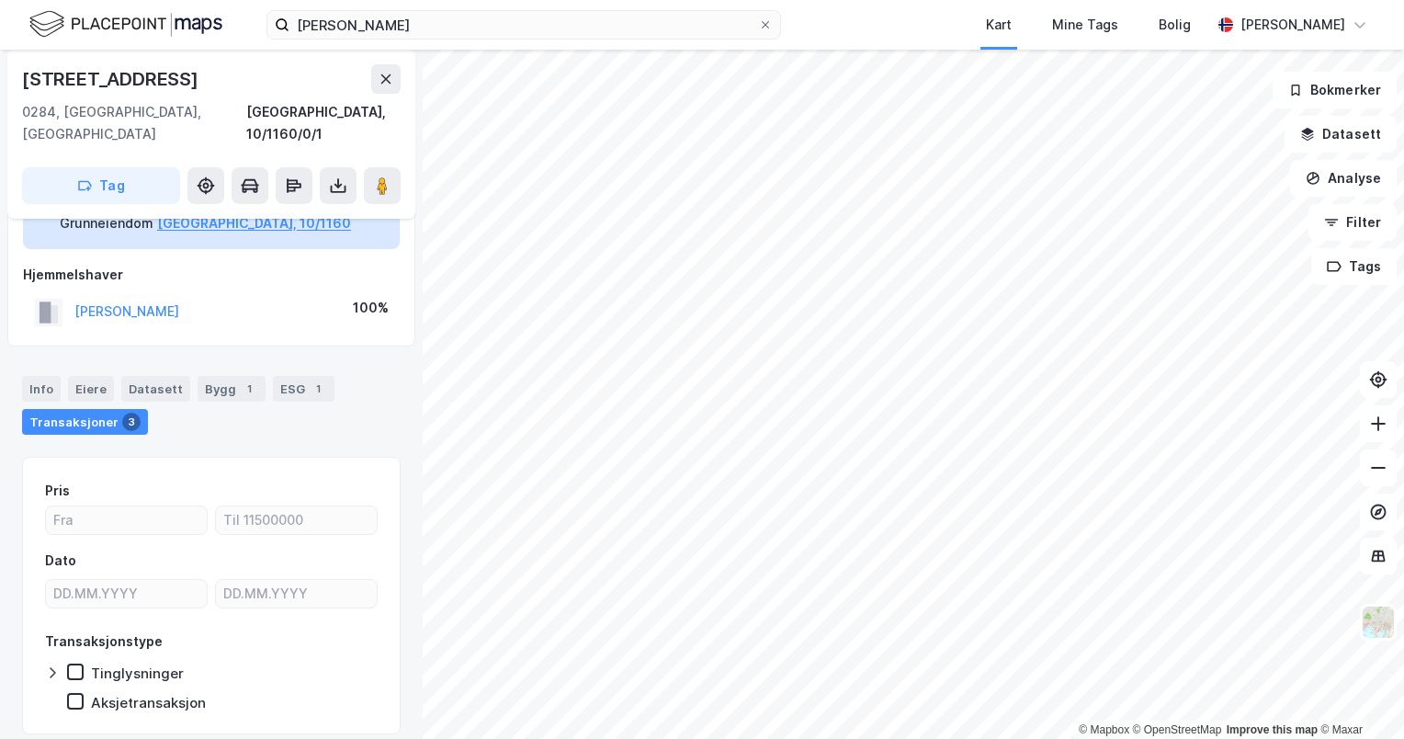
click at [240, 379] on div "1" at bounding box center [249, 388] width 18 height 18
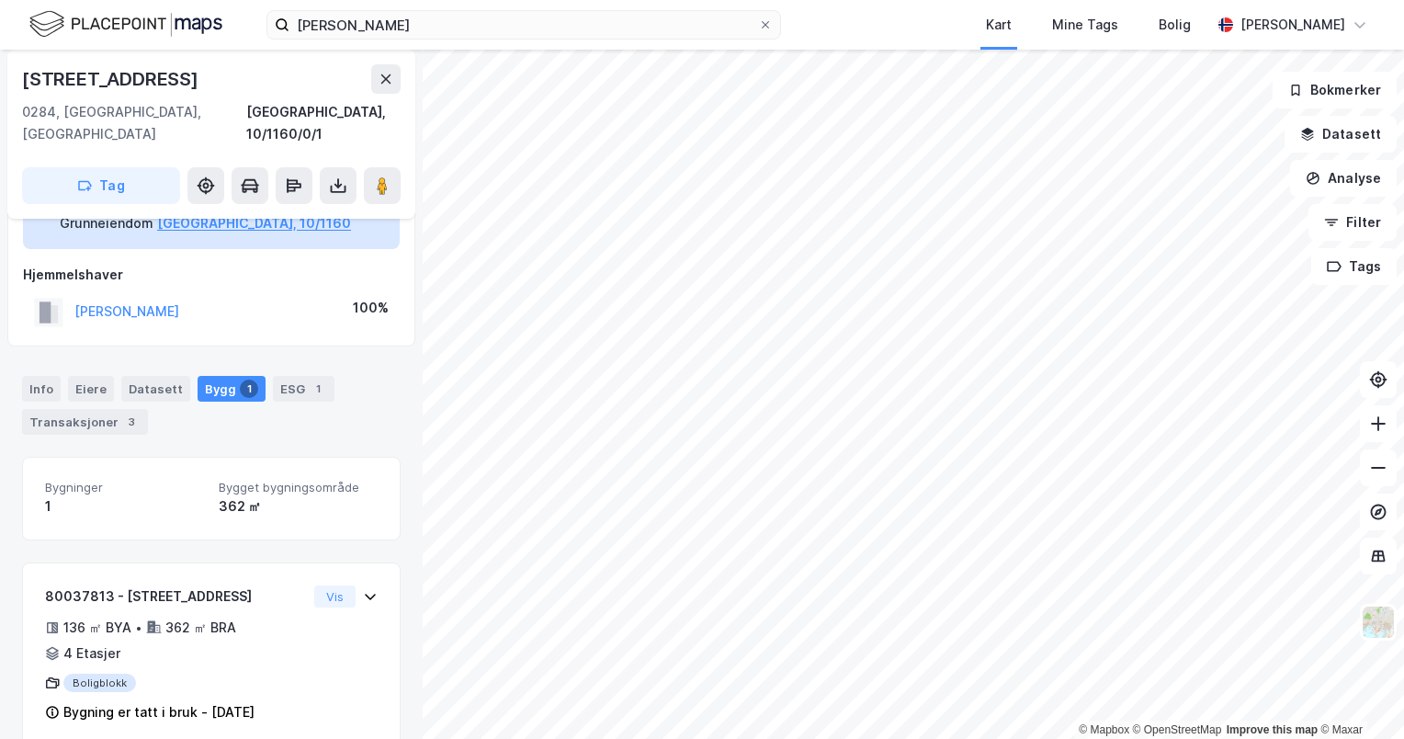
scroll to position [132, 0]
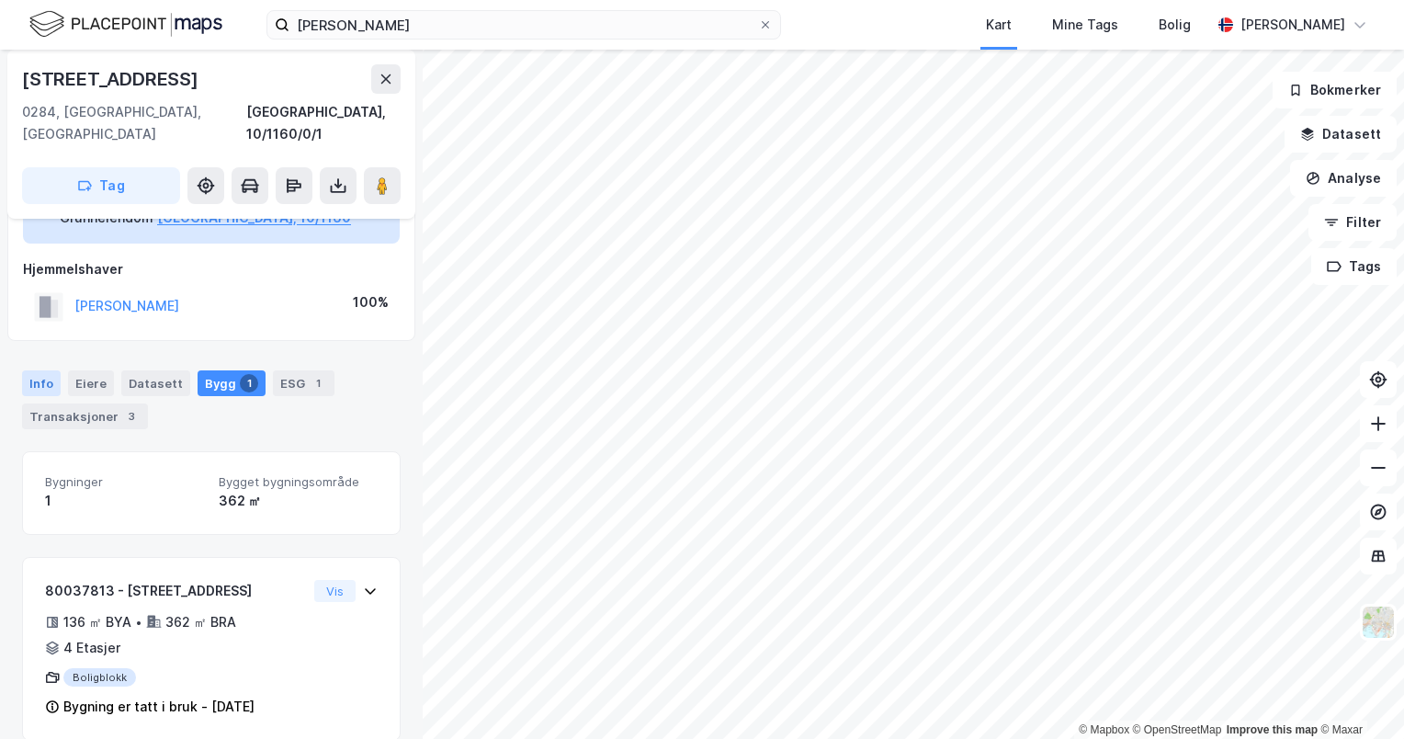
click at [44, 370] on div "Info" at bounding box center [41, 383] width 39 height 26
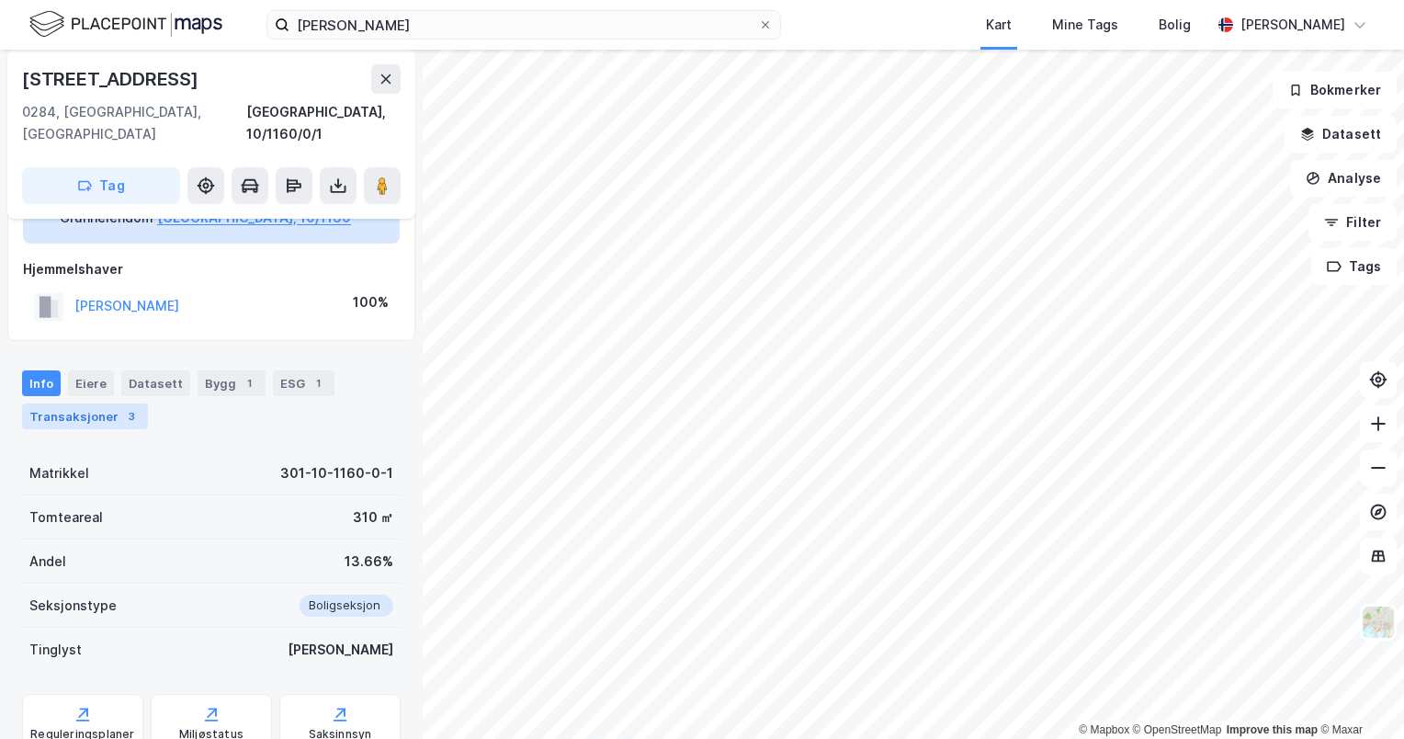
click at [112, 403] on div "Transaksjoner 3" at bounding box center [85, 416] width 126 height 26
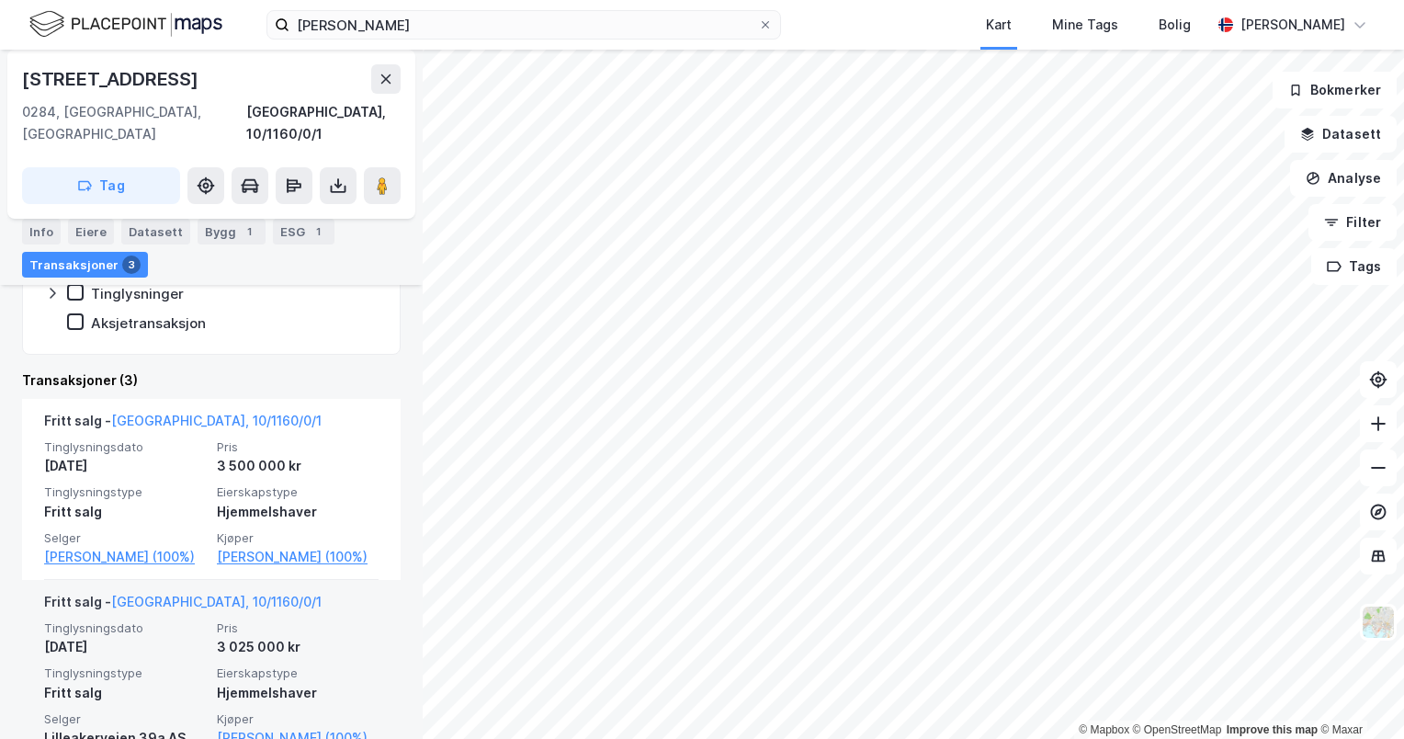
scroll to position [503, 0]
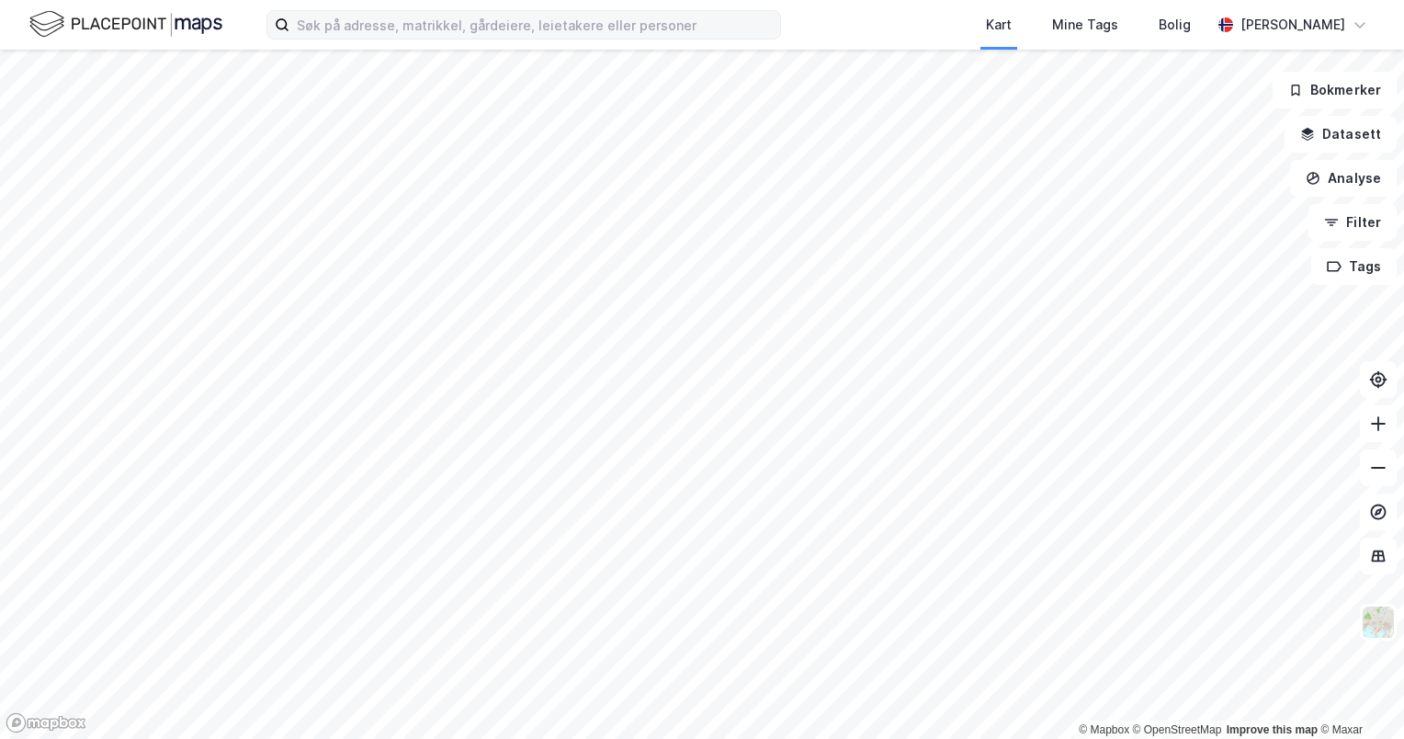
click at [575, 39] on label at bounding box center [523, 24] width 515 height 29
click at [575, 39] on input at bounding box center [534, 25] width 491 height 28
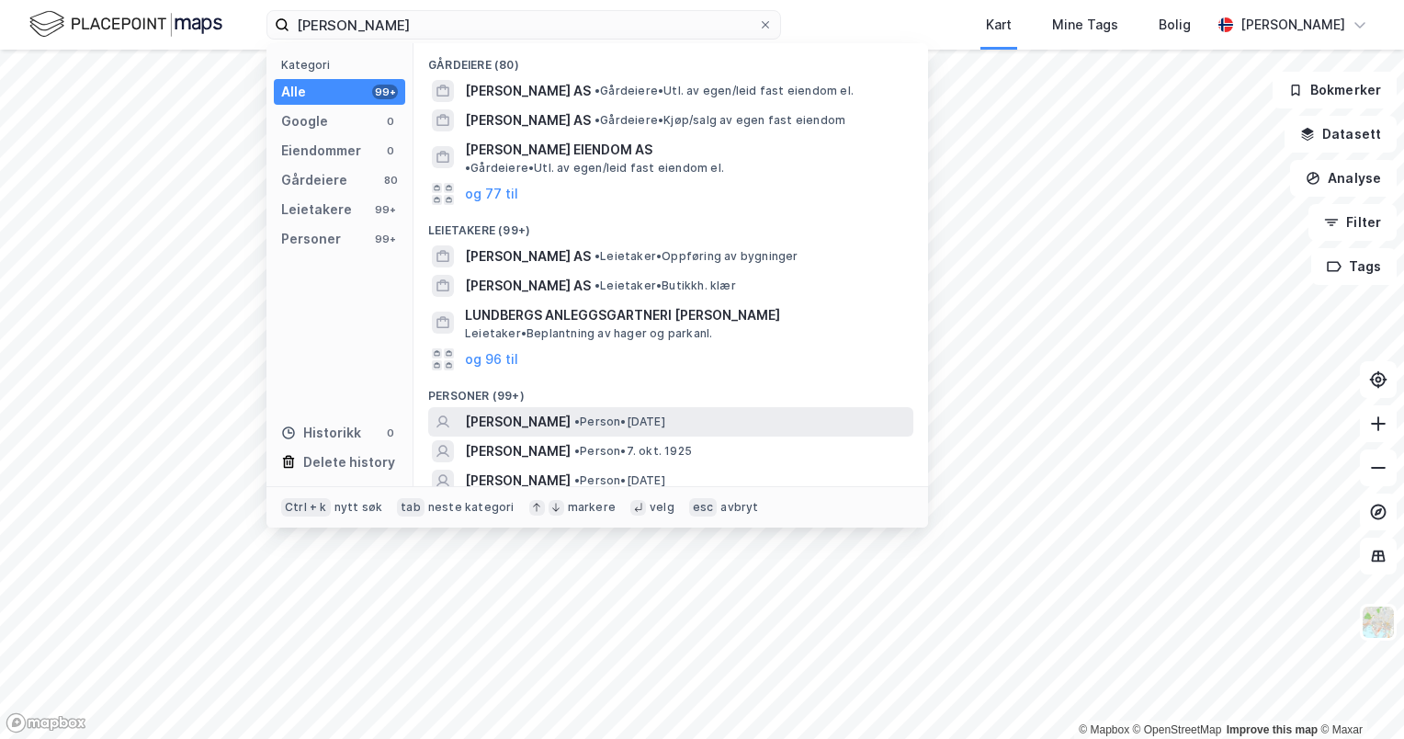
click at [614, 407] on div "JULIE HUTH LINDBERG • Person • 12. sep. 1996" at bounding box center [670, 421] width 485 height 29
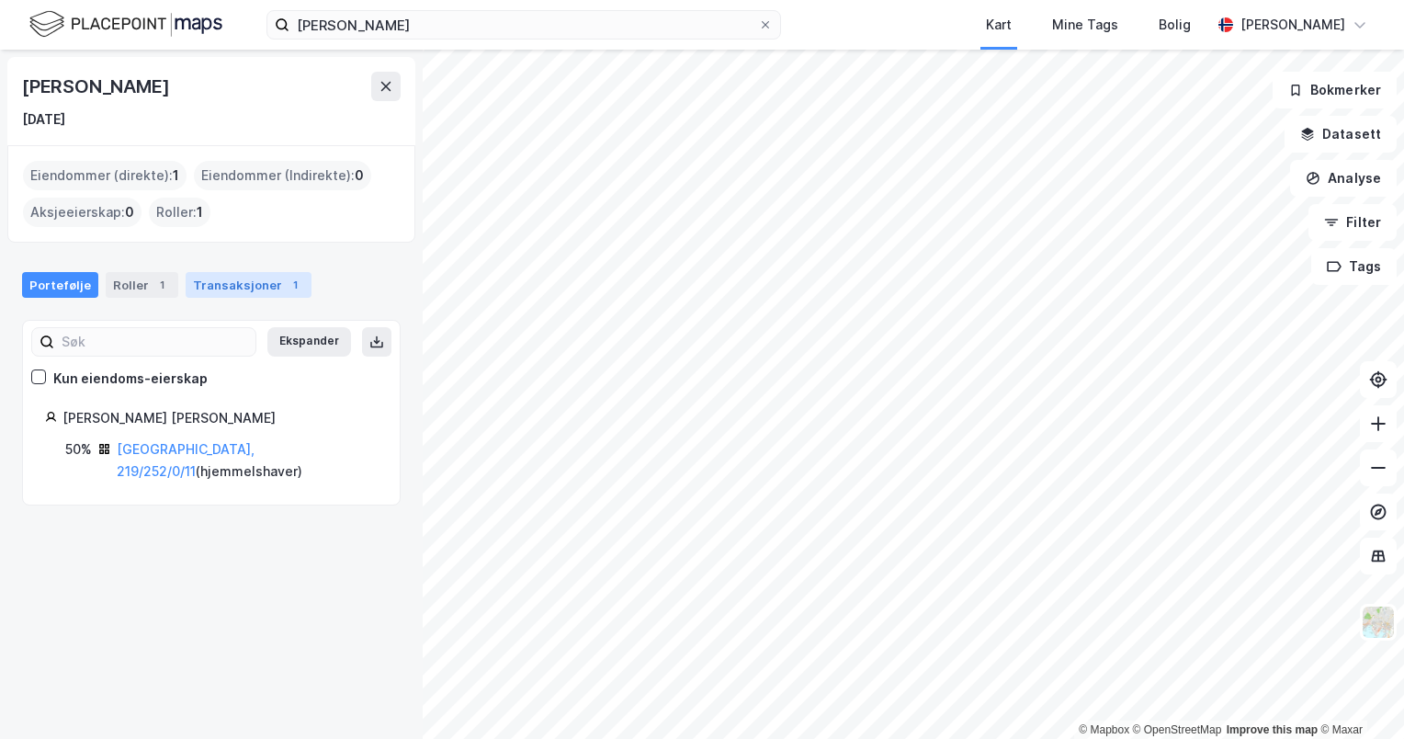
click at [255, 280] on div "Transaksjoner 1" at bounding box center [249, 285] width 126 height 26
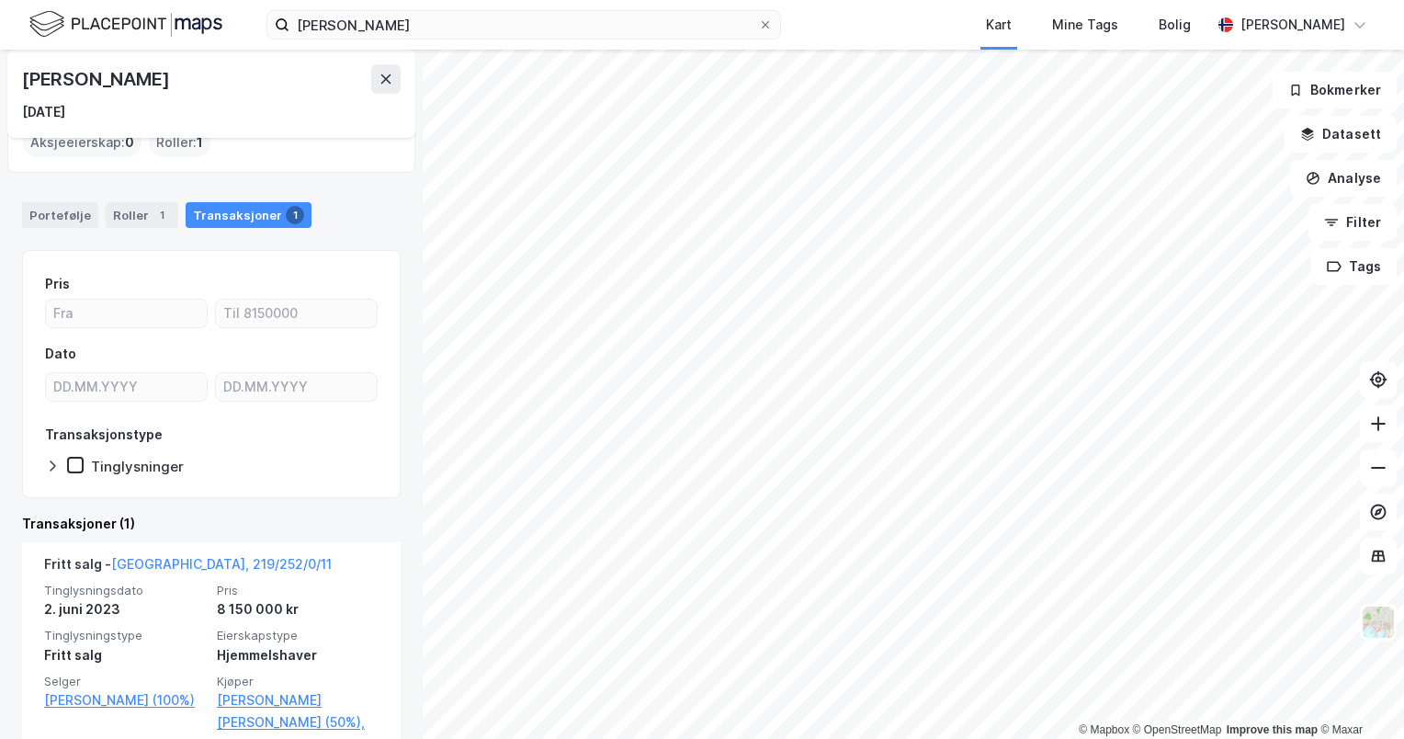
scroll to position [83, 0]
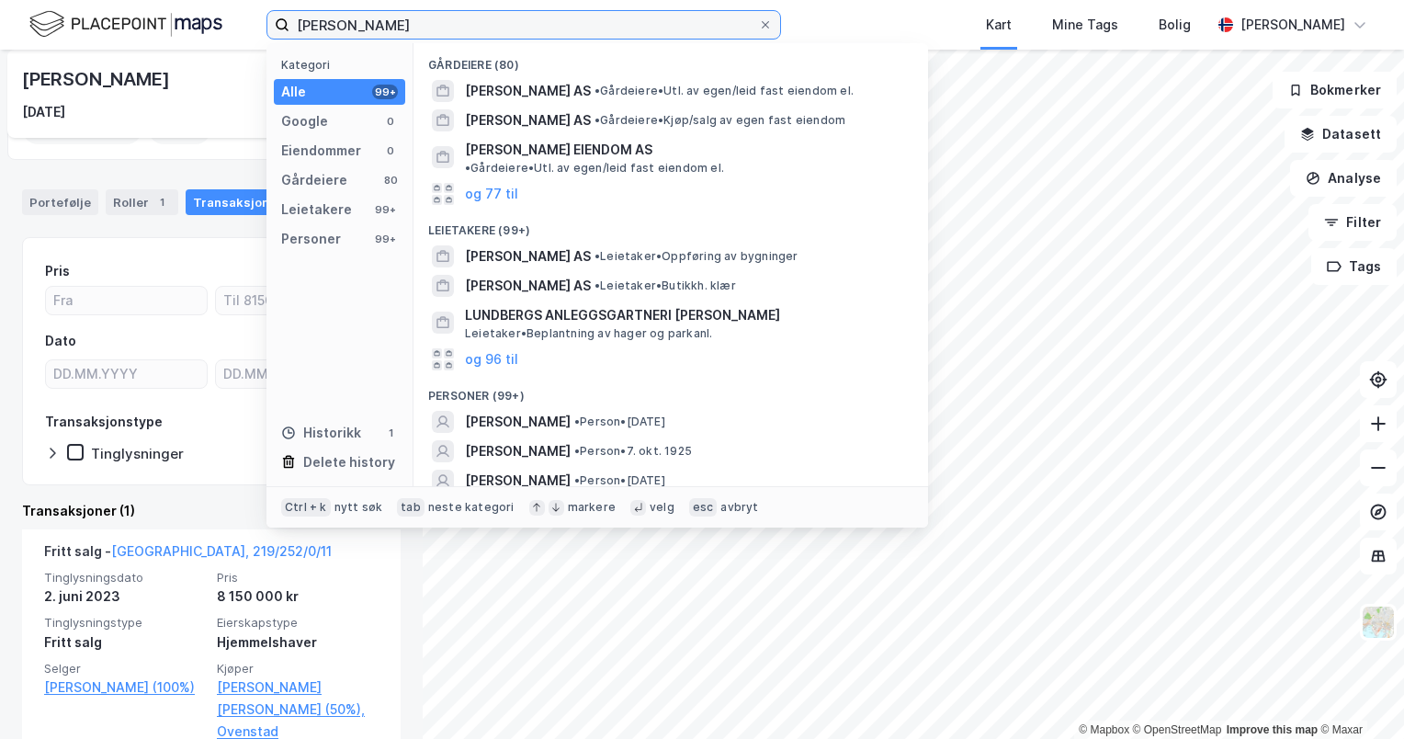
click at [422, 22] on input "julie huth lindberg" at bounding box center [523, 25] width 469 height 28
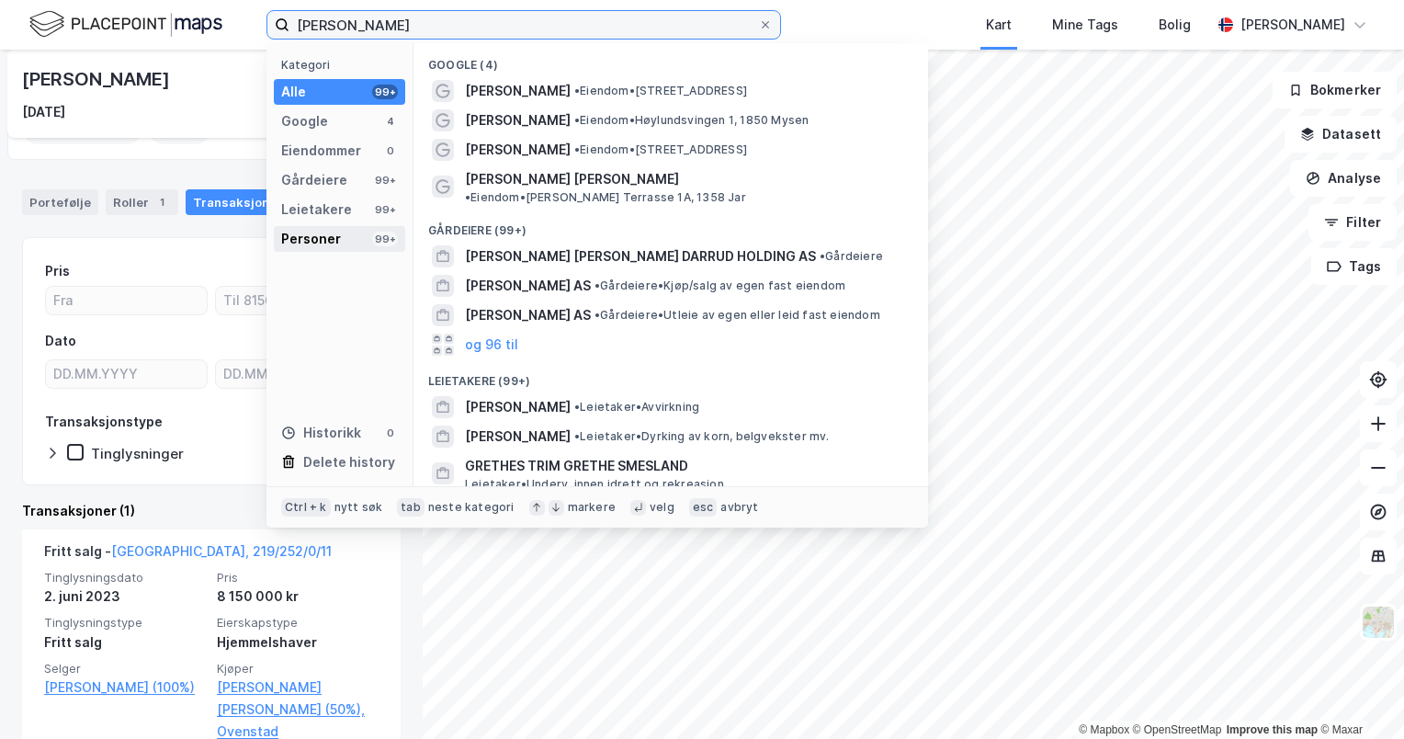
type input "anne grethe lindberg"
click at [334, 243] on div "Personer" at bounding box center [311, 239] width 60 height 22
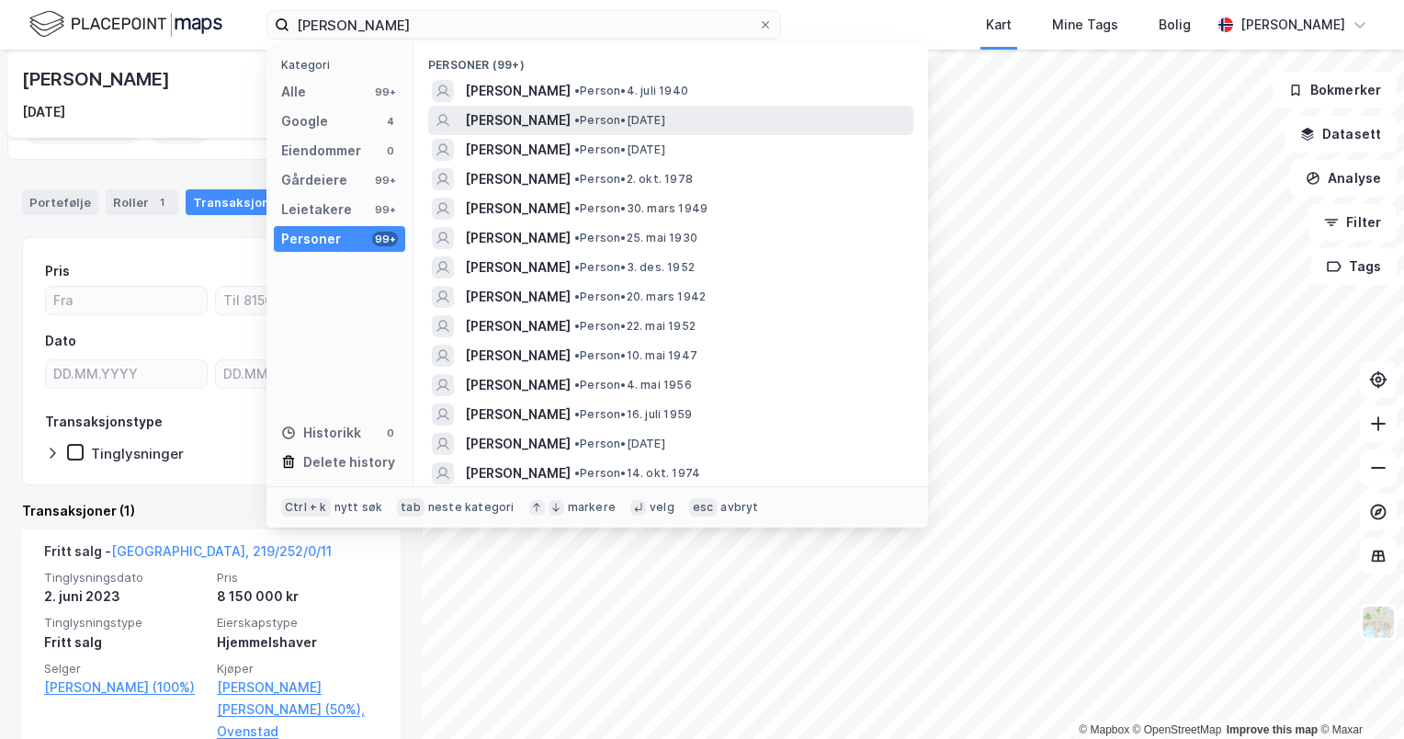
click at [545, 117] on span "ANNE GRETHE LINDBERG" at bounding box center [518, 120] width 106 height 22
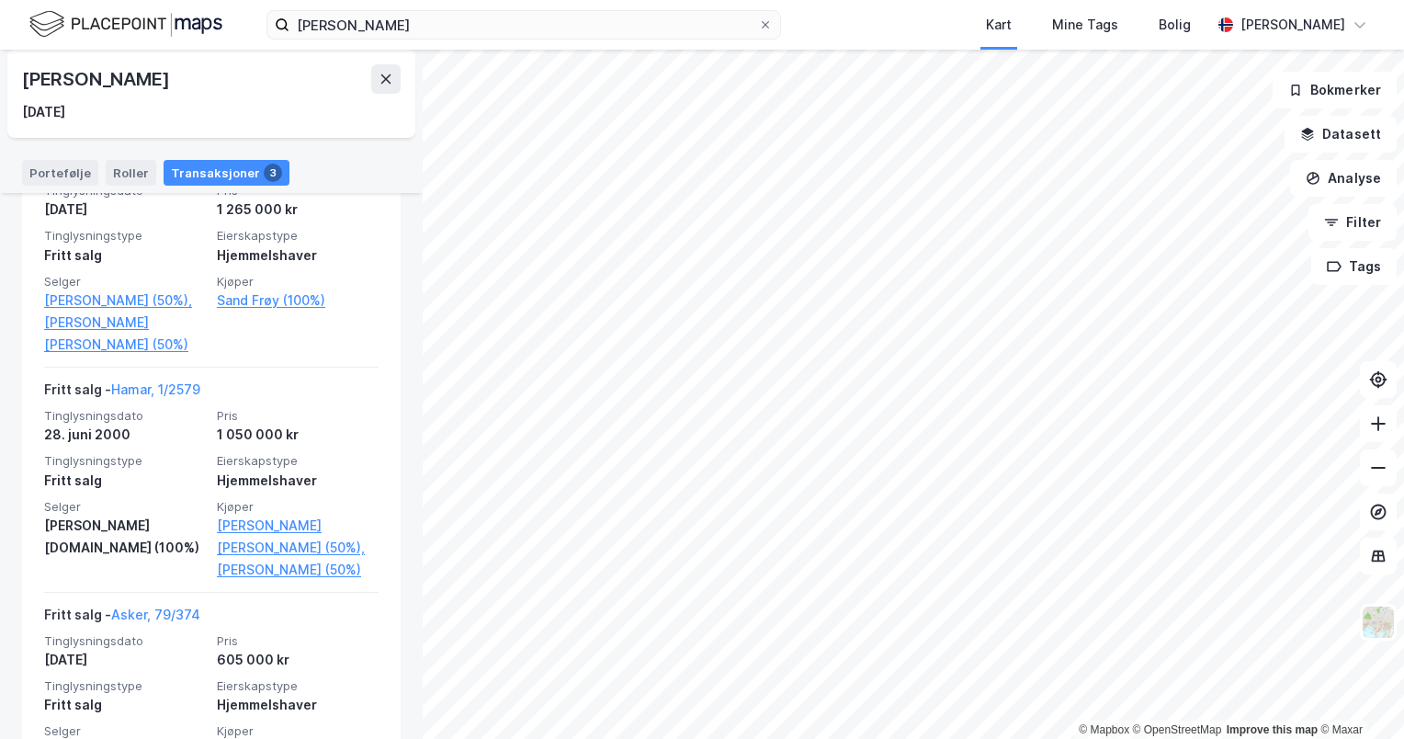
scroll to position [470, 0]
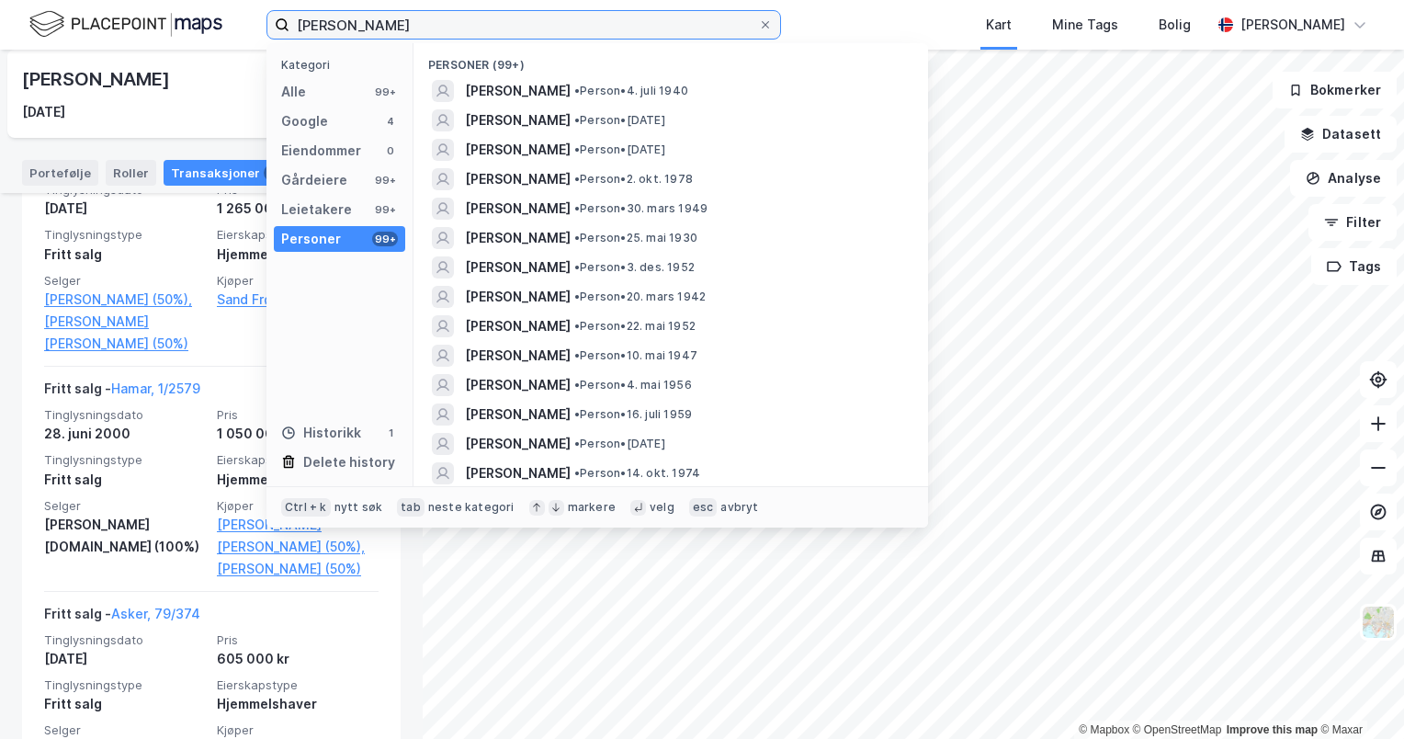
click at [495, 26] on input "anne grethe lindberg" at bounding box center [523, 25] width 469 height 28
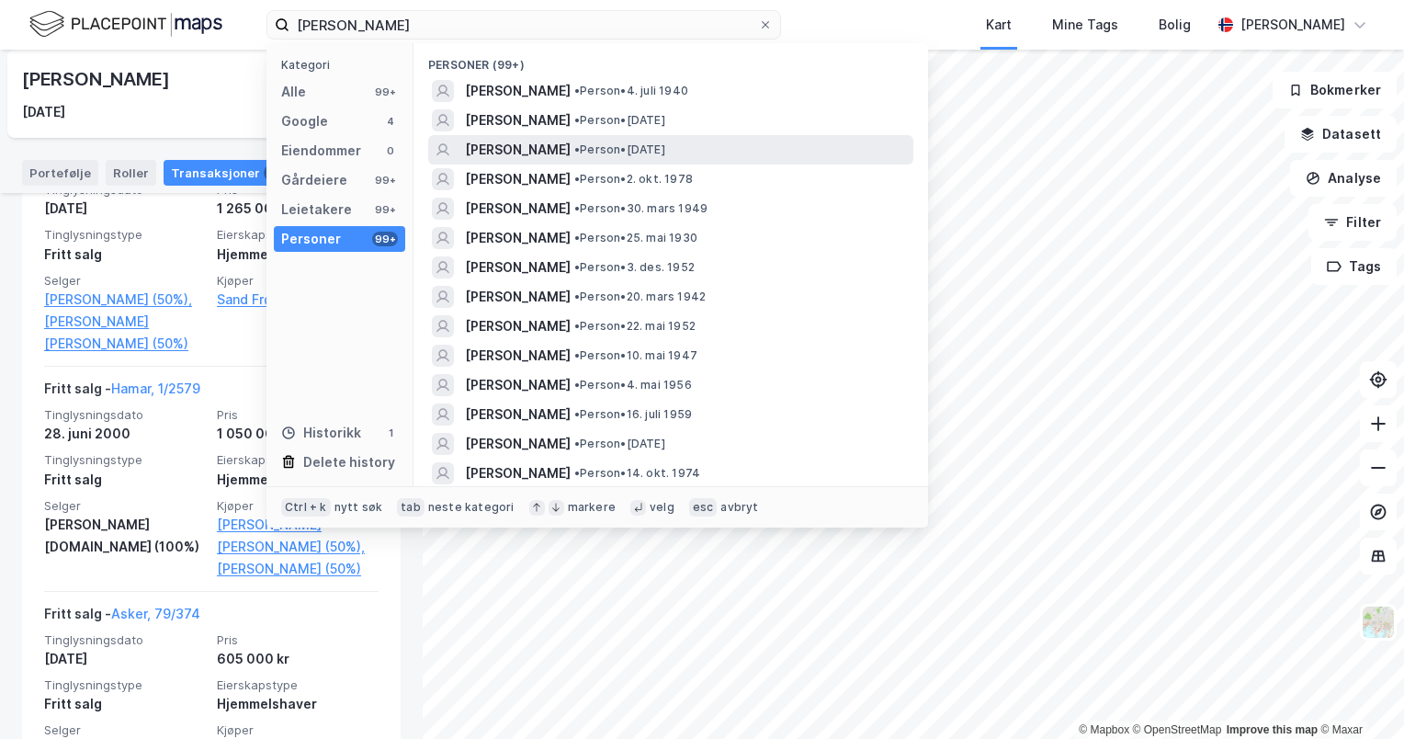
click at [571, 146] on span "ANNE-GRETHE LINDBERG" at bounding box center [518, 150] width 106 height 22
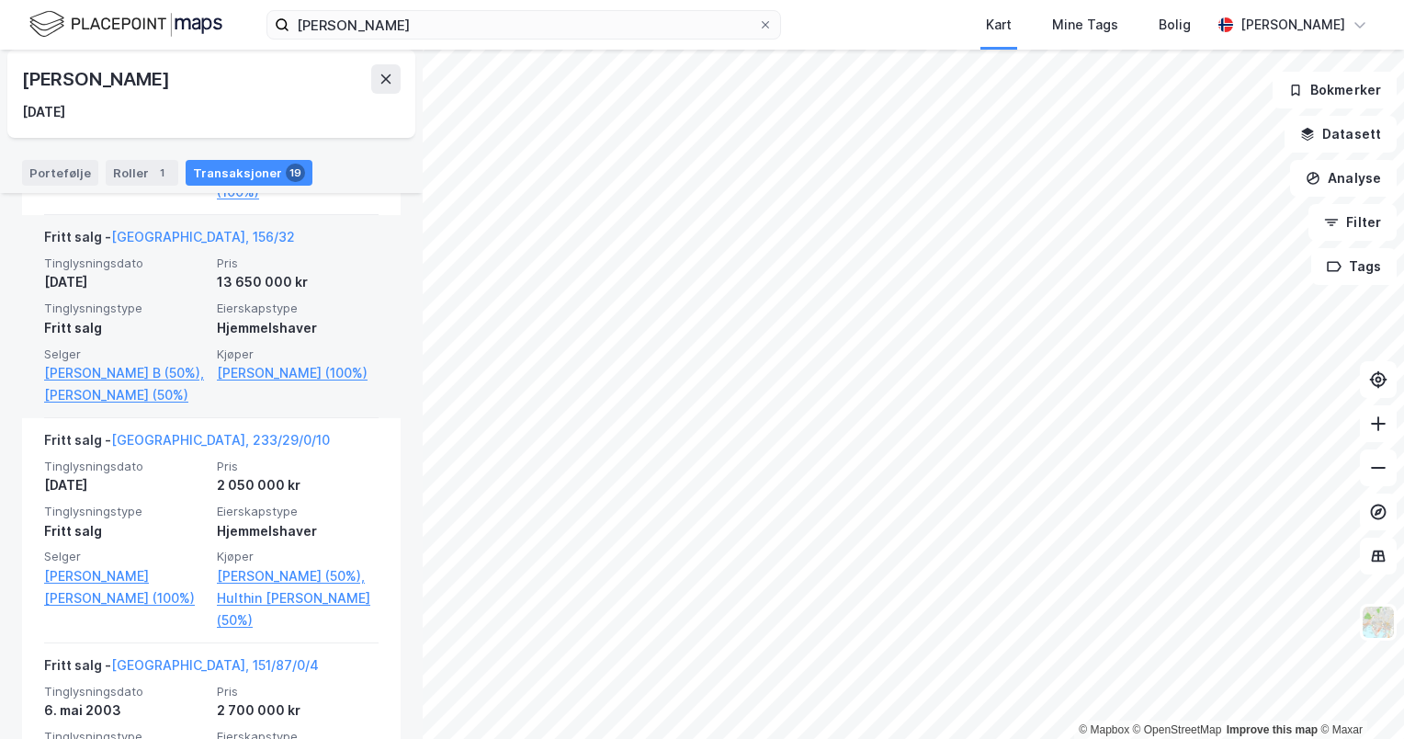
scroll to position [1627, 0]
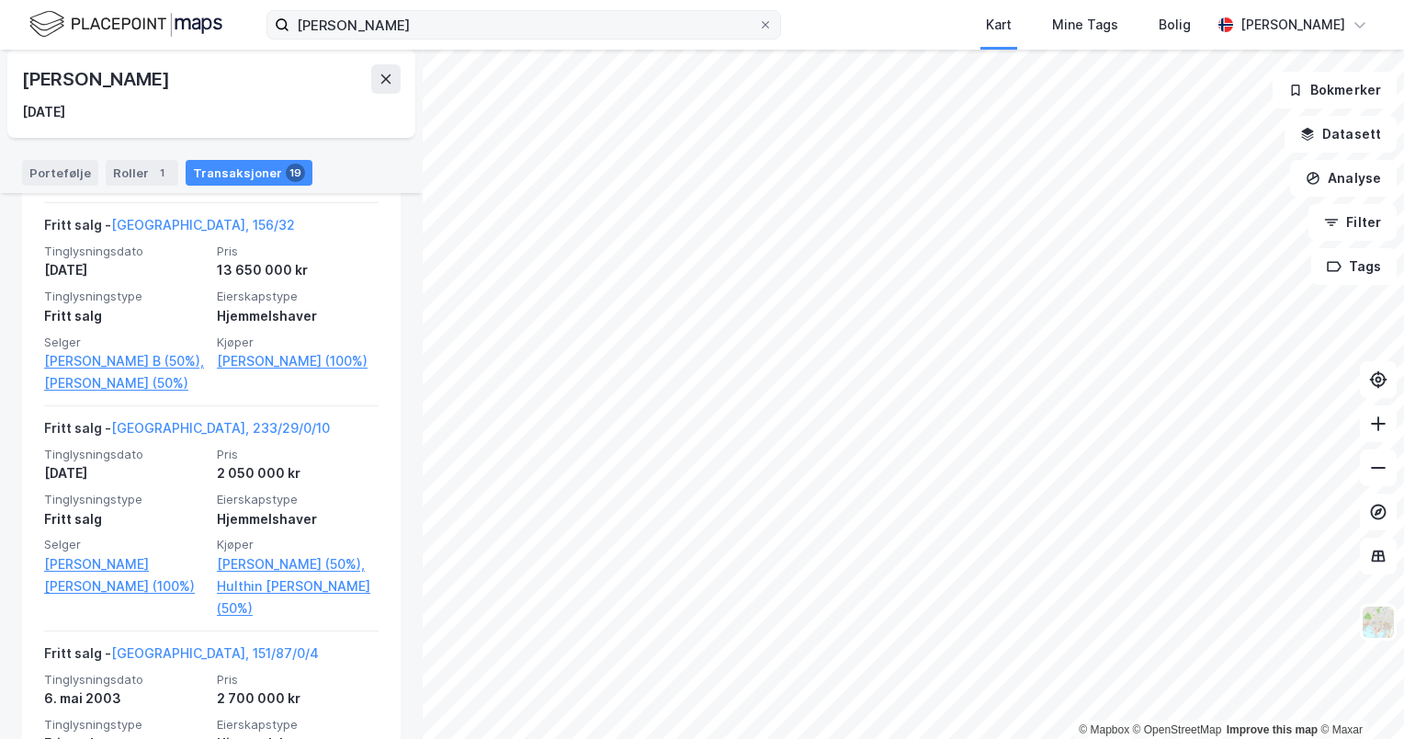
click at [500, 39] on label "anne grethe lindberg" at bounding box center [523, 24] width 515 height 29
click at [500, 39] on input "anne grethe lindberg" at bounding box center [523, 25] width 469 height 28
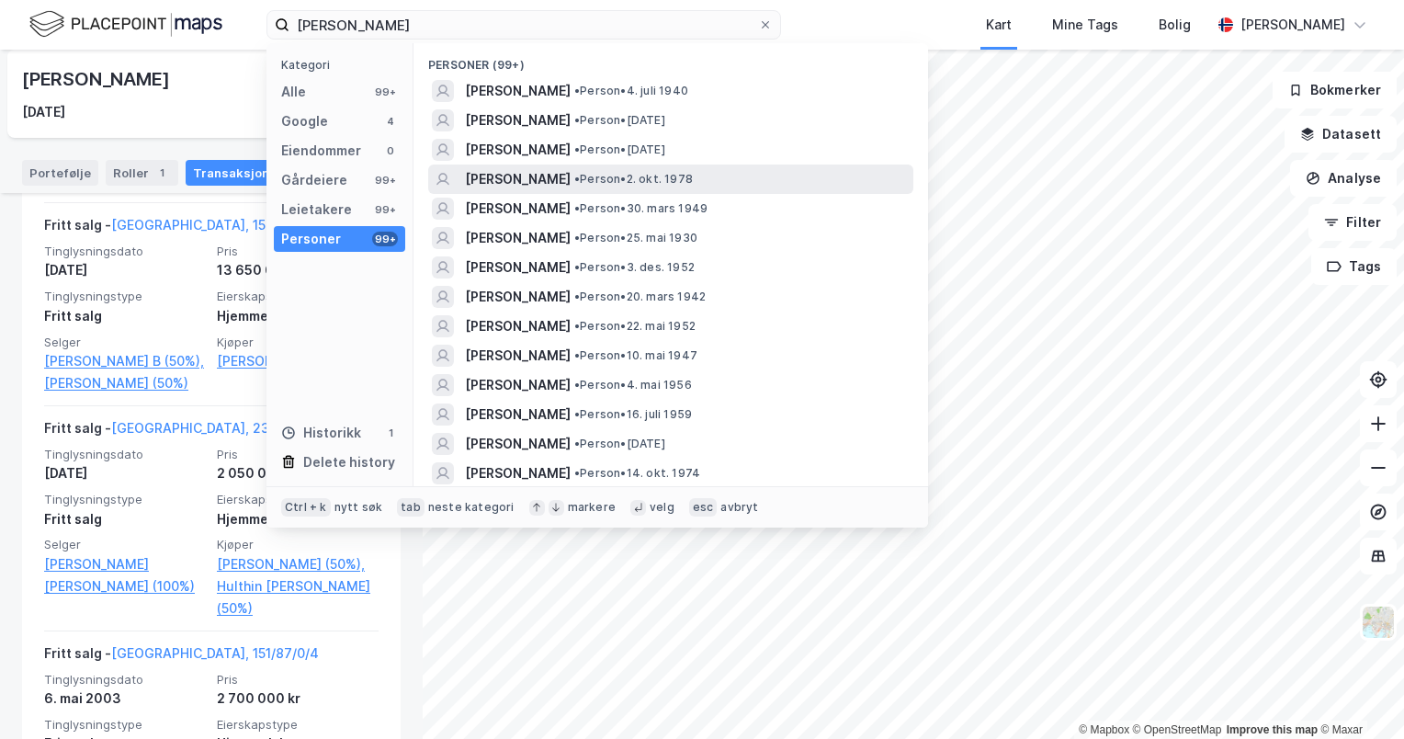
click at [571, 174] on span "ANNE GRETHE LINDEBERG" at bounding box center [518, 179] width 106 height 22
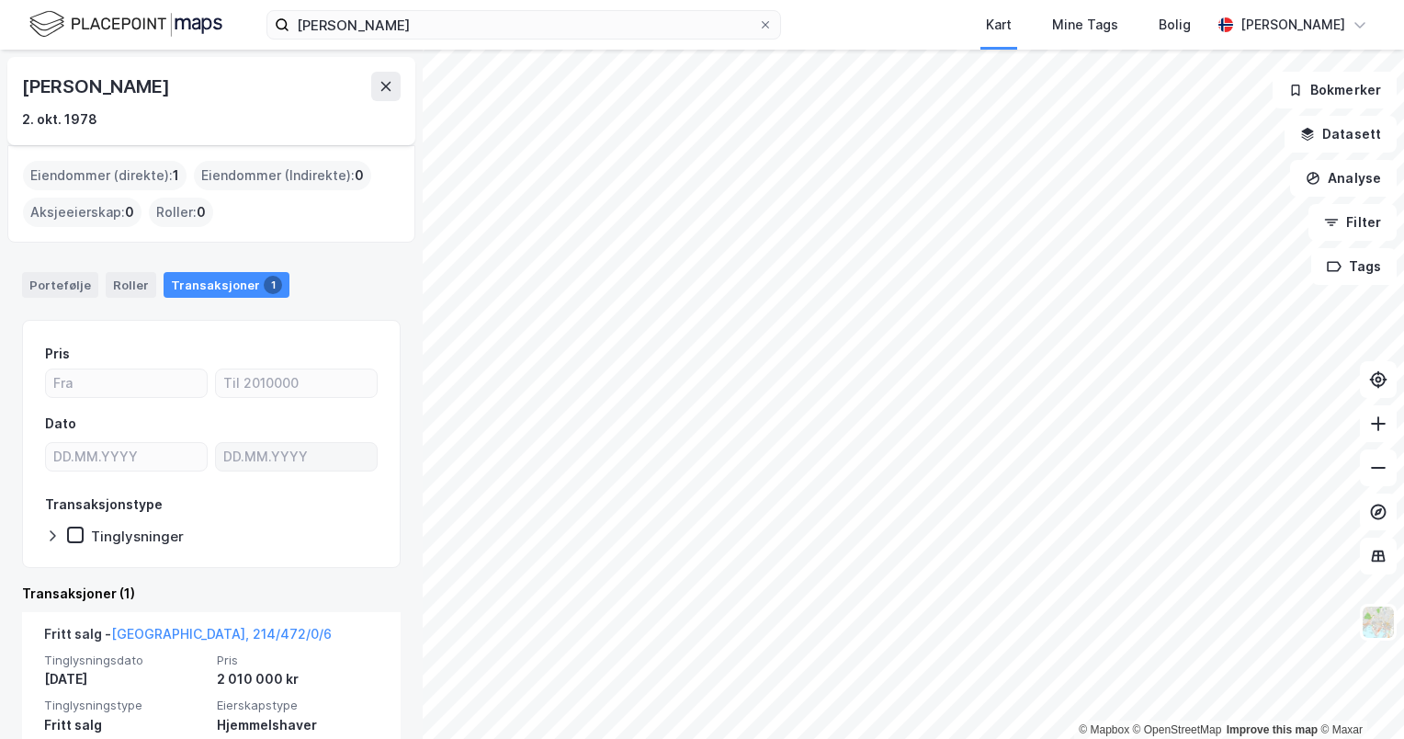
scroll to position [96, 0]
